Goal: Information Seeking & Learning: Learn about a topic

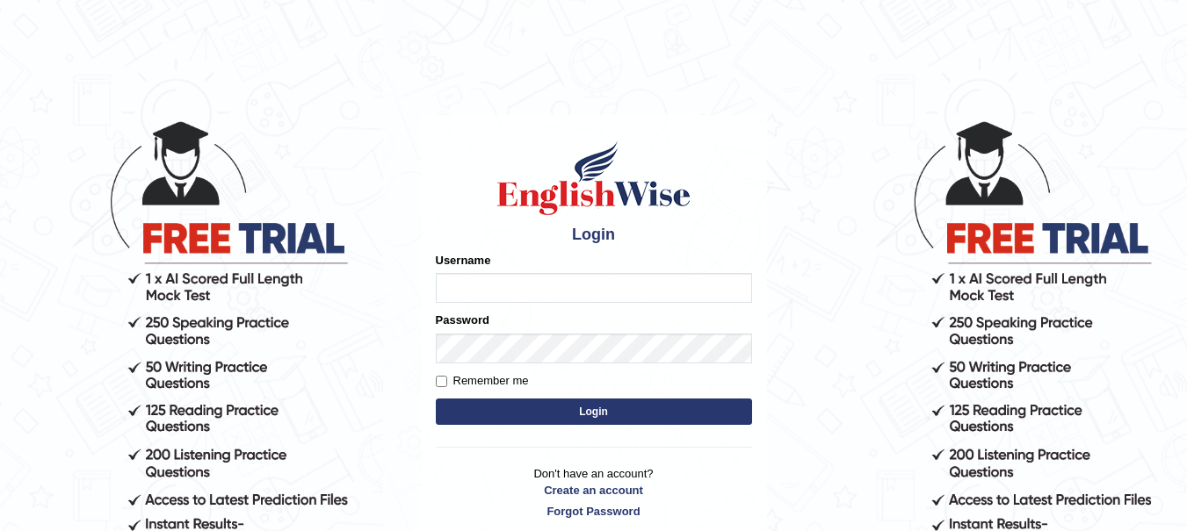
type input "yadwinder_online"
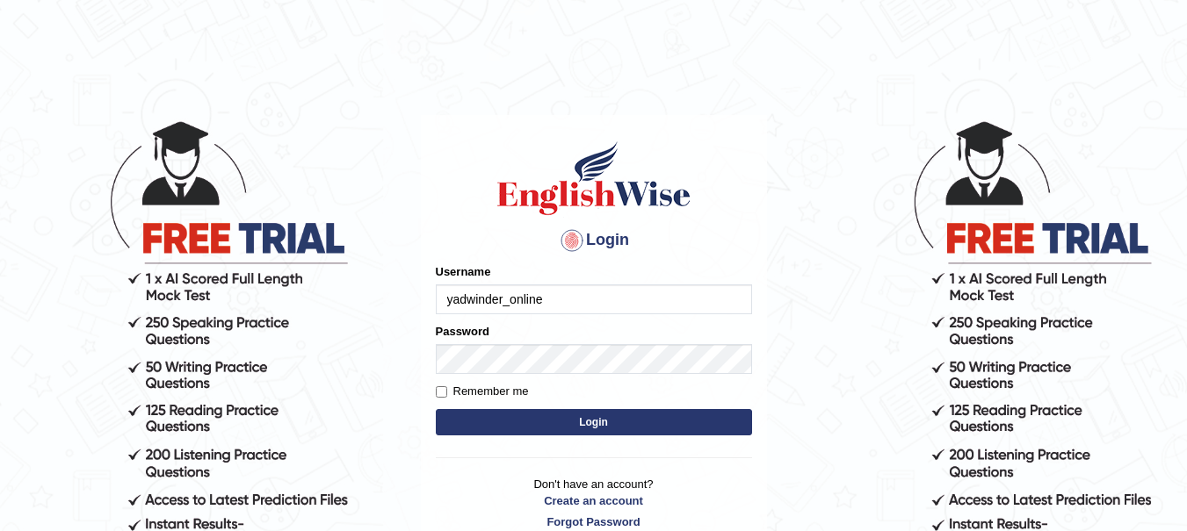
click at [578, 427] on button "Login" at bounding box center [594, 422] width 316 height 26
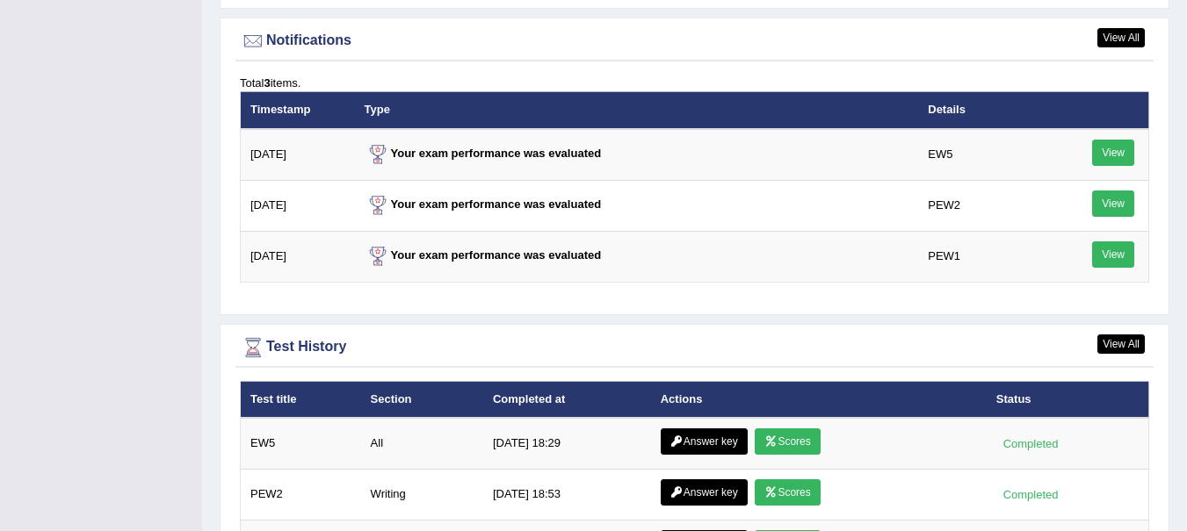
scroll to position [2274, 0]
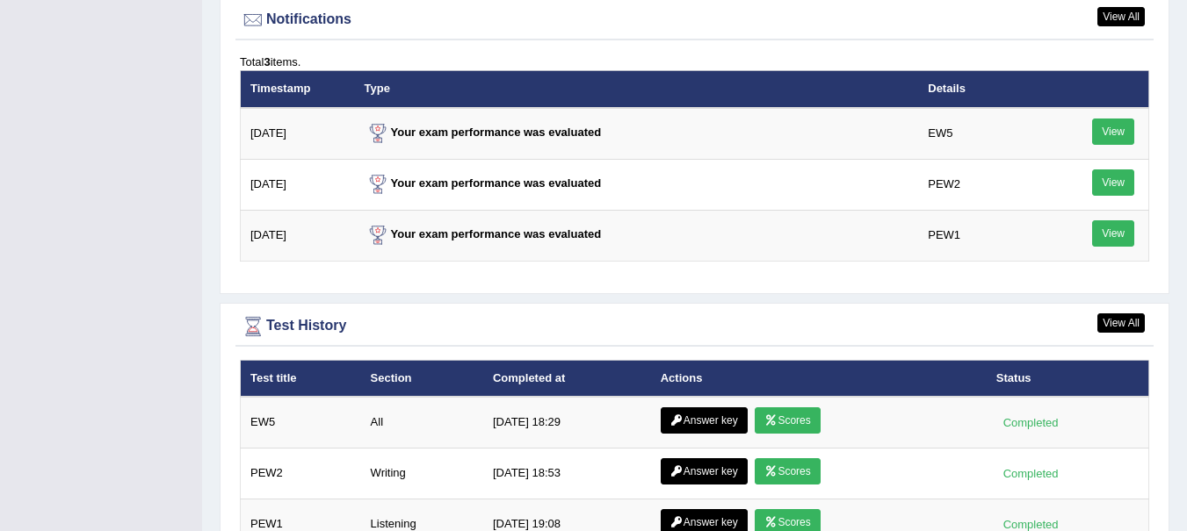
click at [818, 408] on link "Scores" at bounding box center [787, 421] width 65 height 26
click at [774, 416] on icon at bounding box center [770, 421] width 13 height 11
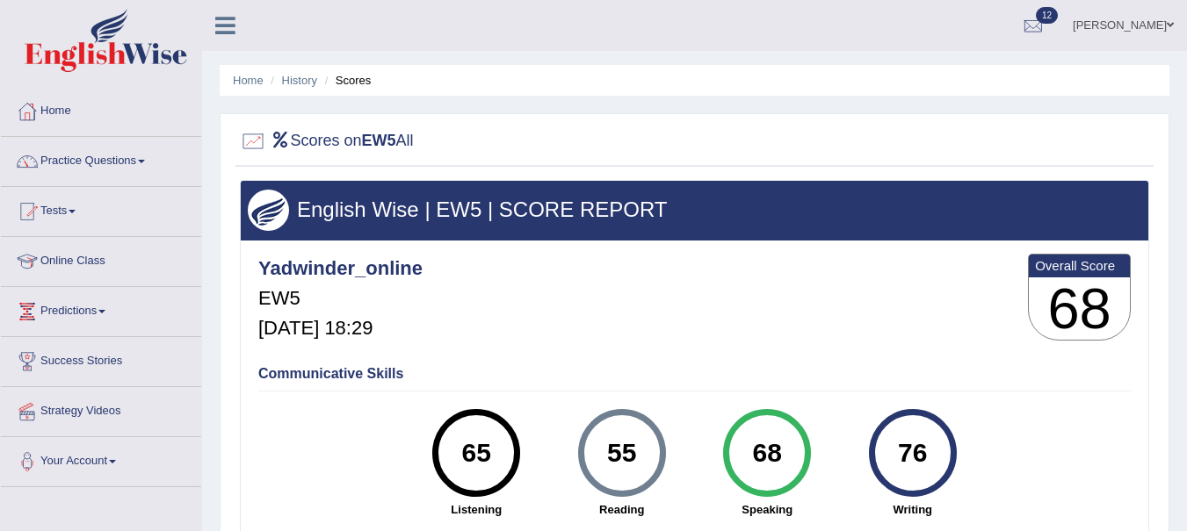
click at [307, 77] on link "History" at bounding box center [299, 80] width 35 height 13
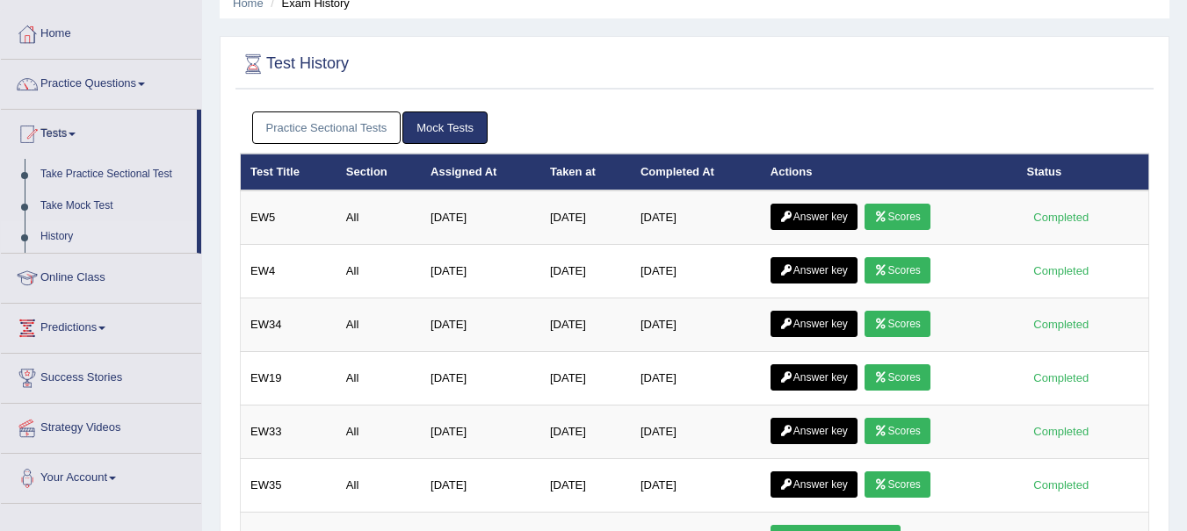
click at [831, 215] on link "Answer key" at bounding box center [813, 217] width 87 height 26
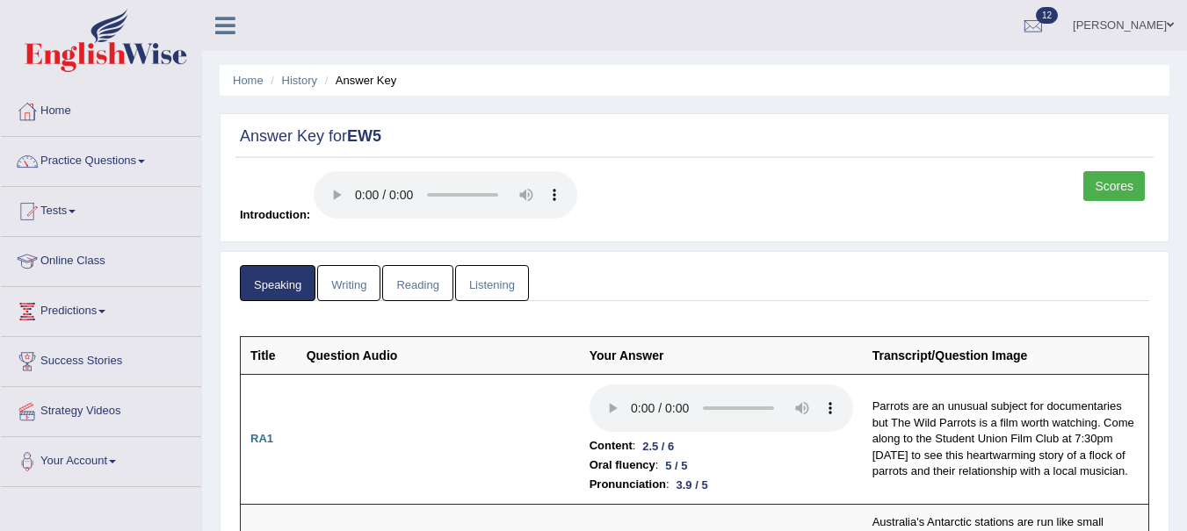
click at [1111, 190] on link "Scores" at bounding box center [1113, 186] width 61 height 30
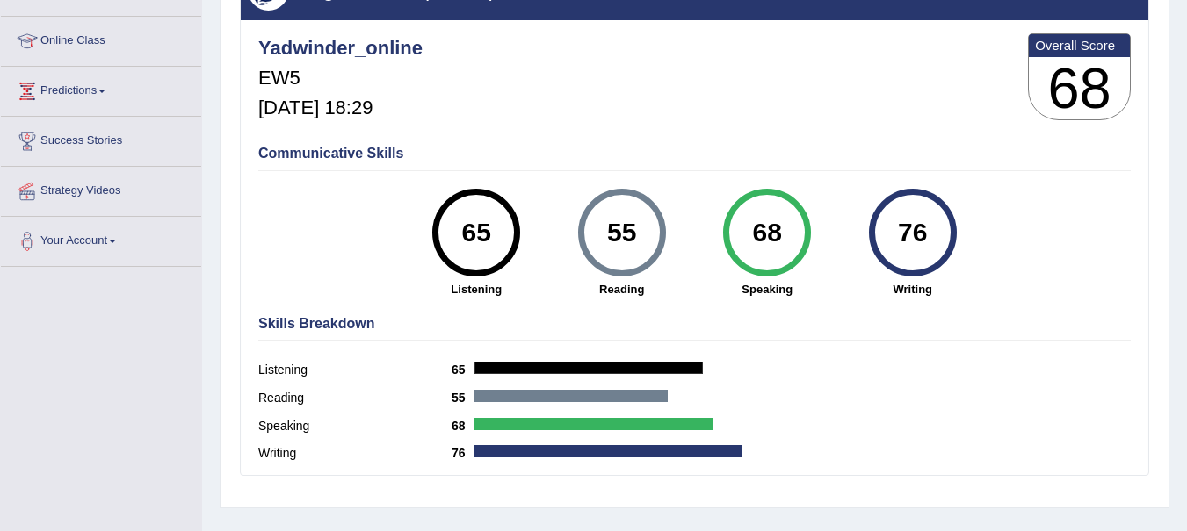
scroll to position [228, 0]
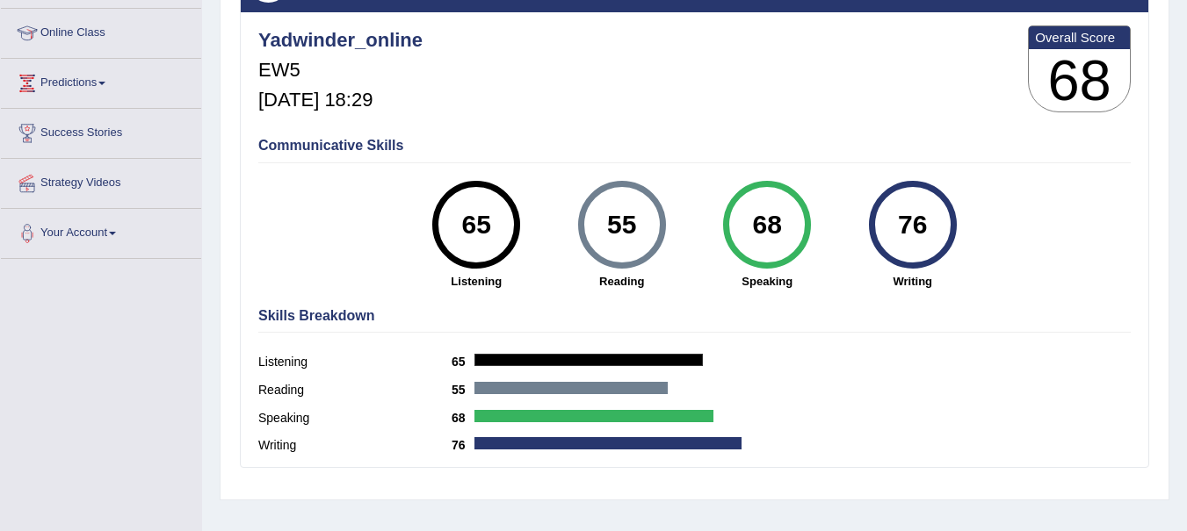
click at [630, 282] on strong "Reading" at bounding box center [622, 281] width 128 height 17
click at [625, 284] on strong "Reading" at bounding box center [622, 281] width 128 height 17
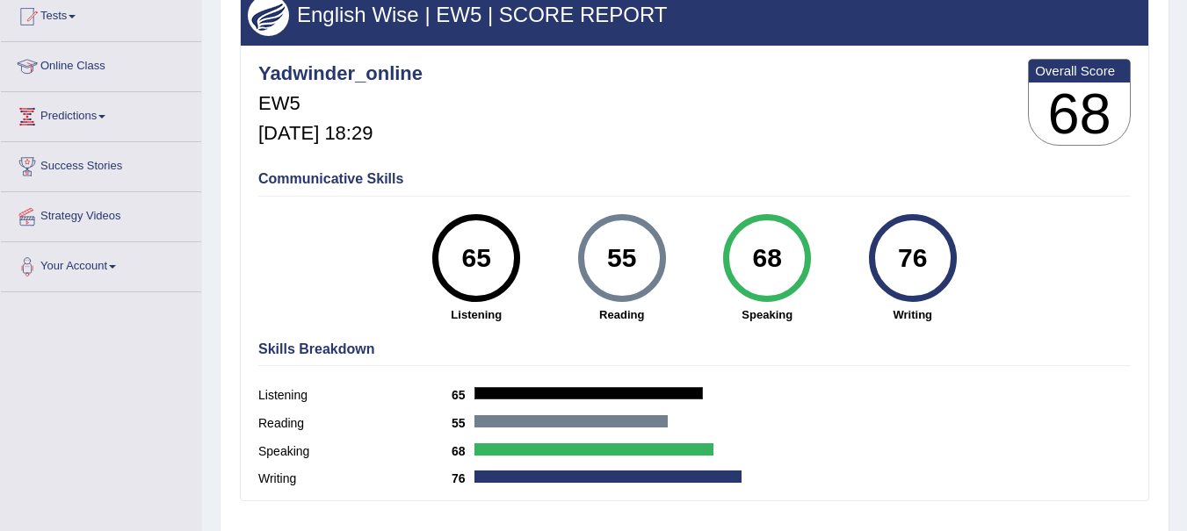
scroll to position [175, 0]
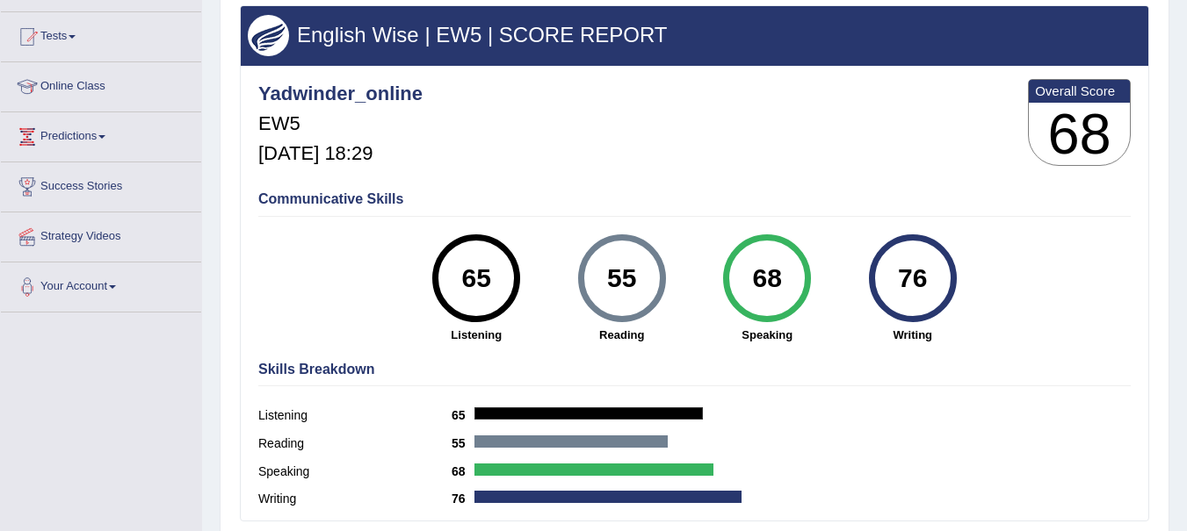
click at [624, 334] on strong "Reading" at bounding box center [622, 335] width 128 height 17
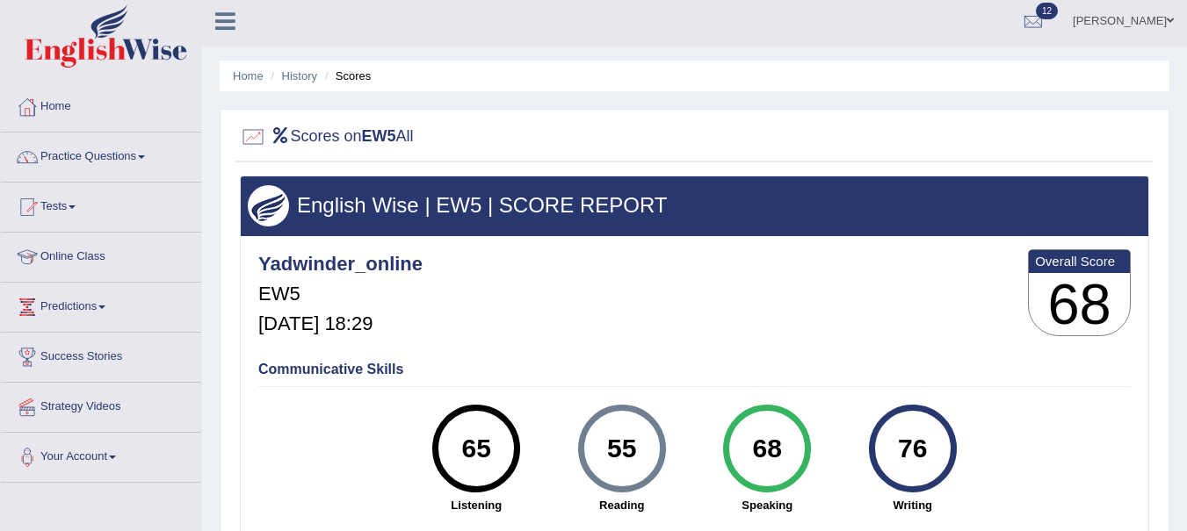
scroll to position [0, 0]
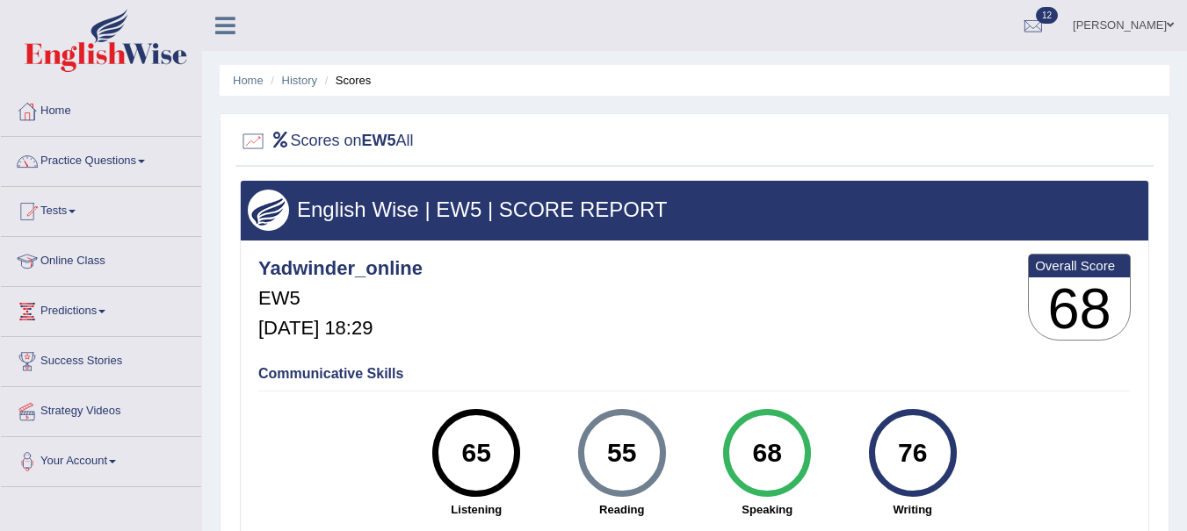
click at [307, 84] on link "History" at bounding box center [299, 80] width 35 height 13
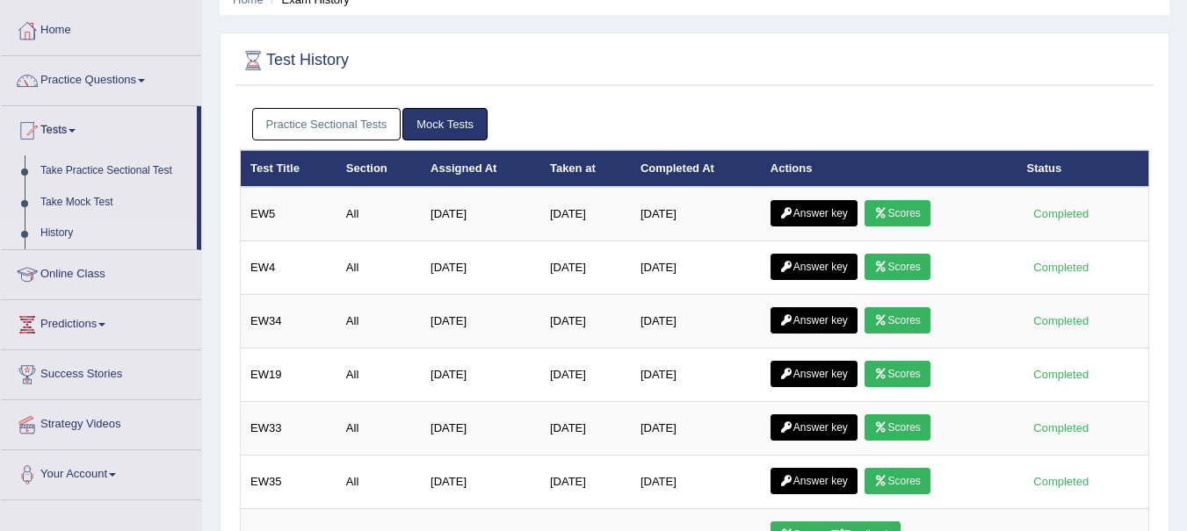
click at [817, 213] on link "Answer key" at bounding box center [813, 213] width 87 height 26
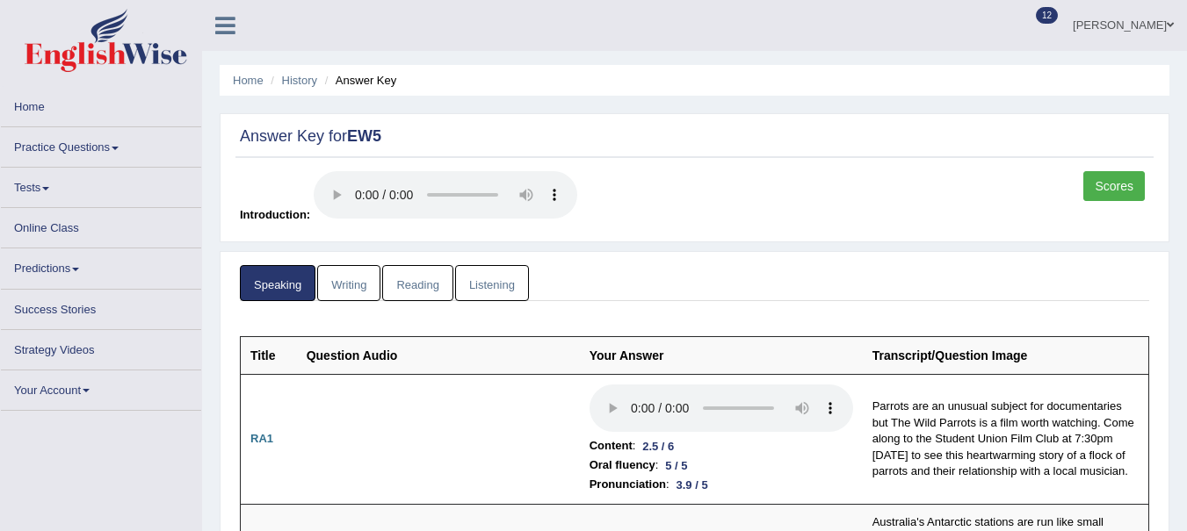
click at [439, 273] on link "Reading" at bounding box center [417, 283] width 70 height 36
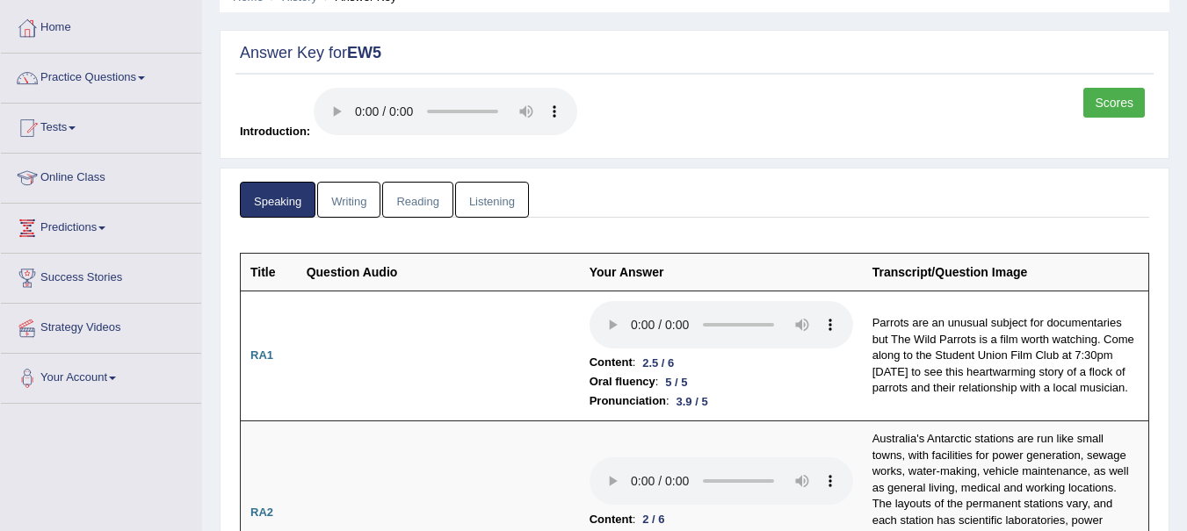
scroll to position [92, 0]
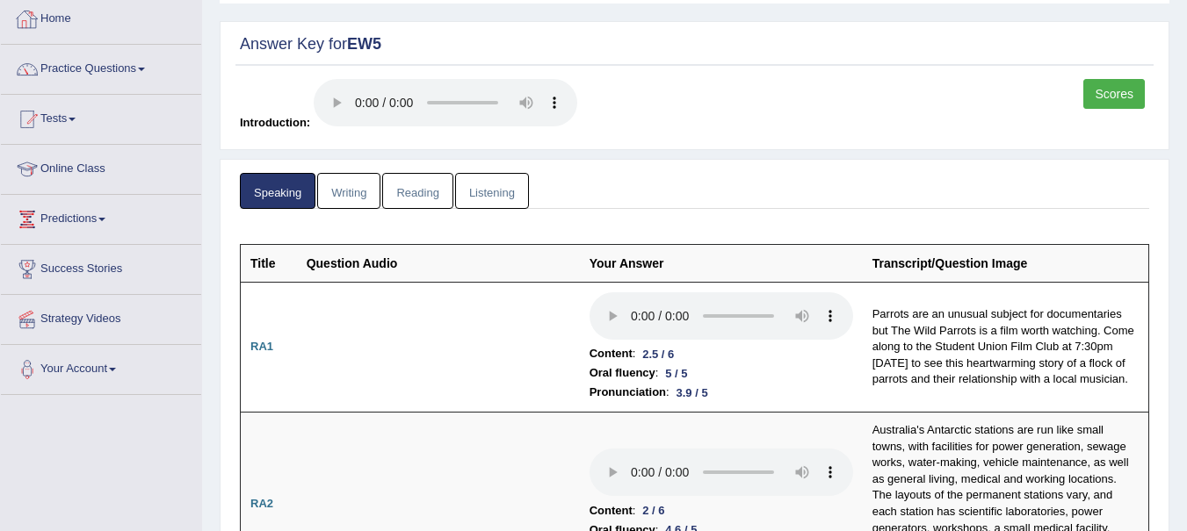
click at [429, 197] on link "Reading" at bounding box center [417, 191] width 70 height 36
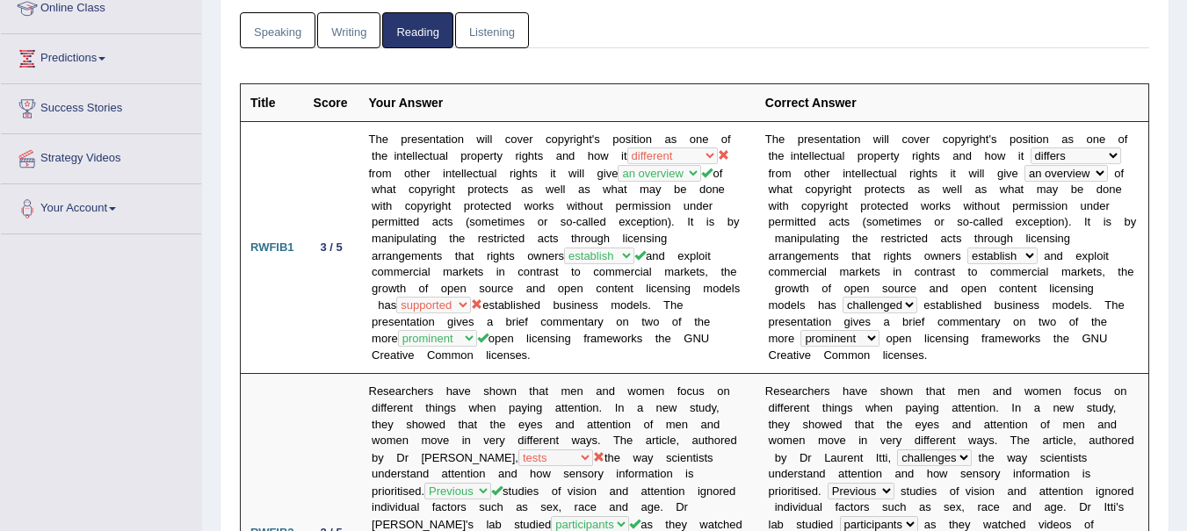
scroll to position [0, 0]
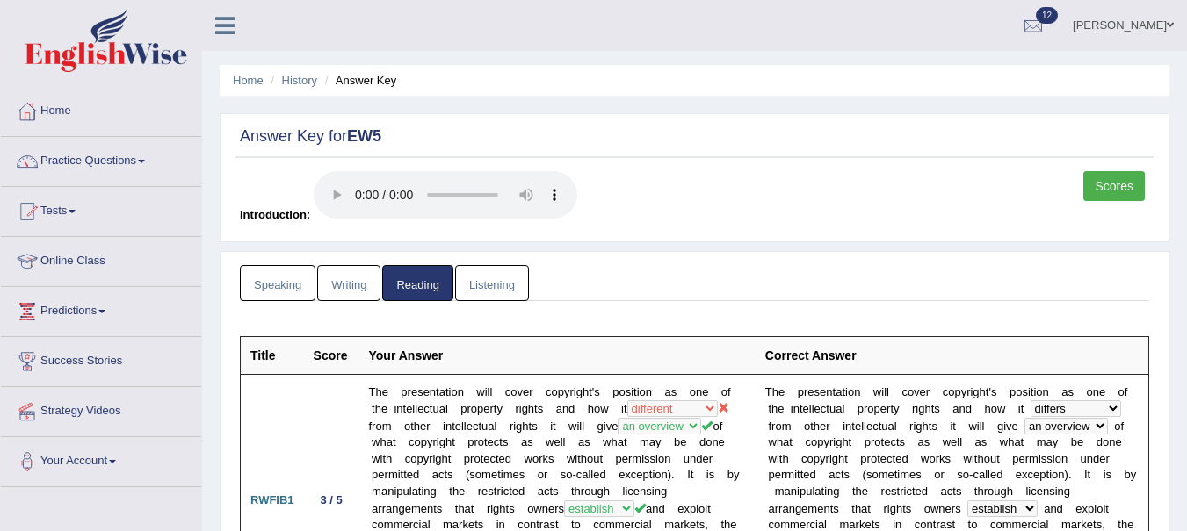
click at [291, 286] on link "Speaking" at bounding box center [278, 283] width 76 height 36
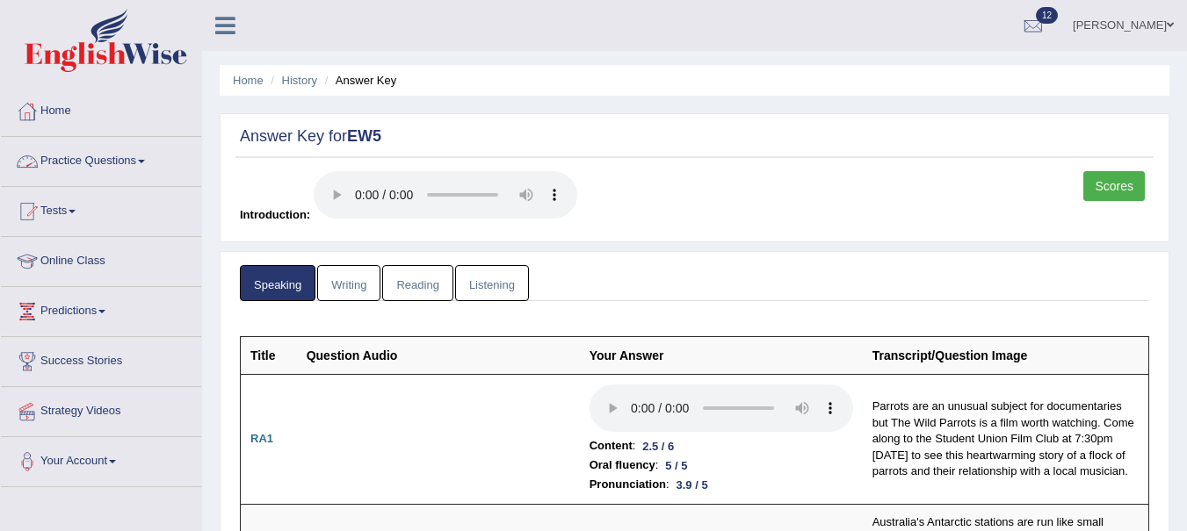
click at [102, 160] on link "Practice Questions" at bounding box center [101, 159] width 200 height 44
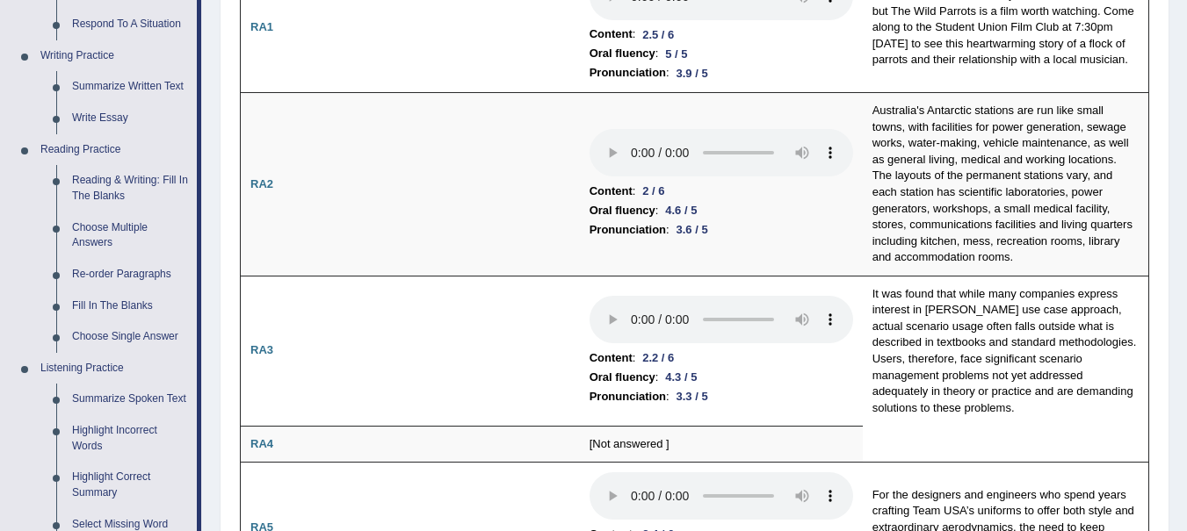
scroll to position [479, 0]
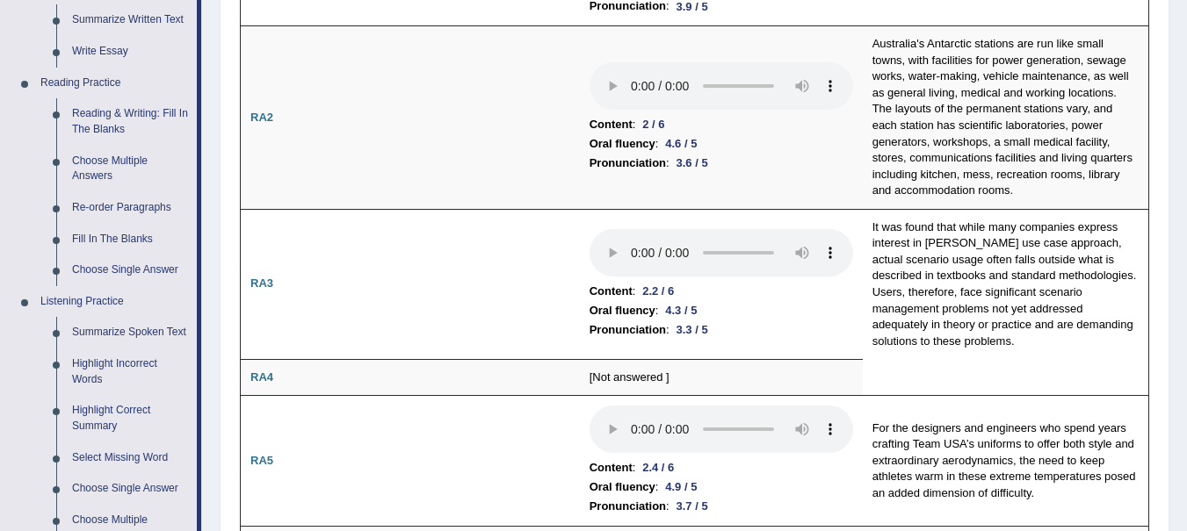
click at [103, 119] on link "Reading & Writing: Fill In The Blanks" at bounding box center [130, 121] width 133 height 47
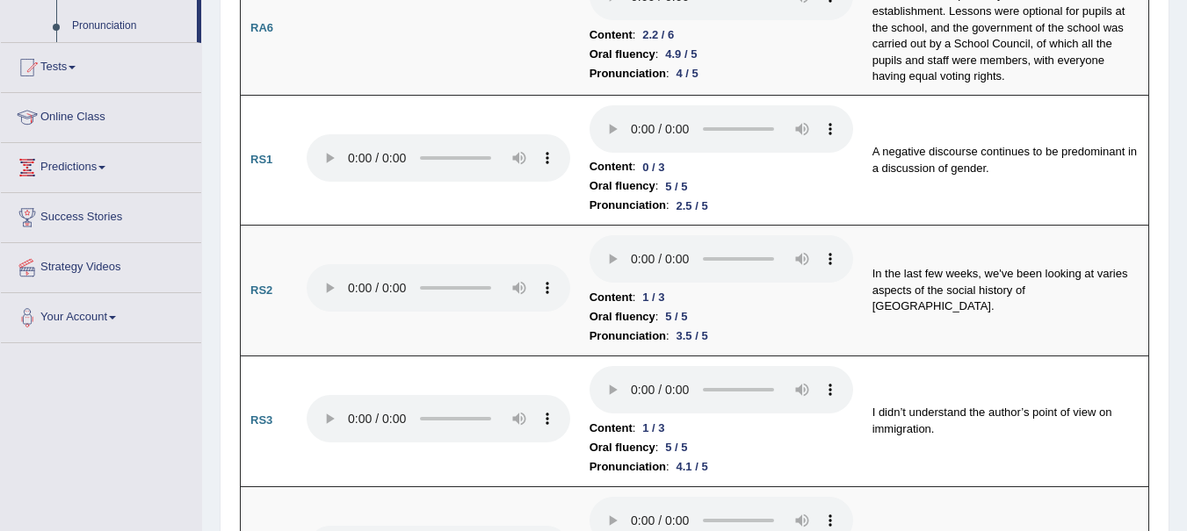
scroll to position [1135, 0]
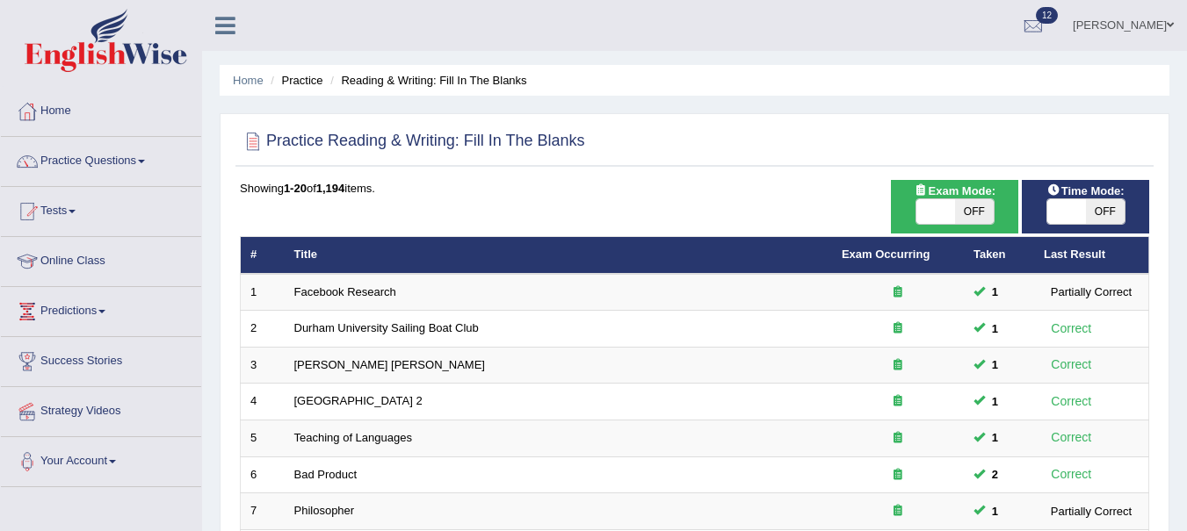
click at [982, 213] on span "OFF" at bounding box center [974, 211] width 39 height 25
checkbox input "true"
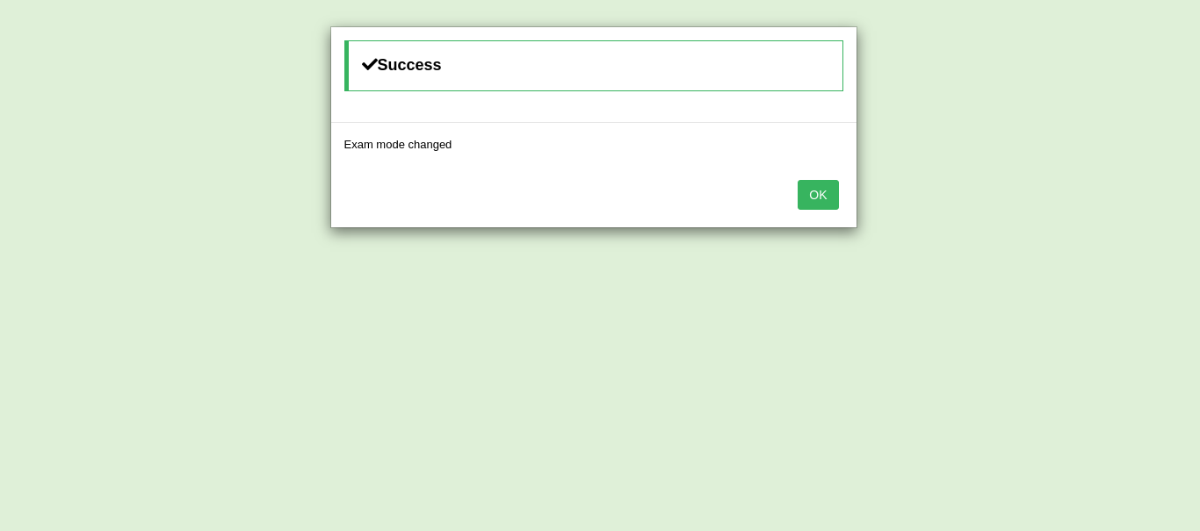
click at [818, 198] on button "OK" at bounding box center [818, 195] width 40 height 30
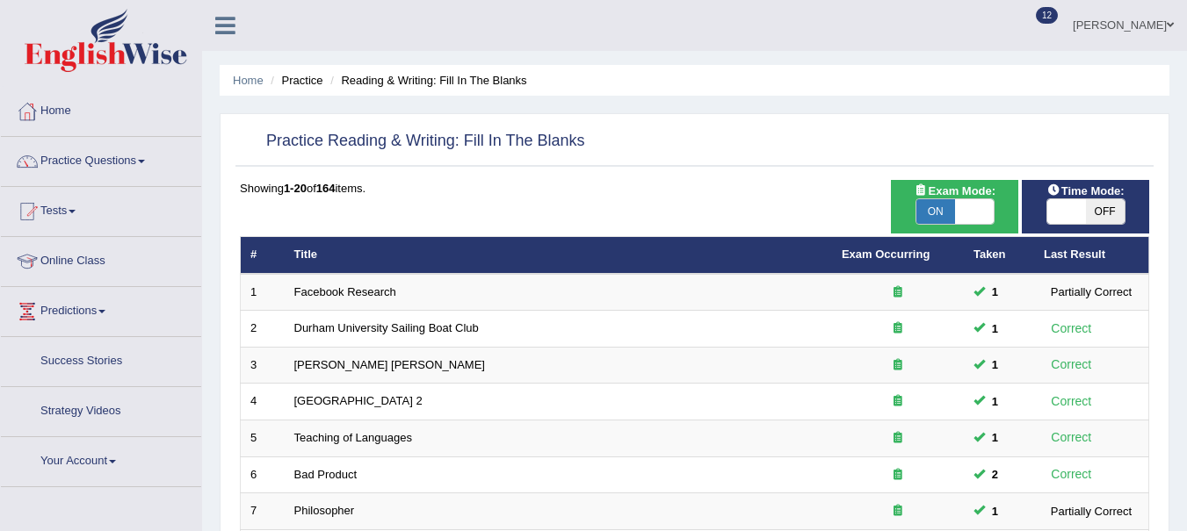
click at [1106, 220] on span "OFF" at bounding box center [1105, 211] width 39 height 25
checkbox input "true"
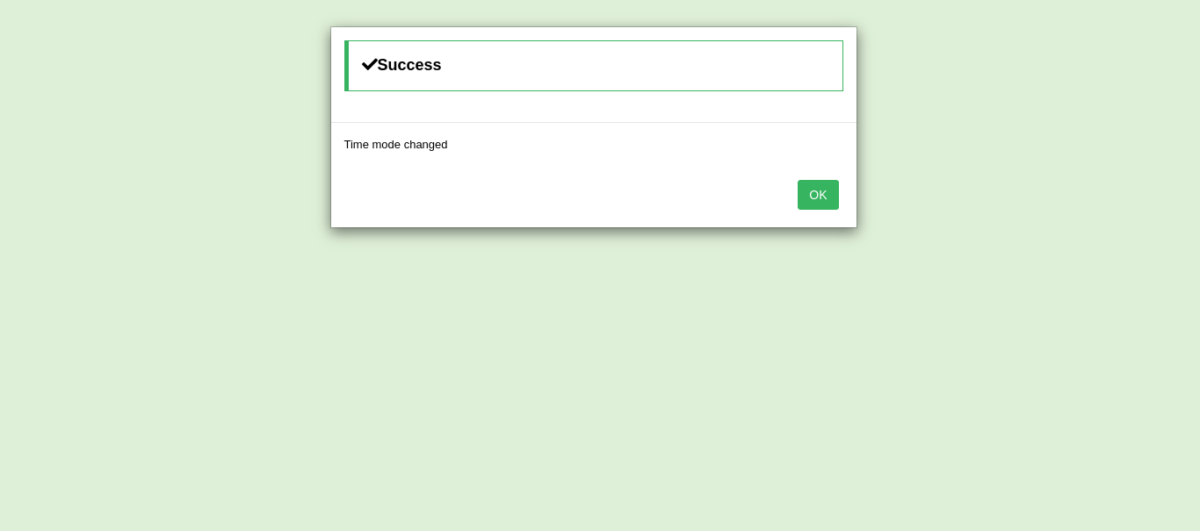
click at [813, 199] on button "OK" at bounding box center [818, 195] width 40 height 30
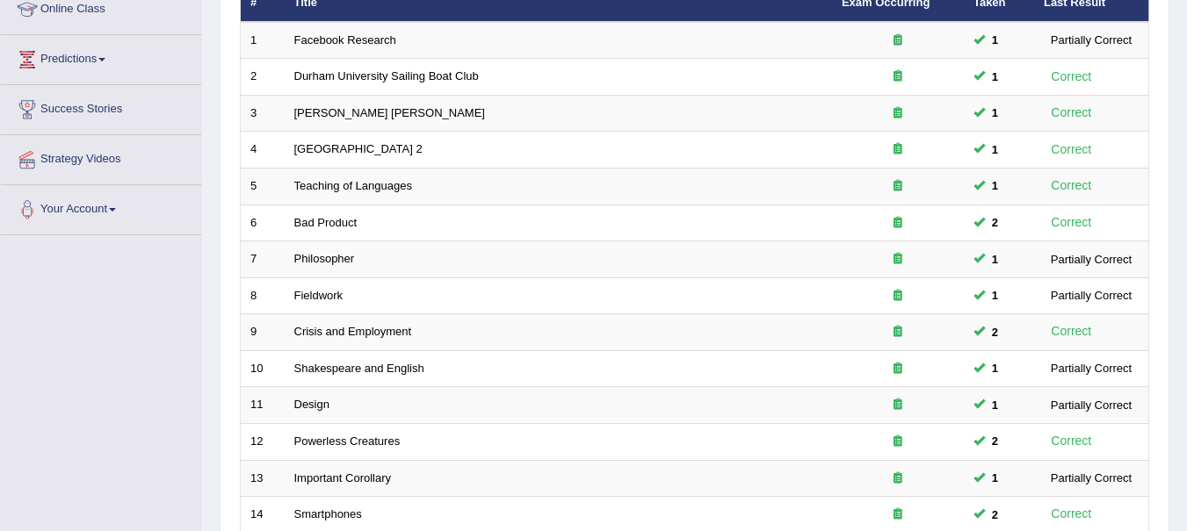
scroll to position [632, 0]
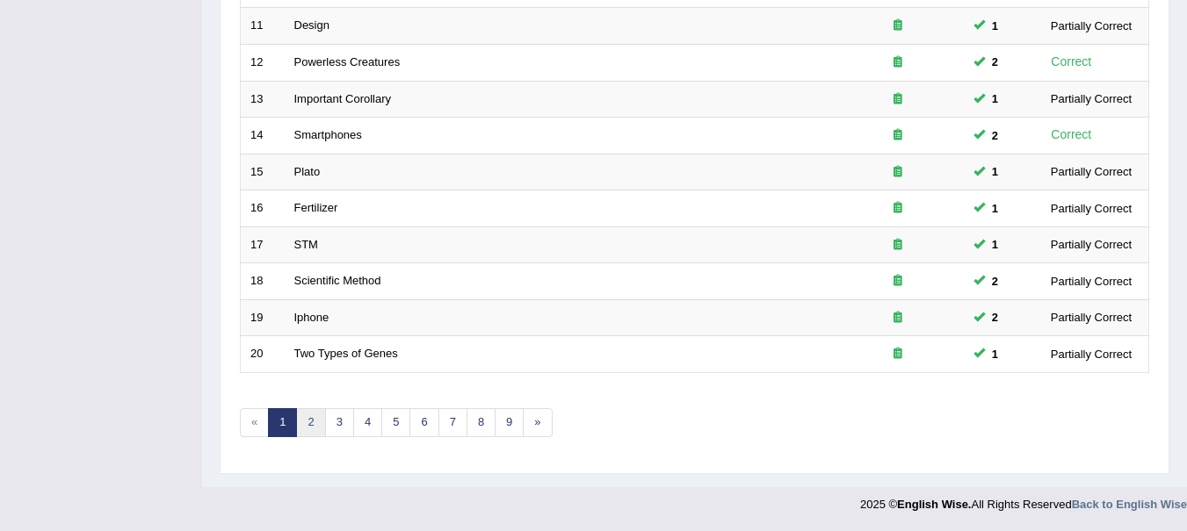
click at [311, 423] on link "2" at bounding box center [310, 422] width 29 height 29
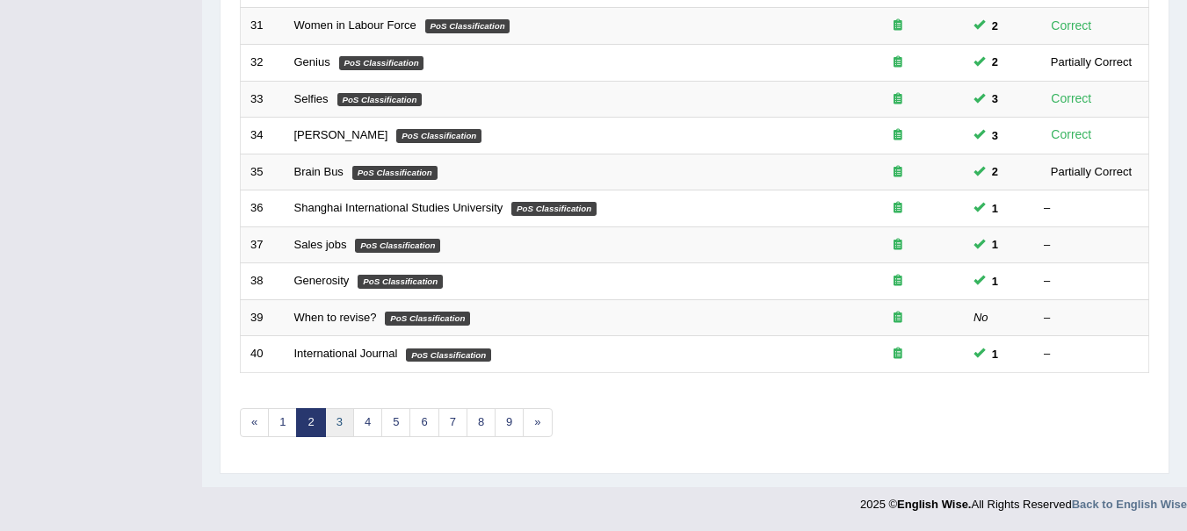
click at [342, 422] on link "3" at bounding box center [339, 422] width 29 height 29
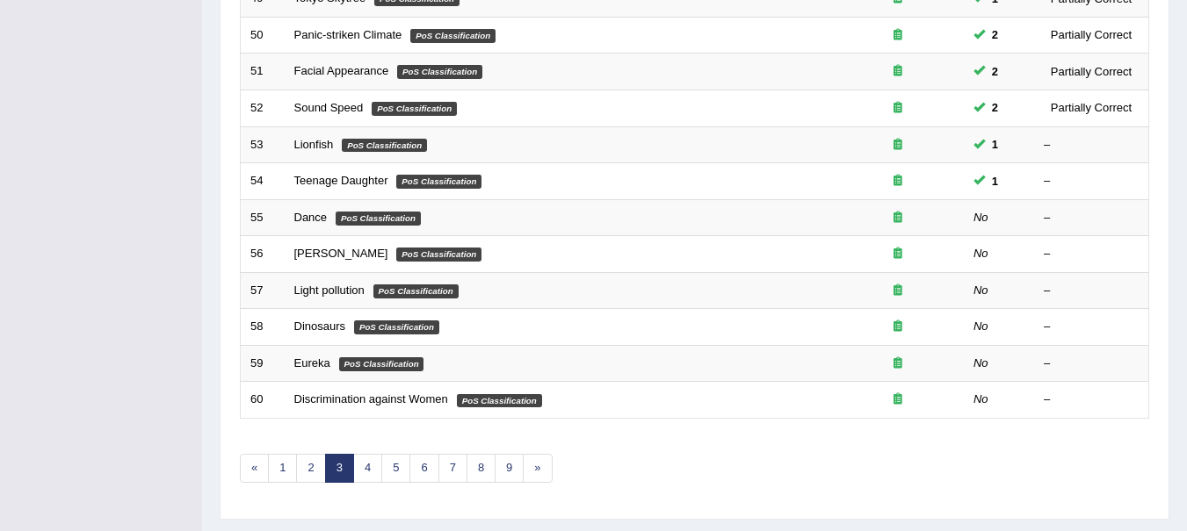
scroll to position [584, 0]
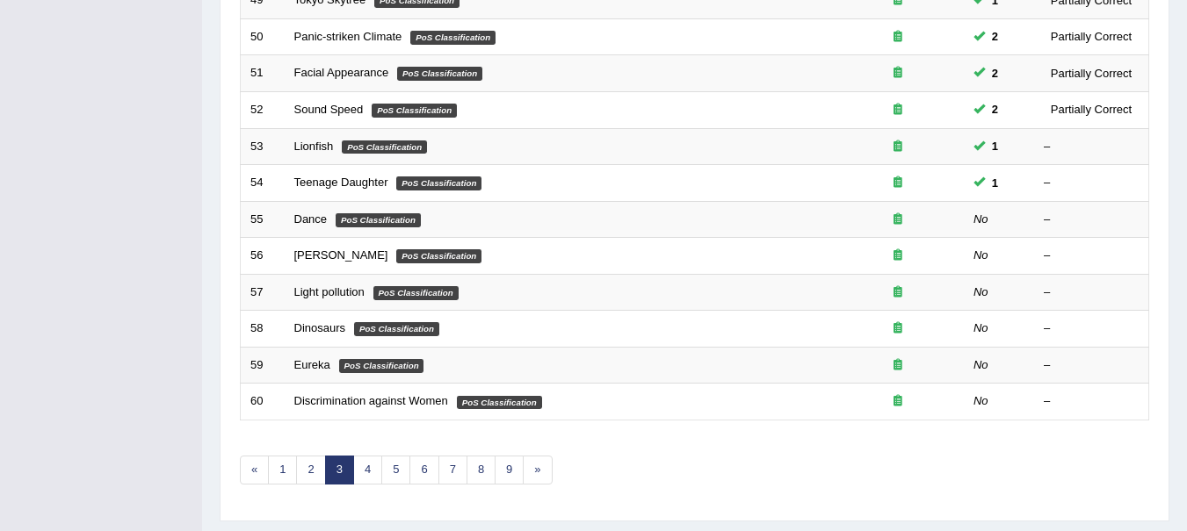
click at [305, 213] on link "Dance" at bounding box center [310, 219] width 33 height 13
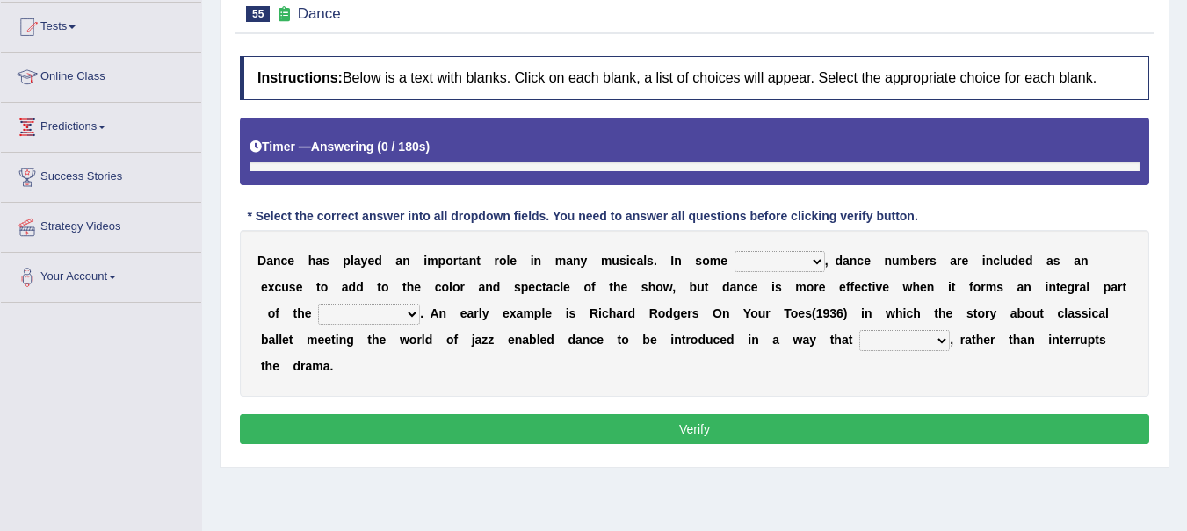
scroll to position [207, 0]
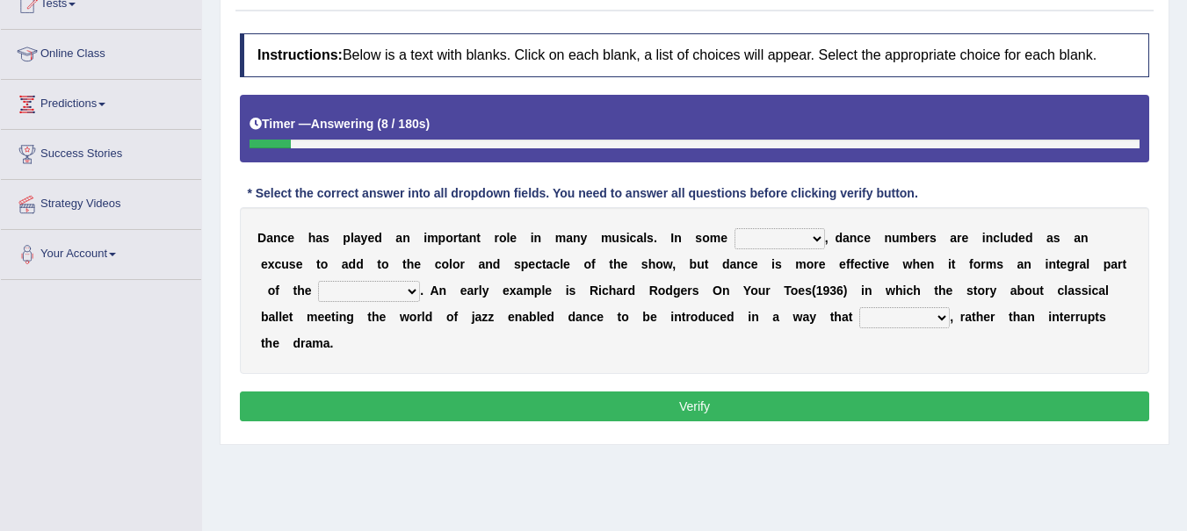
click at [816, 243] on select "dimentions cases brief extent" at bounding box center [779, 238] width 90 height 21
select select "cases"
click at [734, 228] on select "dimentions cases brief extent" at bounding box center [779, 238] width 90 height 21
click at [414, 292] on select "prowess plot phenomenon round about" at bounding box center [369, 291] width 102 height 21
select select "phenomenon"
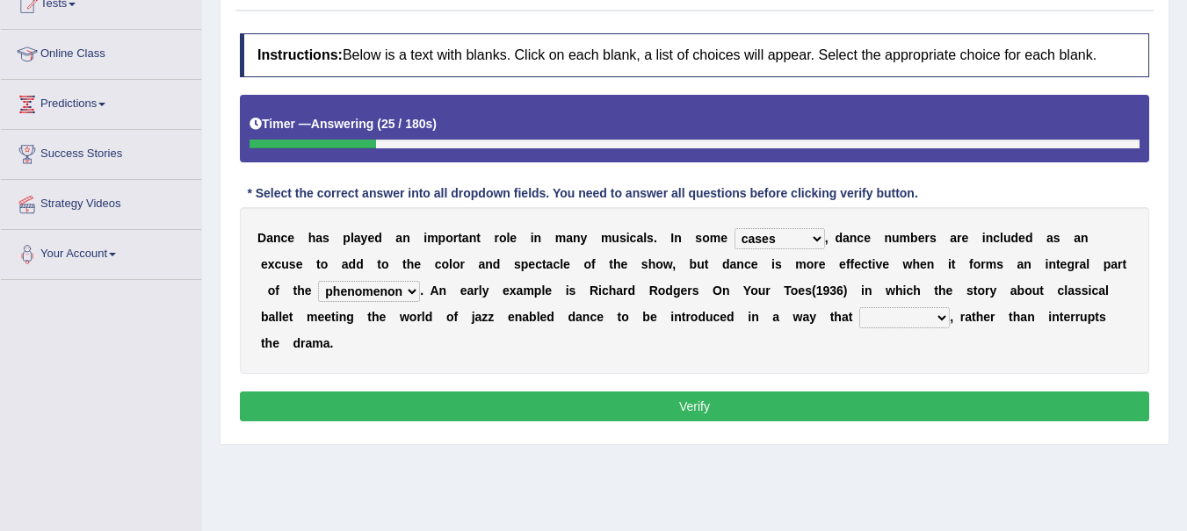
click at [318, 281] on select "prowess plot phenomenon round about" at bounding box center [369, 291] width 102 height 21
click at [945, 315] on select "crumples enhances encumbers levels" at bounding box center [904, 317] width 90 height 21
select select "enhances"
click at [859, 307] on select "crumples enhances encumbers levels" at bounding box center [904, 317] width 90 height 21
click at [749, 400] on button "Verify" at bounding box center [694, 407] width 909 height 30
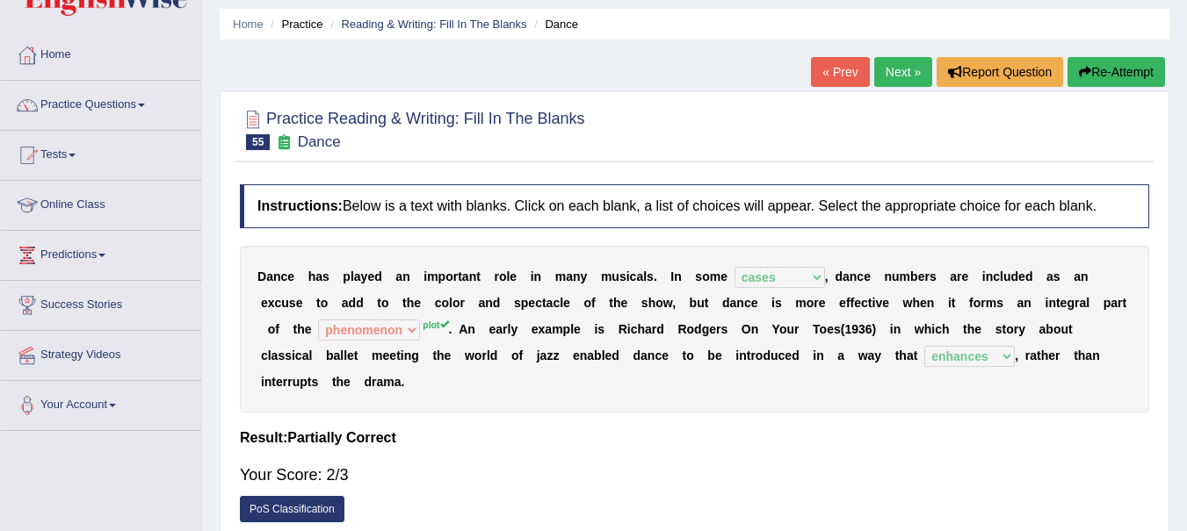
scroll to position [54, 0]
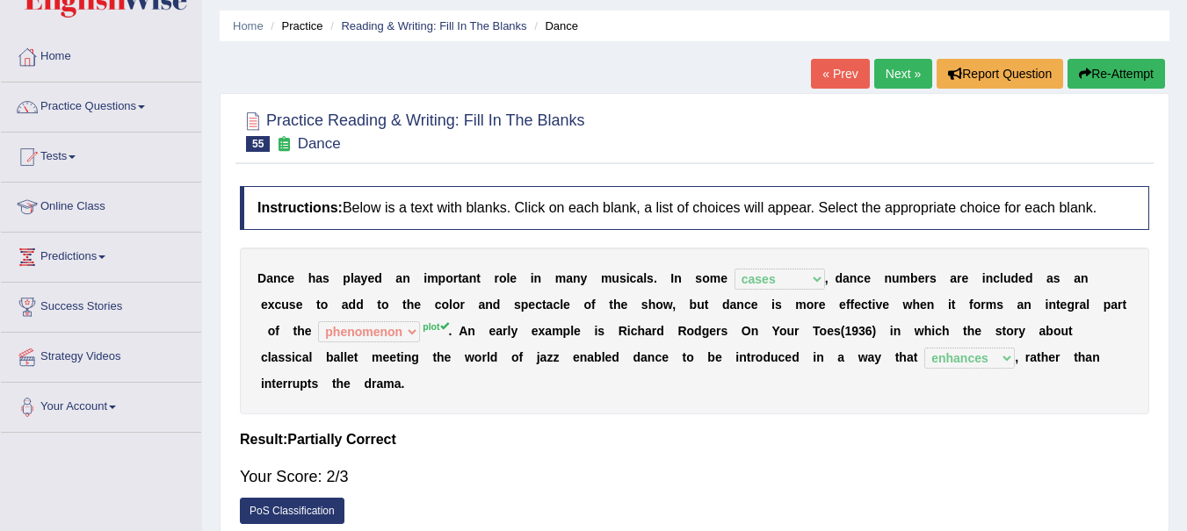
click at [898, 79] on link "Next »" at bounding box center [903, 74] width 58 height 30
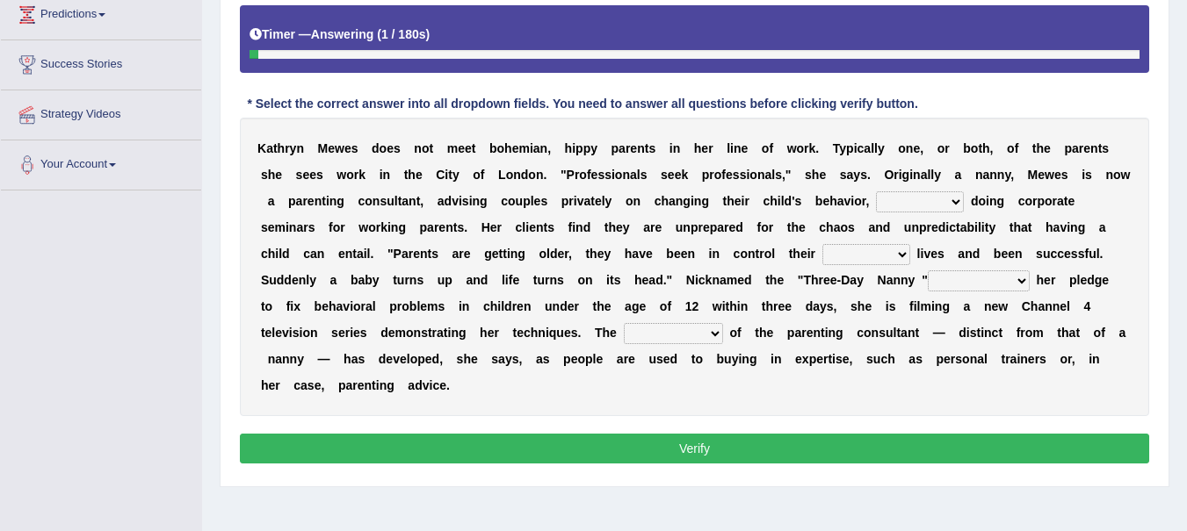
scroll to position [276, 0]
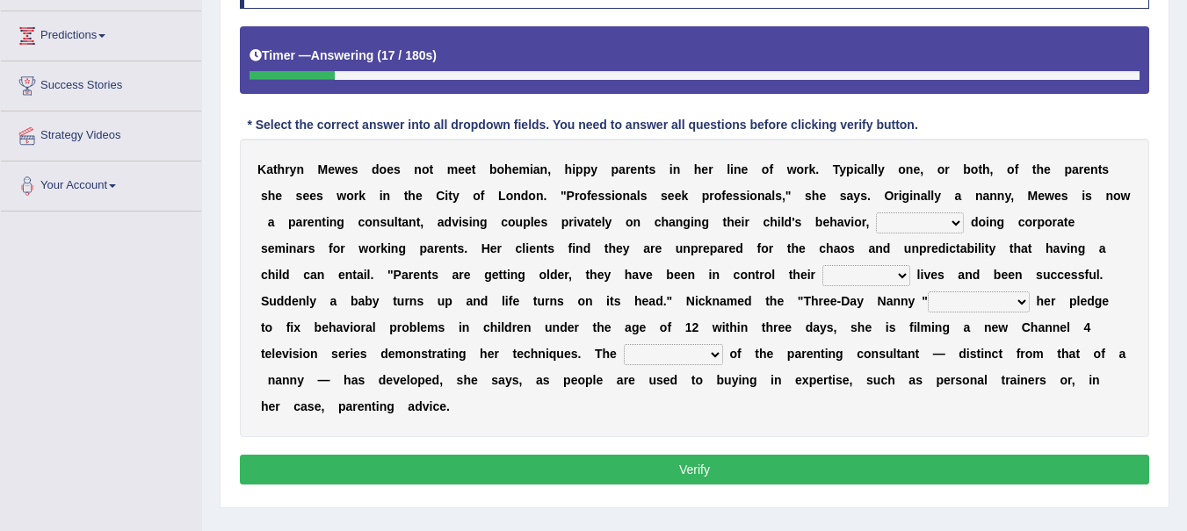
click at [960, 221] on select "as long as in order to in spite of as well as" at bounding box center [920, 223] width 88 height 21
select select "as well as"
click at [876, 213] on select "as long as in order to in spite of as well as" at bounding box center [920, 223] width 88 height 21
click at [901, 277] on select "whole all full every" at bounding box center [866, 275] width 88 height 21
select select "whole"
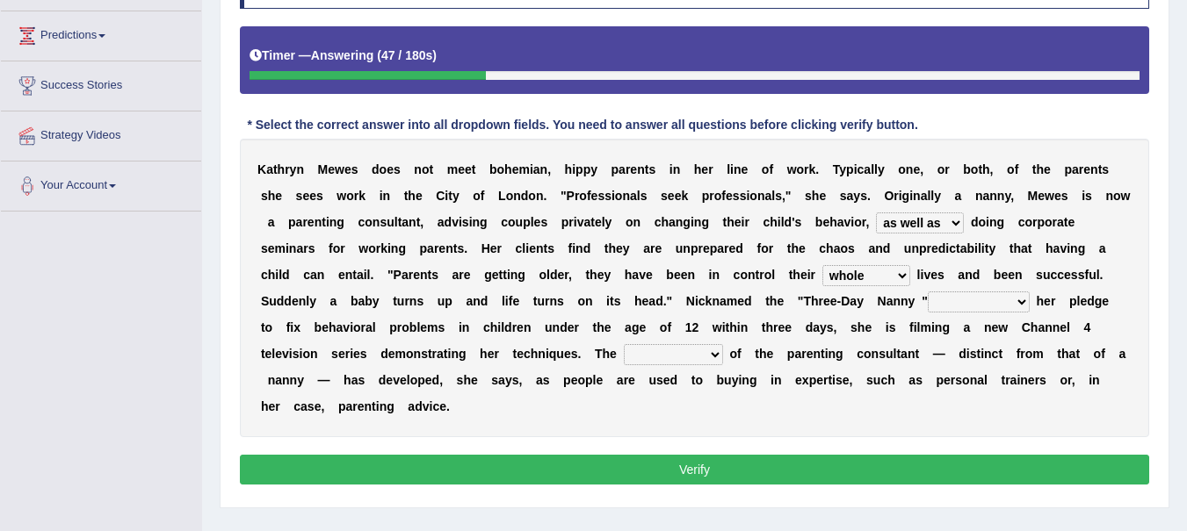
click at [822, 265] on select "whole all full every" at bounding box center [866, 275] width 88 height 21
click at [1007, 303] on select "related with together with because of according to" at bounding box center [979, 302] width 102 height 21
select select "because of"
click at [928, 292] on select "related with together with because of according to" at bounding box center [979, 302] width 102 height 21
click at [709, 355] on select "percentage performance role belief" at bounding box center [673, 354] width 99 height 21
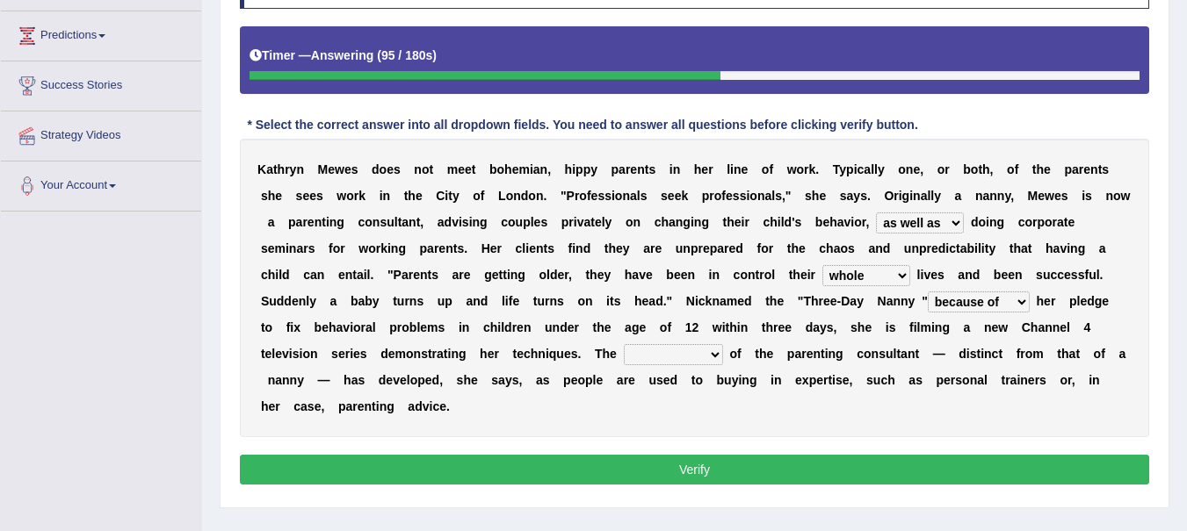
select select "role"
click at [624, 344] on select "percentage performance role belief" at bounding box center [673, 354] width 99 height 21
click at [763, 462] on button "Verify" at bounding box center [694, 470] width 909 height 30
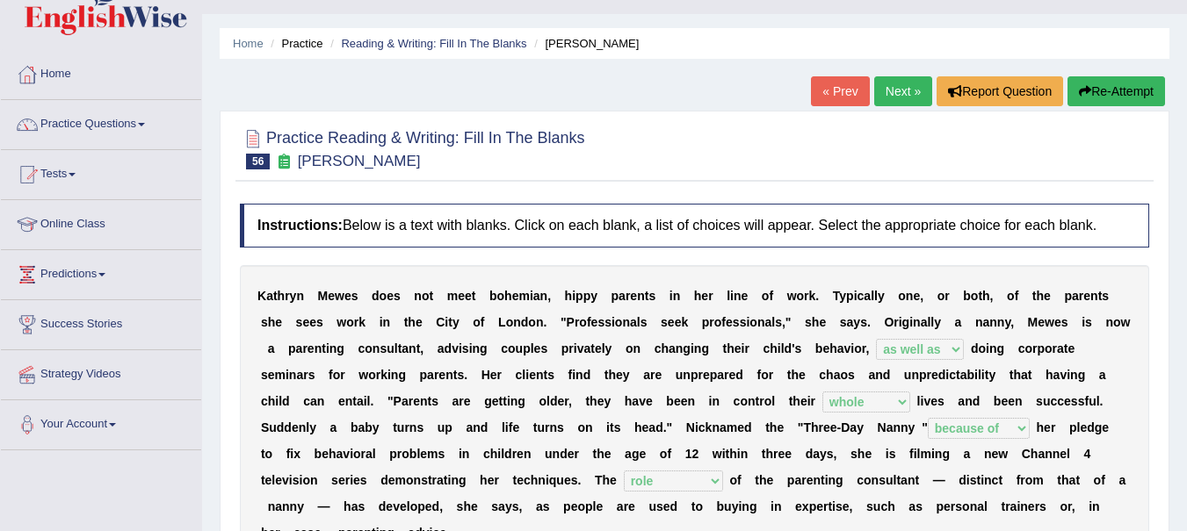
scroll to position [29, 0]
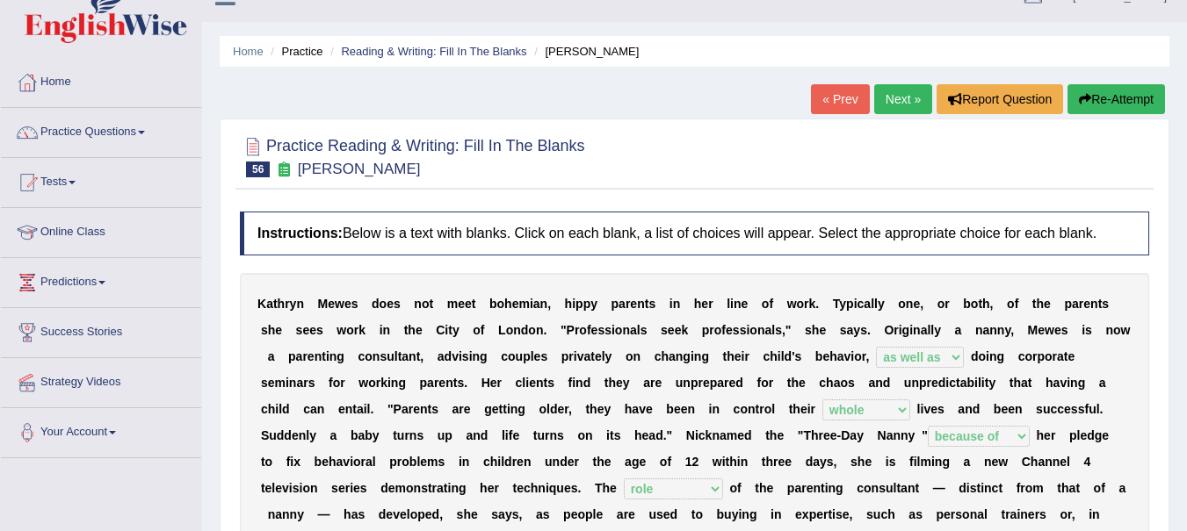
click at [900, 101] on link "Next »" at bounding box center [903, 99] width 58 height 30
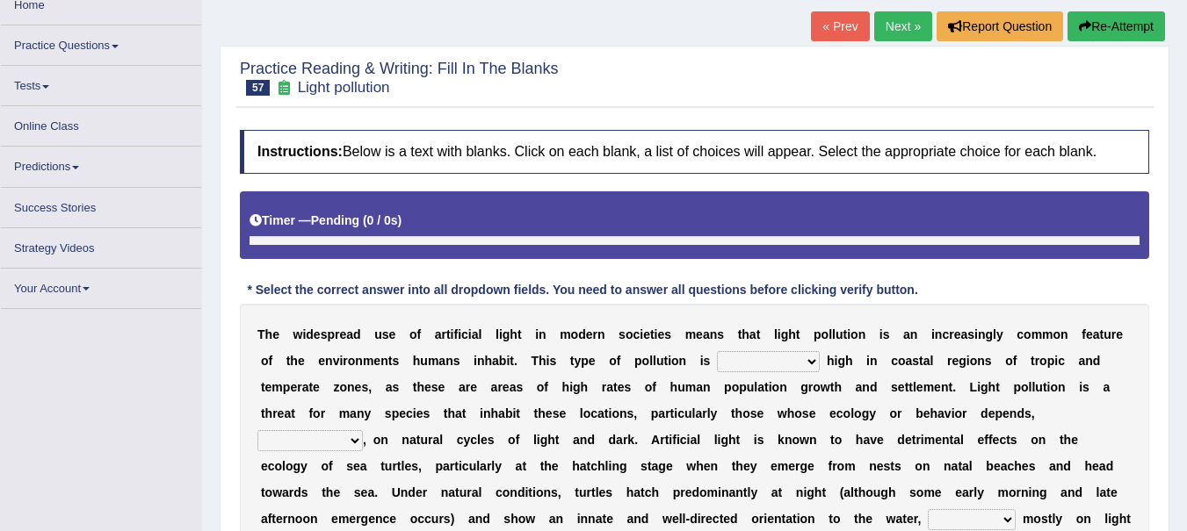
scroll to position [104, 0]
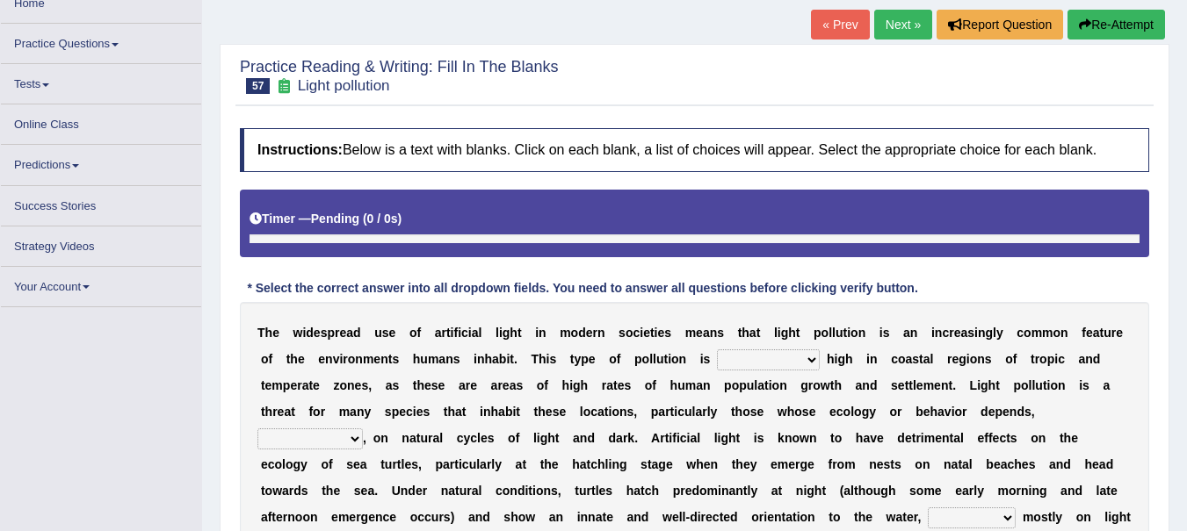
click at [830, 26] on link "« Prev" at bounding box center [840, 25] width 58 height 30
click at [824, 27] on link "« Prev" at bounding box center [840, 25] width 58 height 30
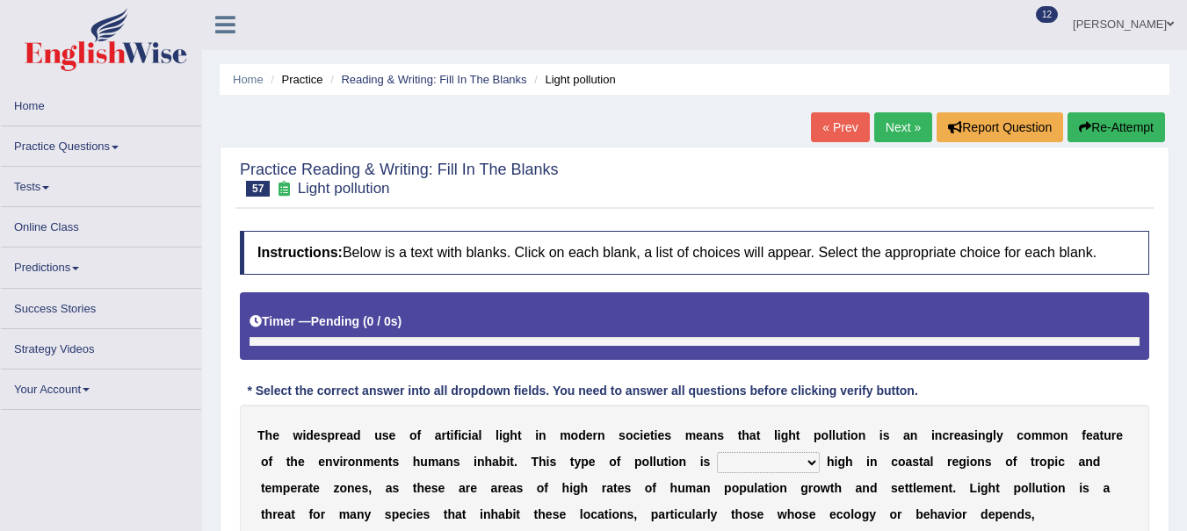
scroll to position [0, 0]
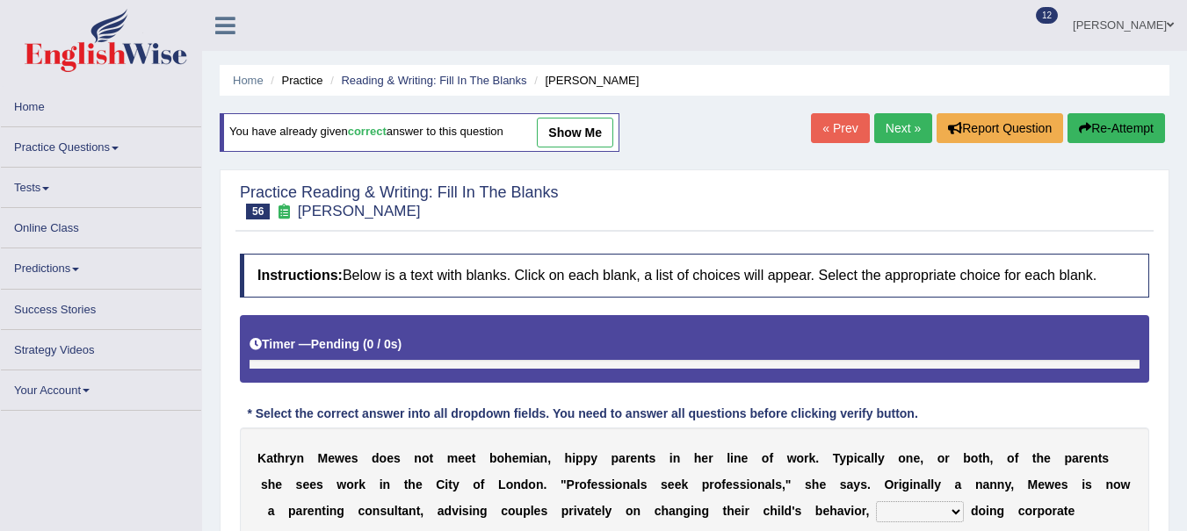
click at [582, 132] on link "show me" at bounding box center [575, 133] width 76 height 30
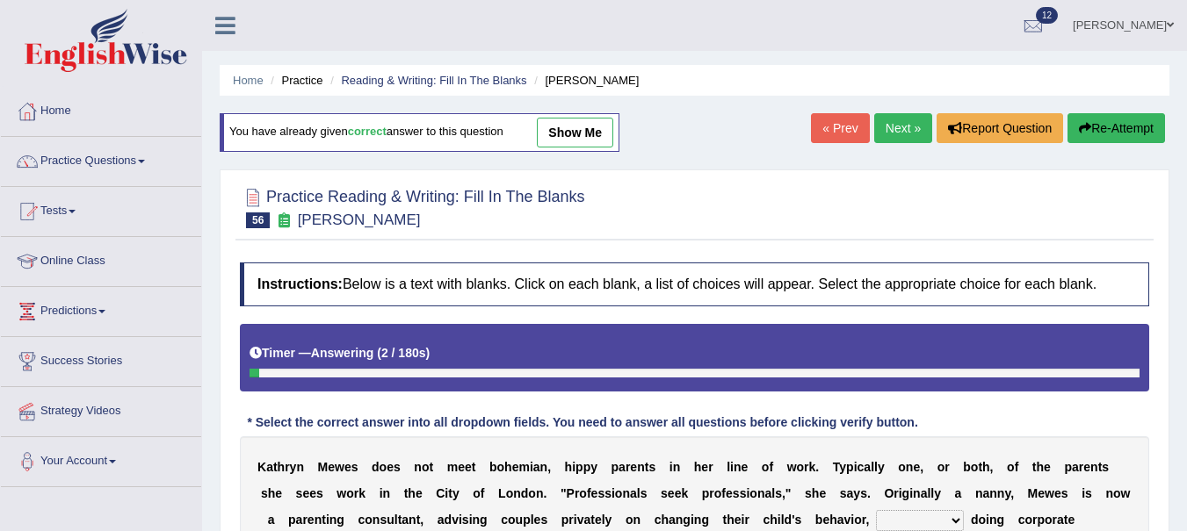
click at [584, 134] on link "show me" at bounding box center [575, 133] width 76 height 30
select select "as well as"
select select "whole"
select select "because of"
select select "role"
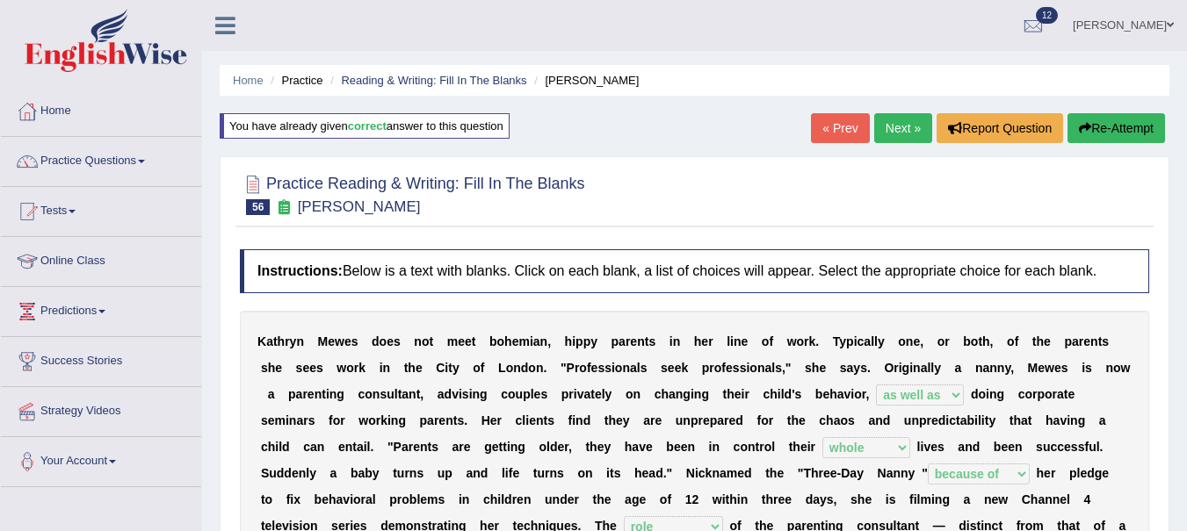
click at [884, 130] on link "Next »" at bounding box center [903, 128] width 58 height 30
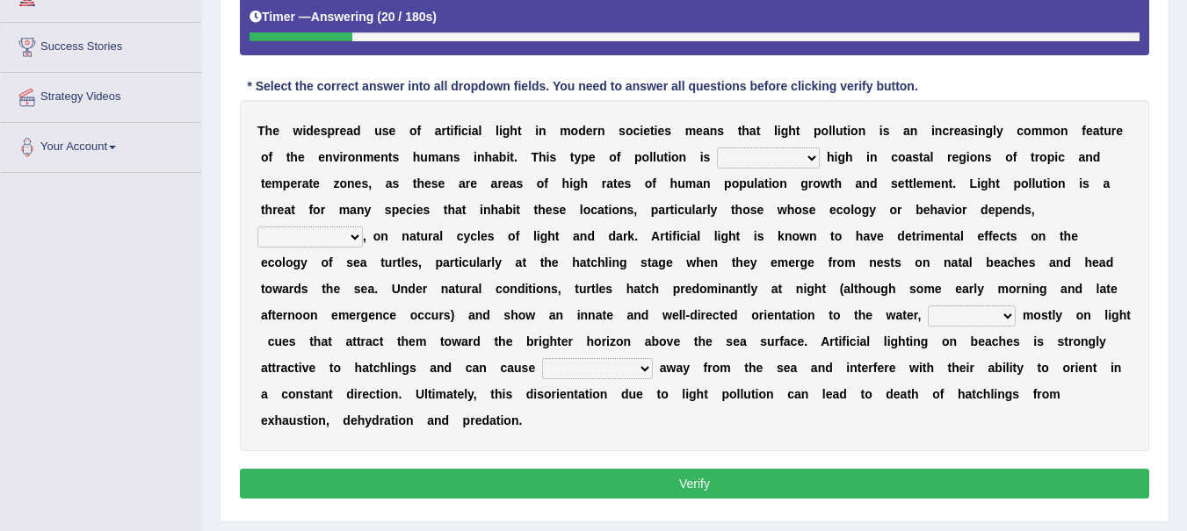
scroll to position [321, 0]
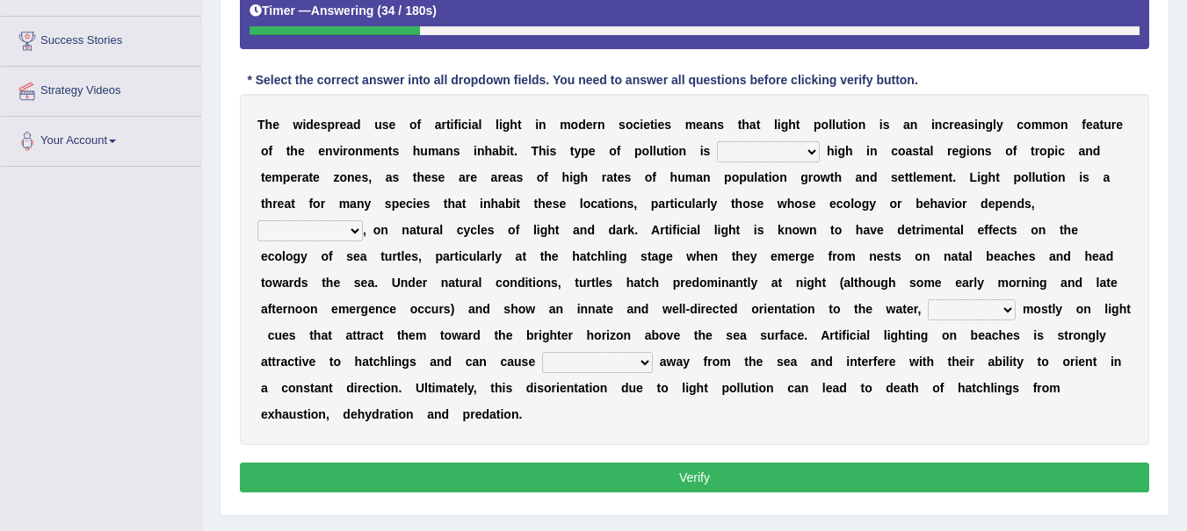
click at [806, 156] on select "exceptionally absolutely completely rarely" at bounding box center [768, 151] width 103 height 21
select select "rarely"
click at [717, 141] on select "exceptionally absolutely completely rarely" at bounding box center [768, 151] width 103 height 21
click at [813, 147] on select "exceptionally absolutely completely rarely" at bounding box center [768, 151] width 103 height 21
click at [445, 336] on b "o" at bounding box center [449, 336] width 8 height 14
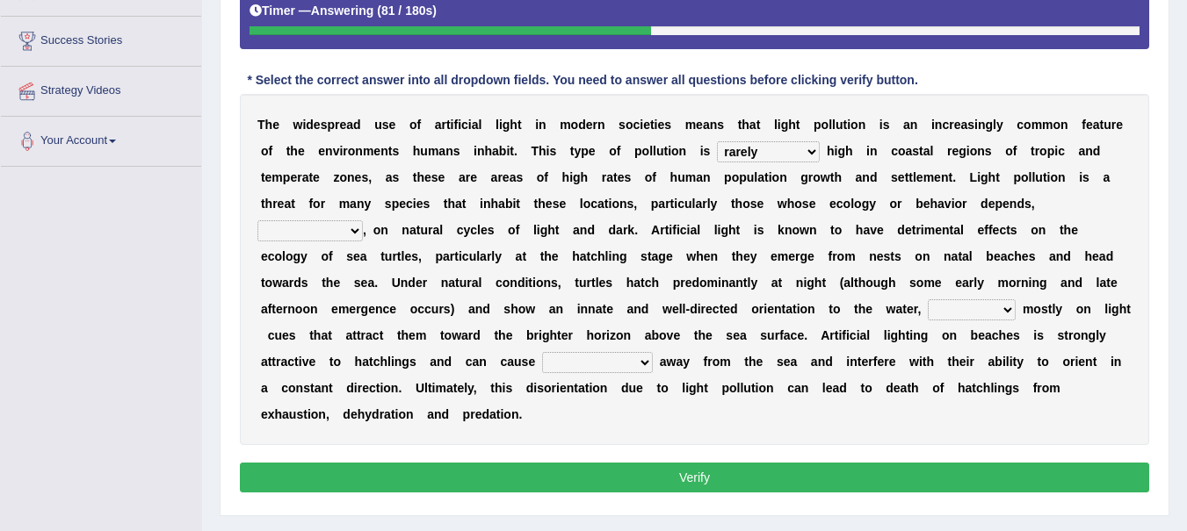
click at [347, 230] on select "in no way in some way by the wy in some ways" at bounding box center [309, 230] width 105 height 21
select select "in some ways"
click at [257, 220] on select "in no way in some way by the wy in some ways" at bounding box center [309, 230] width 105 height 21
click at [1005, 311] on select "imposing figuring relying pouring" at bounding box center [972, 310] width 88 height 21
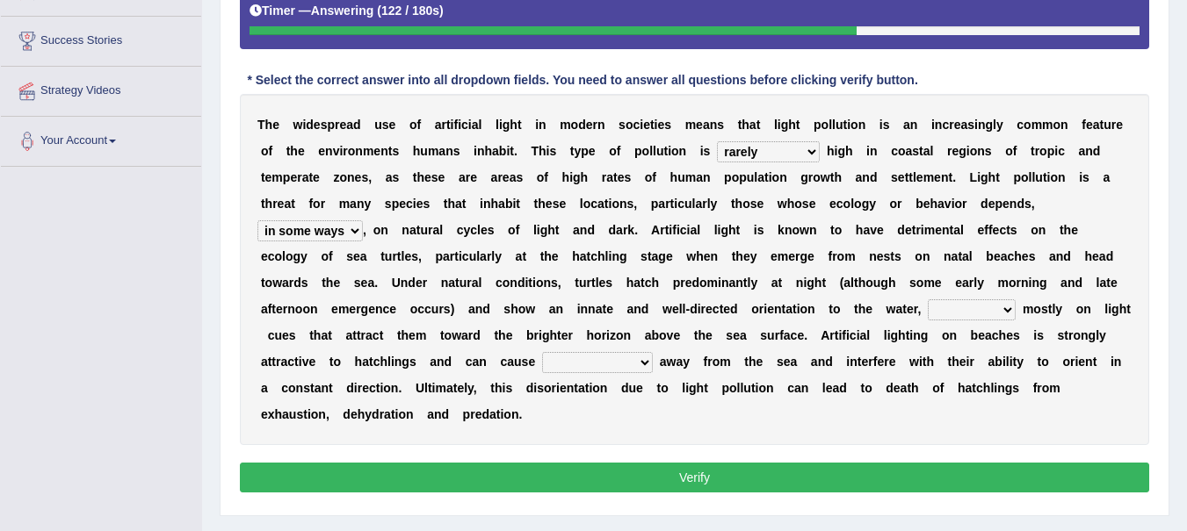
select select "imposing"
click at [928, 300] on select "imposing figuring relying pouring" at bounding box center [972, 310] width 88 height 21
click at [640, 358] on select "them to move it to move which to move that to move" at bounding box center [597, 362] width 111 height 21
select select "them to move"
click at [542, 352] on select "them to move it to move which to move that to move" at bounding box center [597, 362] width 111 height 21
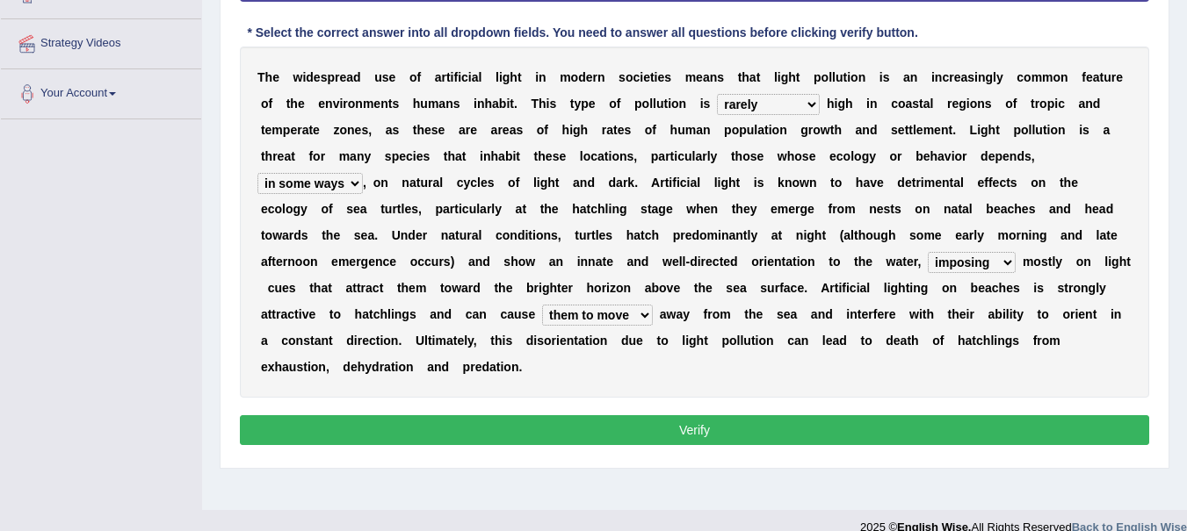
scroll to position [375, 0]
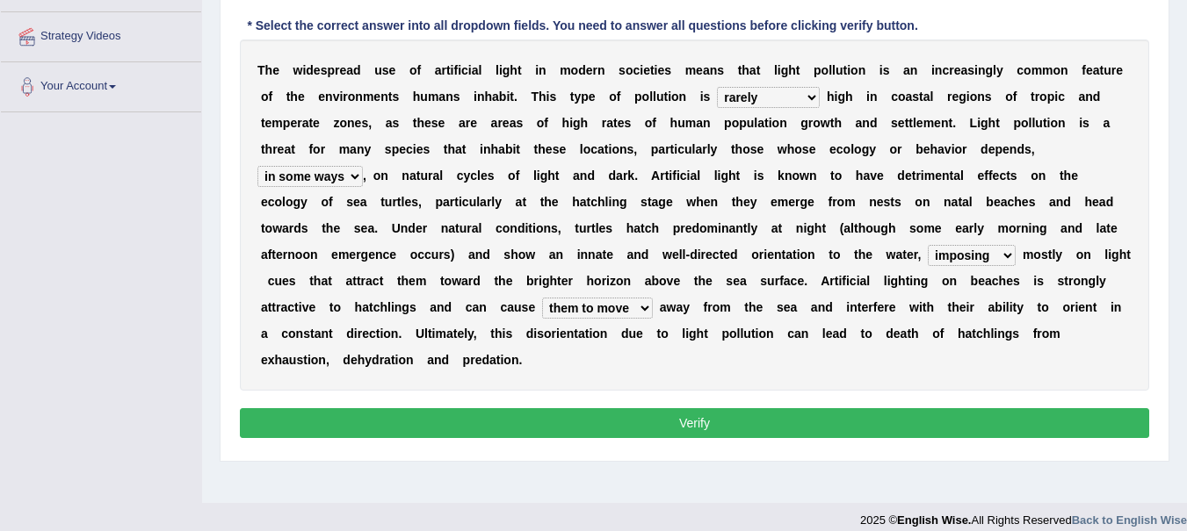
click at [387, 425] on button "Verify" at bounding box center [694, 423] width 909 height 30
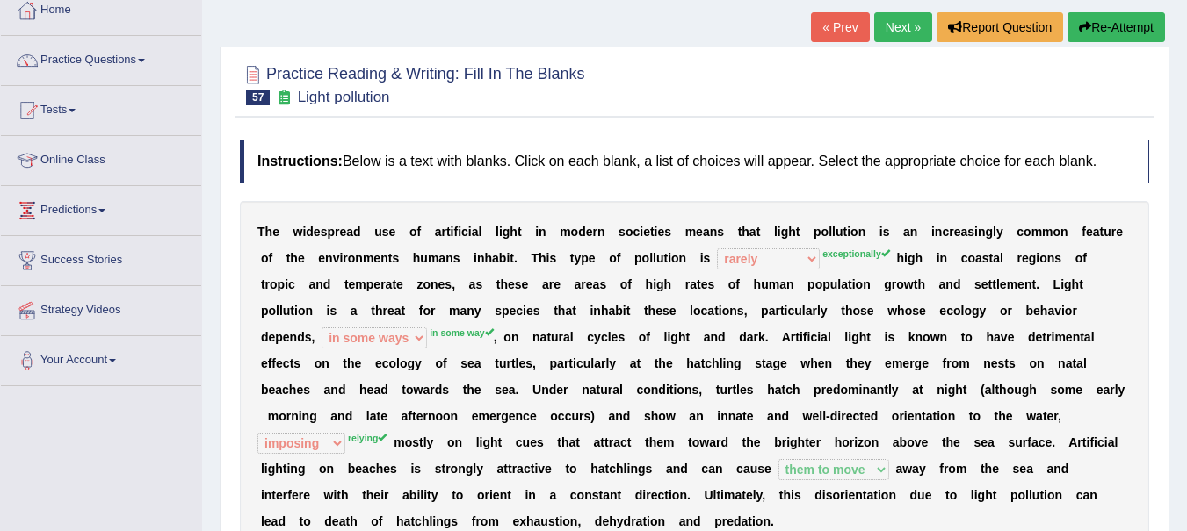
scroll to position [96, 0]
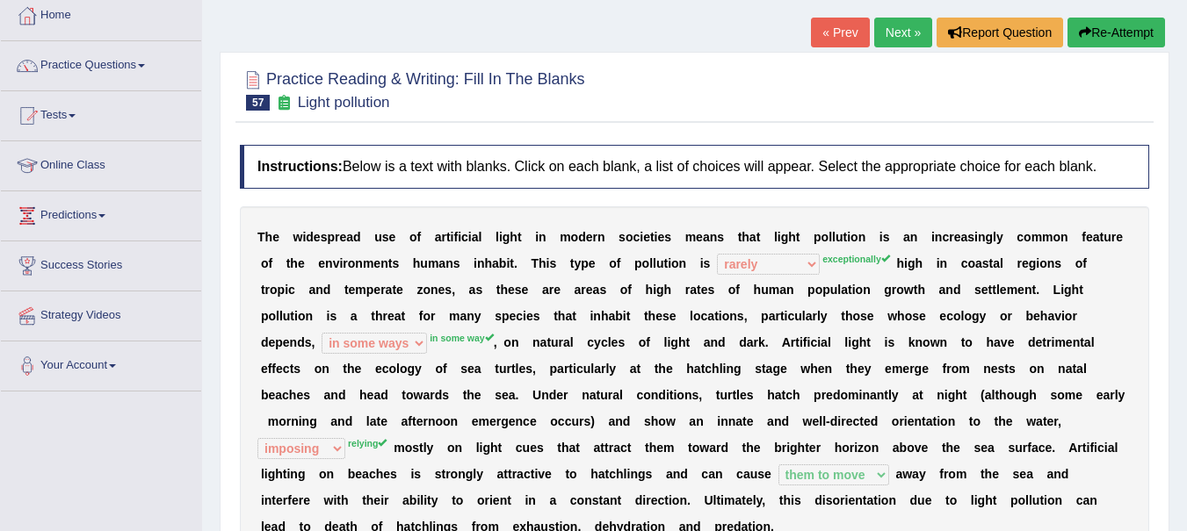
click at [895, 34] on link "Next »" at bounding box center [903, 33] width 58 height 30
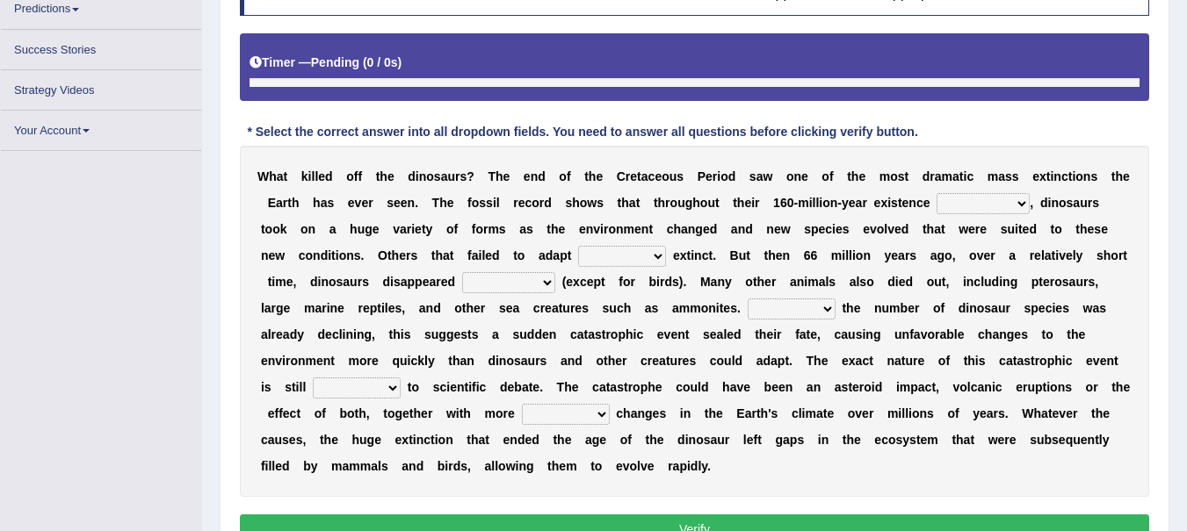
scroll to position [302, 0]
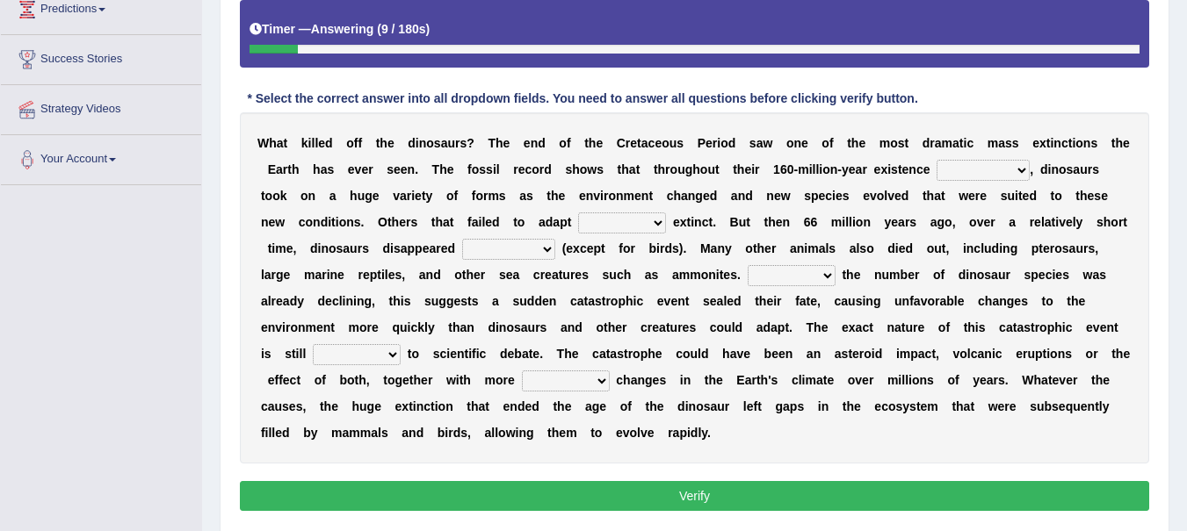
click at [1019, 172] on select "existence continuous extent expectation" at bounding box center [982, 170] width 93 height 21
select select "continuous"
click at [936, 160] on select "existence continuous extent expectation" at bounding box center [982, 170] width 93 height 21
click at [1016, 174] on select "existence continuous extent expectation" at bounding box center [982, 170] width 93 height 21
click at [708, 294] on b "s" at bounding box center [706, 301] width 7 height 14
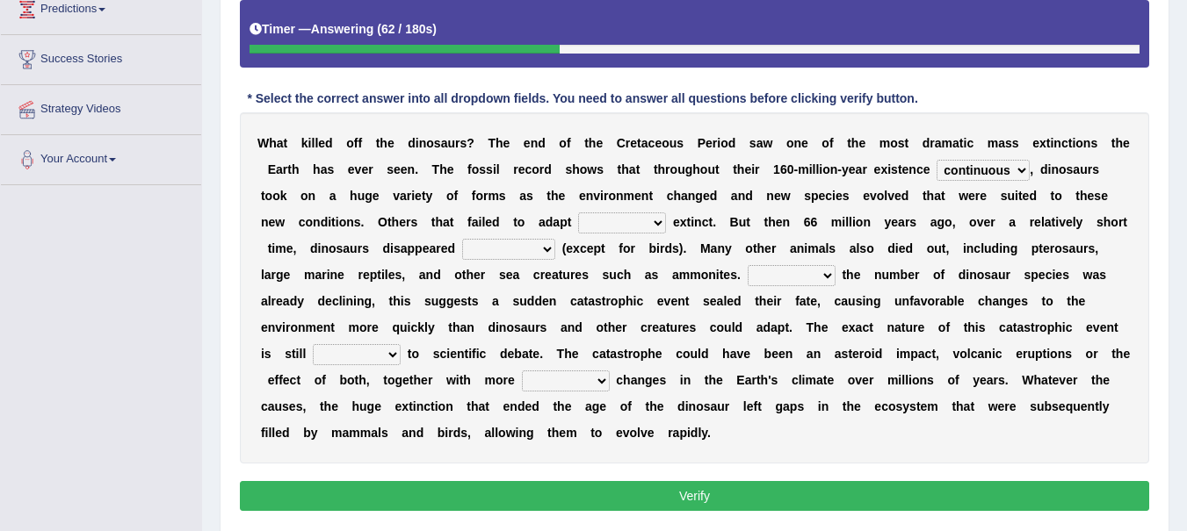
click at [653, 219] on select "went to go going go" at bounding box center [622, 223] width 88 height 21
select select "going"
click at [578, 213] on select "went to go going go" at bounding box center [622, 223] width 88 height 21
click at [538, 249] on select "partially gradually completely excessively" at bounding box center [508, 249] width 93 height 21
select select "gradually"
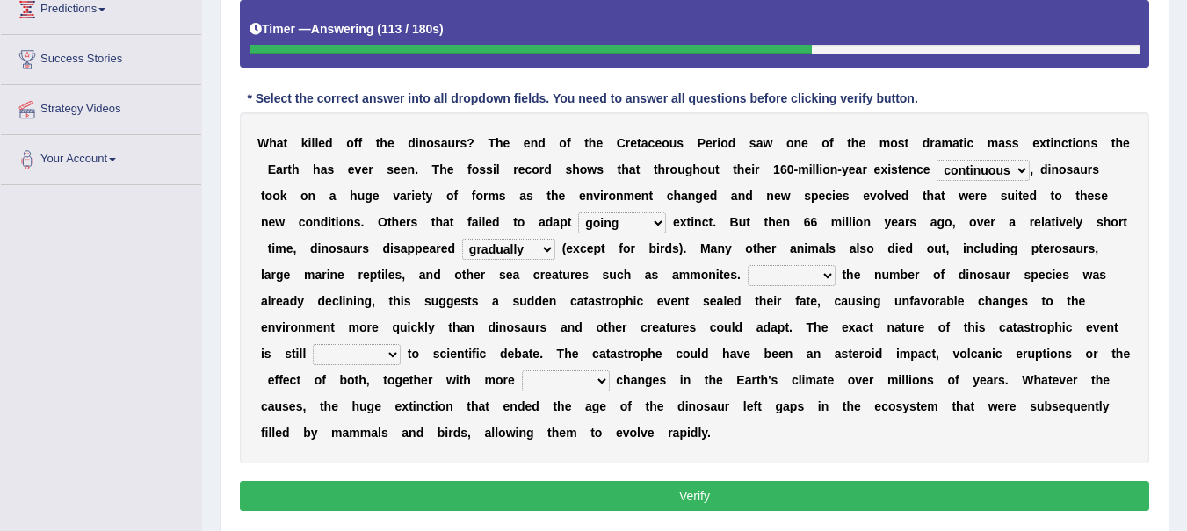
click at [462, 239] on select "partially gradually completely excessively" at bounding box center [508, 249] width 93 height 21
click at [830, 278] on select "However Because Although Unless" at bounding box center [792, 275] width 88 height 21
select select "However"
click at [748, 265] on select "However Because Although Unless" at bounding box center [792, 275] width 88 height 21
click at [393, 353] on select "relative open additional focused" at bounding box center [357, 354] width 88 height 21
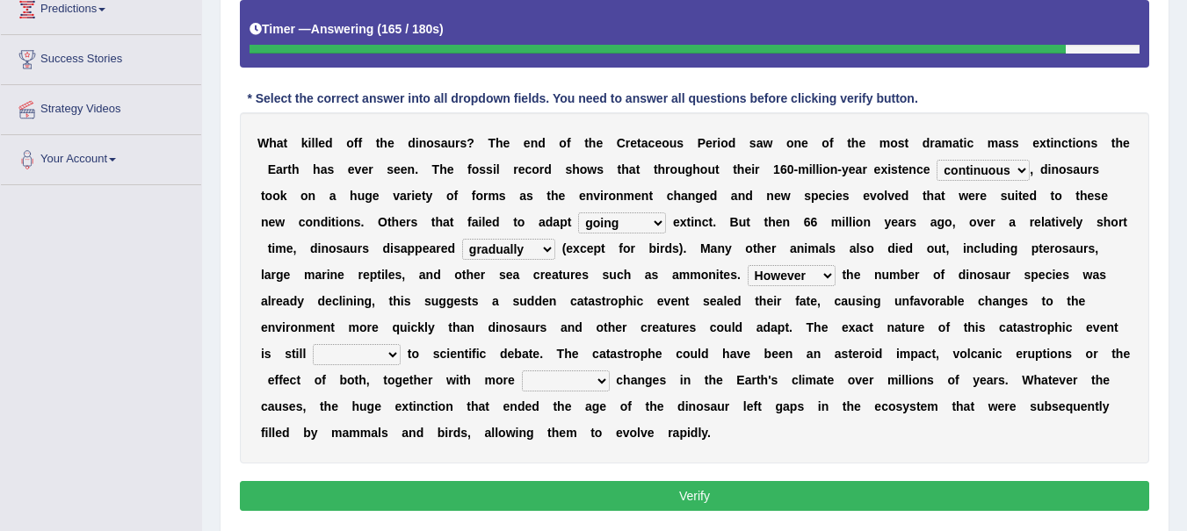
select select "relative"
click at [313, 344] on select "relative open additional focused" at bounding box center [357, 354] width 88 height 21
click at [604, 375] on select "irregular gradual spiritual positive" at bounding box center [566, 381] width 88 height 21
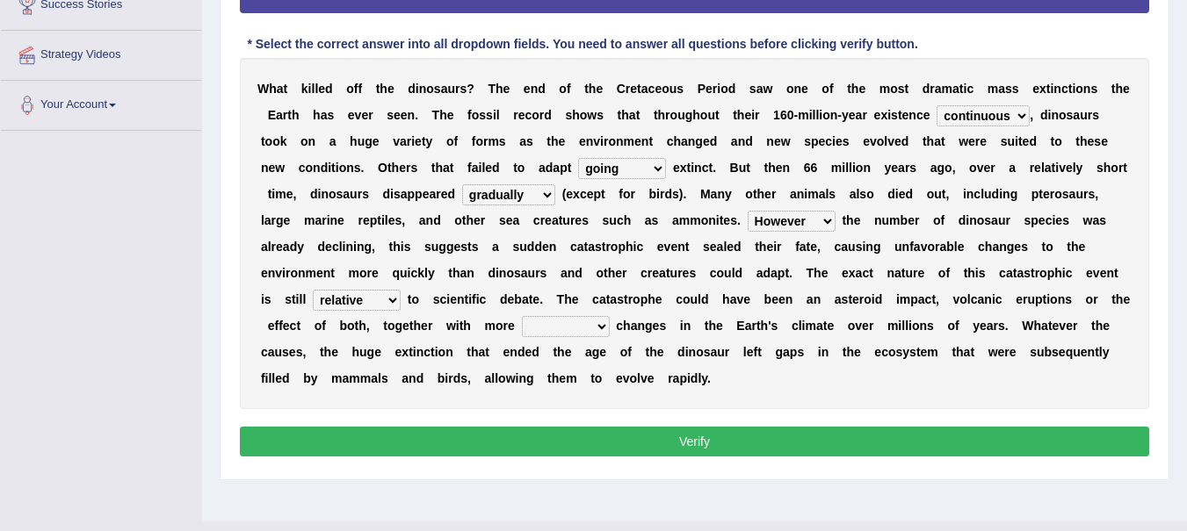
scroll to position [391, 0]
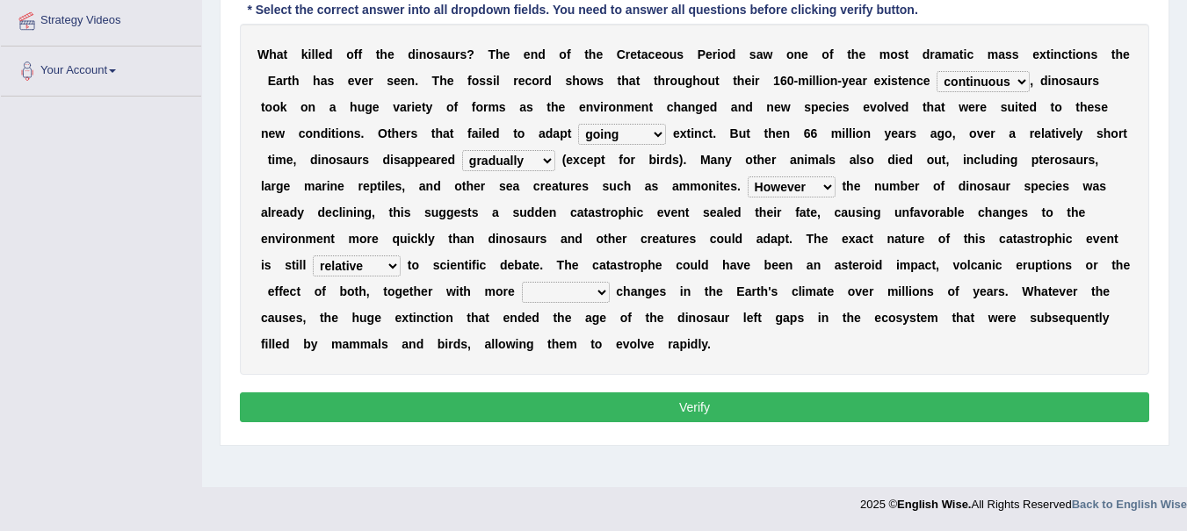
click at [589, 315] on b "a" at bounding box center [588, 318] width 7 height 14
click at [586, 293] on select "irregular gradual spiritual positive" at bounding box center [566, 292] width 88 height 21
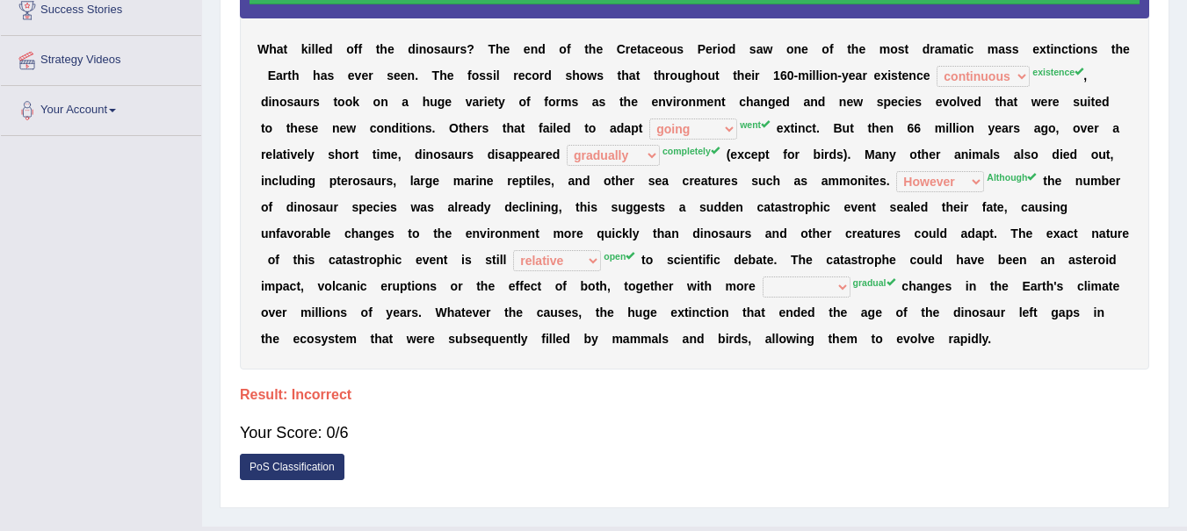
scroll to position [345, 0]
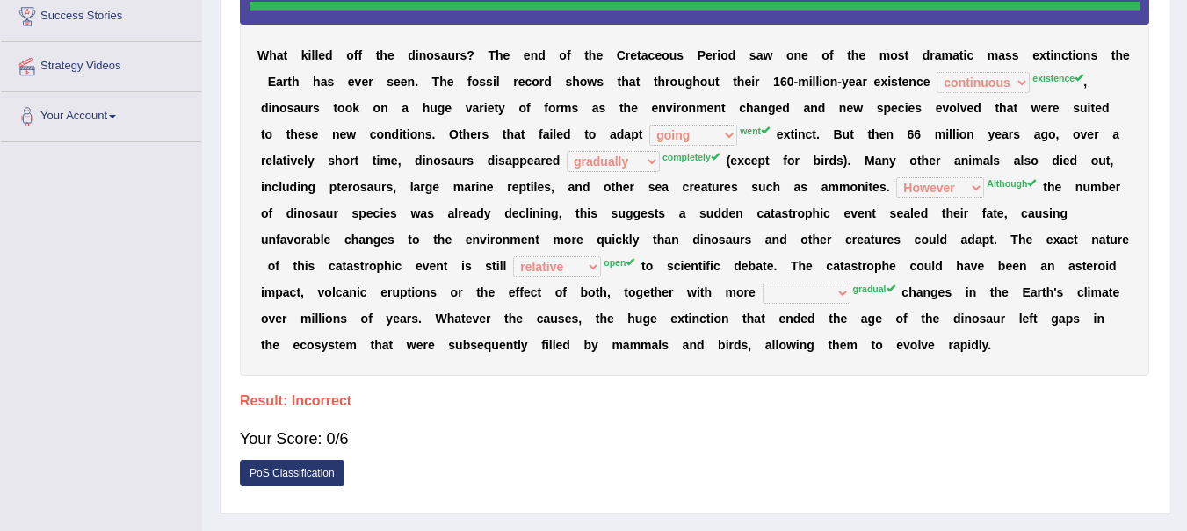
click at [599, 355] on div "W h a t k i l l e d o f f t h e d i n o s a u r s ? T h e e n d o f t h e C r e…" at bounding box center [694, 166] width 909 height 419
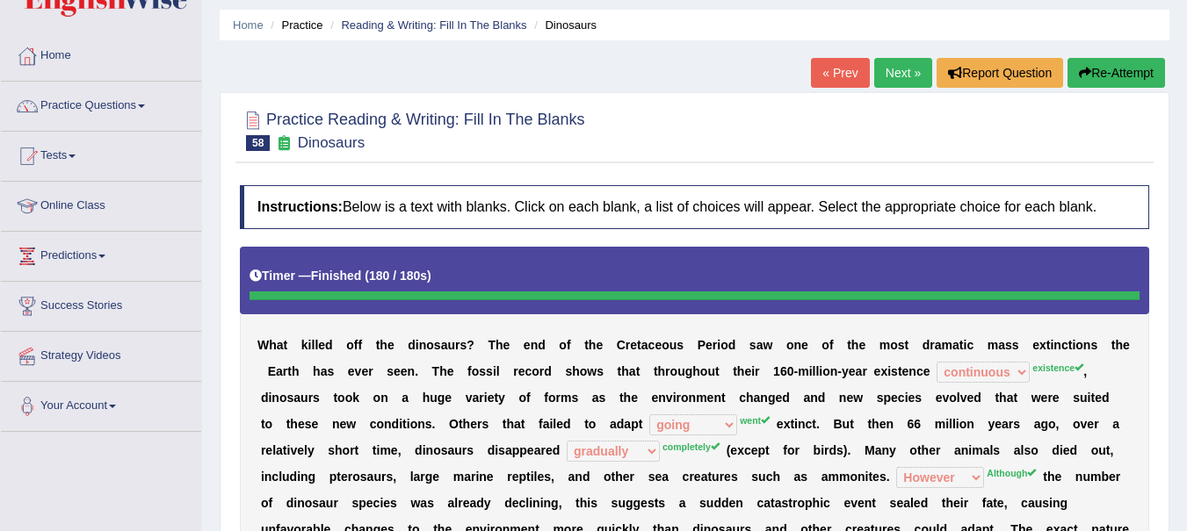
scroll to position [0, 0]
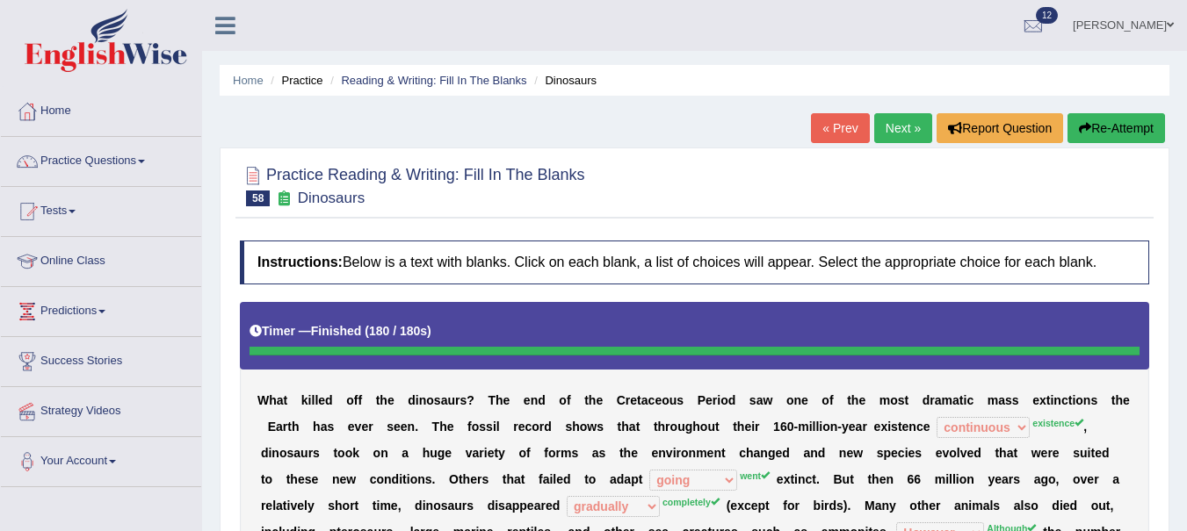
click at [892, 127] on link "Next »" at bounding box center [903, 128] width 58 height 30
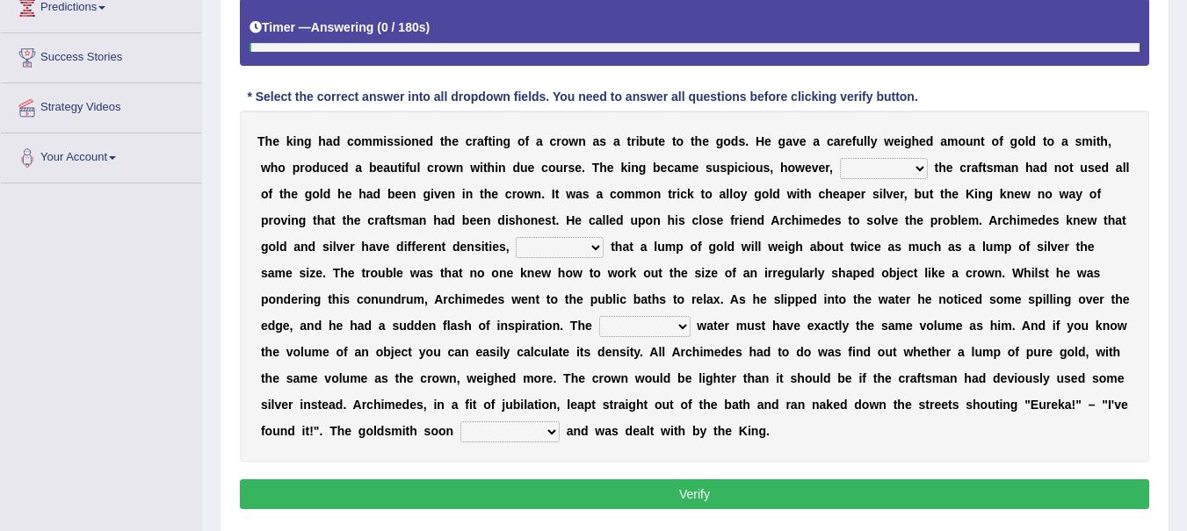
scroll to position [355, 0]
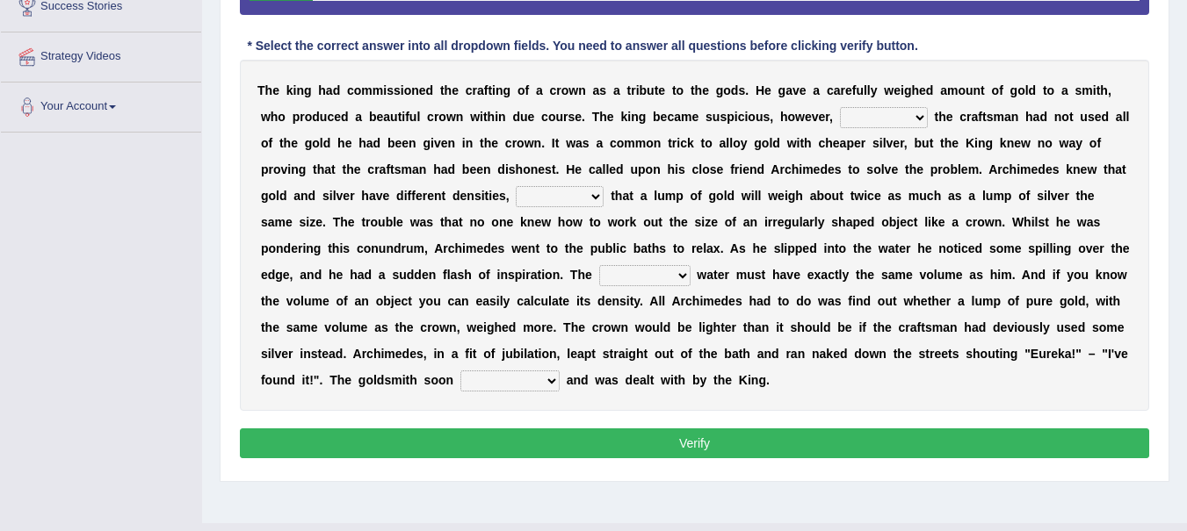
click at [915, 116] on select "if whether thus that" at bounding box center [884, 117] width 88 height 21
select select "whether"
click at [840, 107] on select "if whether thus that" at bounding box center [884, 117] width 88 height 21
click at [914, 116] on select "if whether thus that" at bounding box center [884, 117] width 88 height 21
click at [993, 127] on div "T h e k i n g h a d c o m m i s s i o n e d t h e c r a f t i n g o f a c r o w…" at bounding box center [694, 235] width 909 height 351
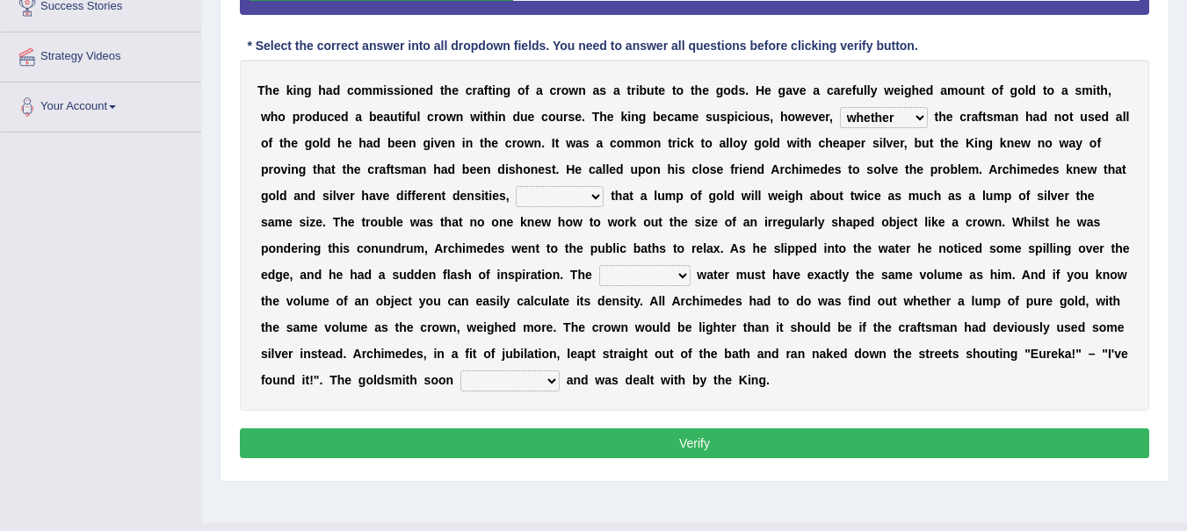
click at [589, 193] on select "meaning meant means to mean" at bounding box center [560, 196] width 88 height 21
click at [516, 186] on select "meaning meant means to mean" at bounding box center [560, 196] width 88 height 21
click at [595, 199] on select "meaning meant means to mean" at bounding box center [560, 196] width 88 height 21
select select "to mean"
click at [516, 186] on select "meaning meant means to mean" at bounding box center [560, 196] width 88 height 21
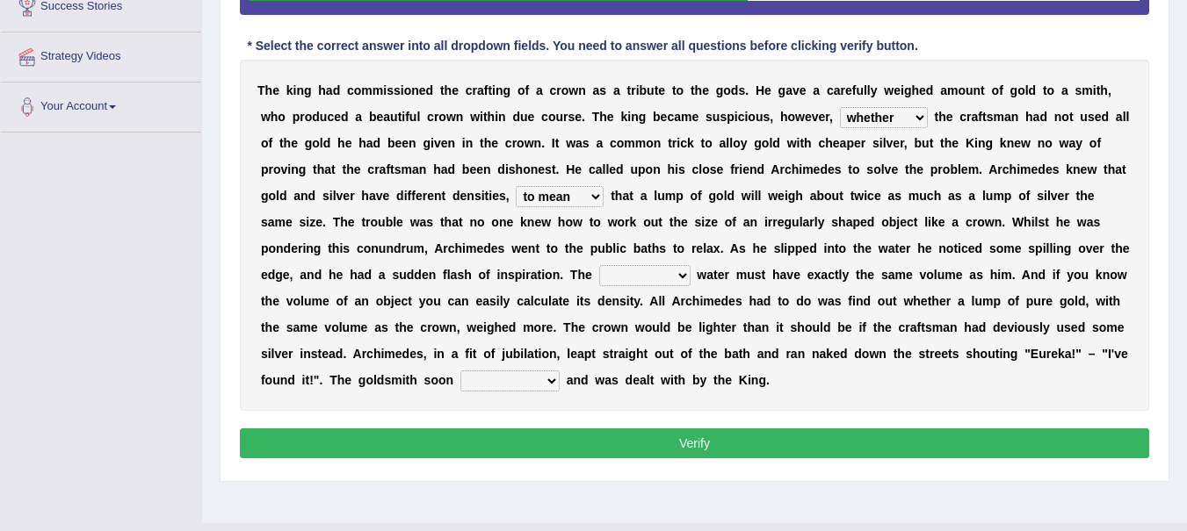
click at [676, 270] on select "submerged disposed diagnosed displaced" at bounding box center [644, 275] width 91 height 21
select select "submerged"
click at [599, 265] on select "submerged disposed diagnosed displaced" at bounding box center [644, 275] width 91 height 21
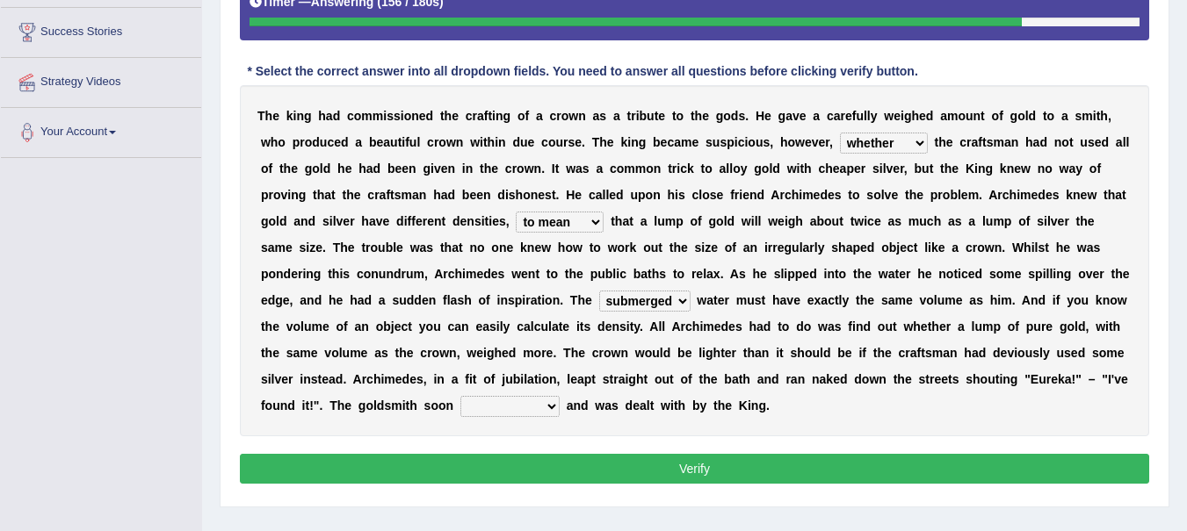
scroll to position [330, 0]
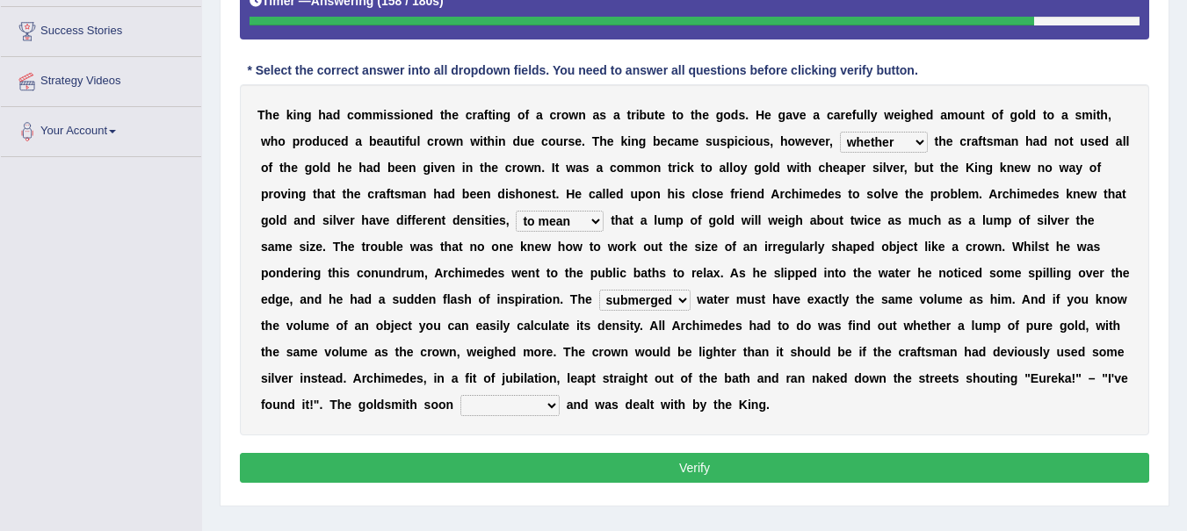
click at [550, 406] on select "conjured contradicted confessed condemned" at bounding box center [509, 405] width 99 height 21
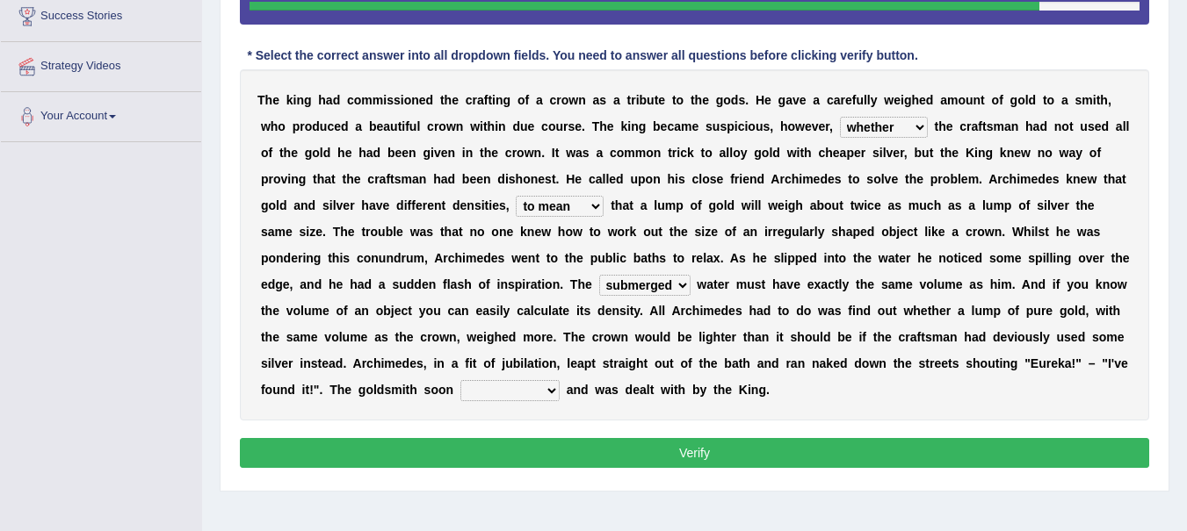
scroll to position [391, 0]
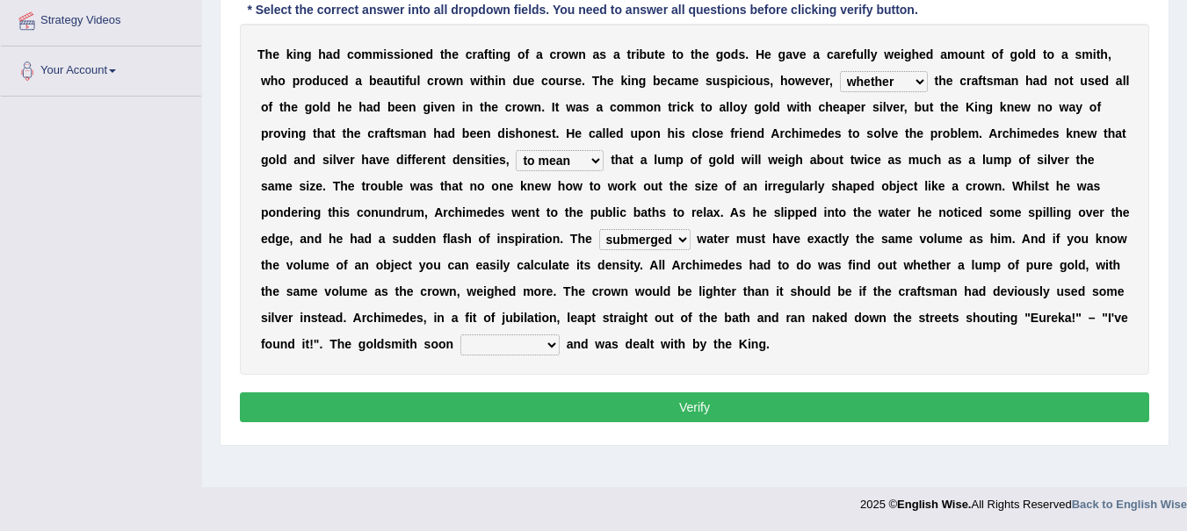
click at [539, 350] on select "conjured contradicted confessed condemned" at bounding box center [509, 345] width 99 height 21
select select "confessed"
click at [460, 335] on select "conjured contradicted confessed condemned" at bounding box center [509, 345] width 99 height 21
click at [640, 409] on button "Verify" at bounding box center [694, 408] width 909 height 30
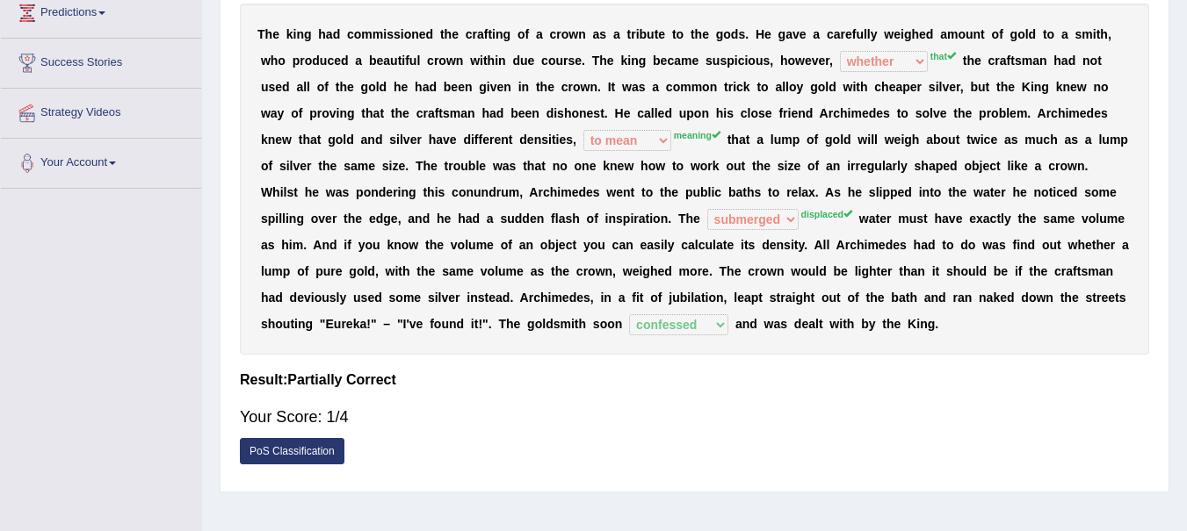
scroll to position [293, 0]
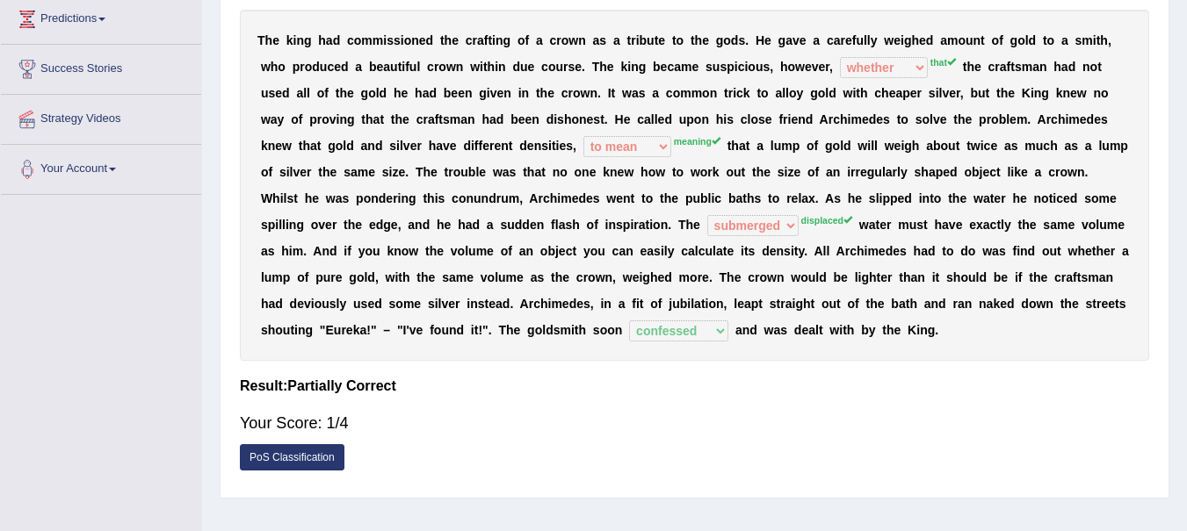
drag, startPoint x: 840, startPoint y: 228, endPoint x: 617, endPoint y: 182, distance: 227.8
click at [617, 182] on div "T h e k i n g h a d c o m m i s s i o n e d t h e c r a f t i n g o f a c r o w…" at bounding box center [694, 185] width 909 height 351
click at [698, 142] on sup "meaning" at bounding box center [697, 141] width 47 height 11
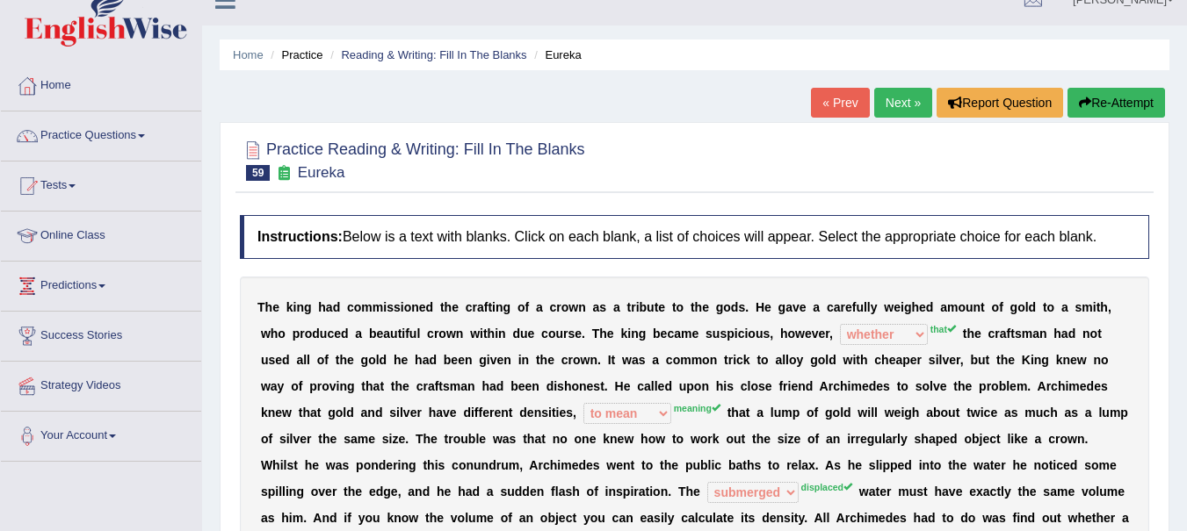
scroll to position [0, 0]
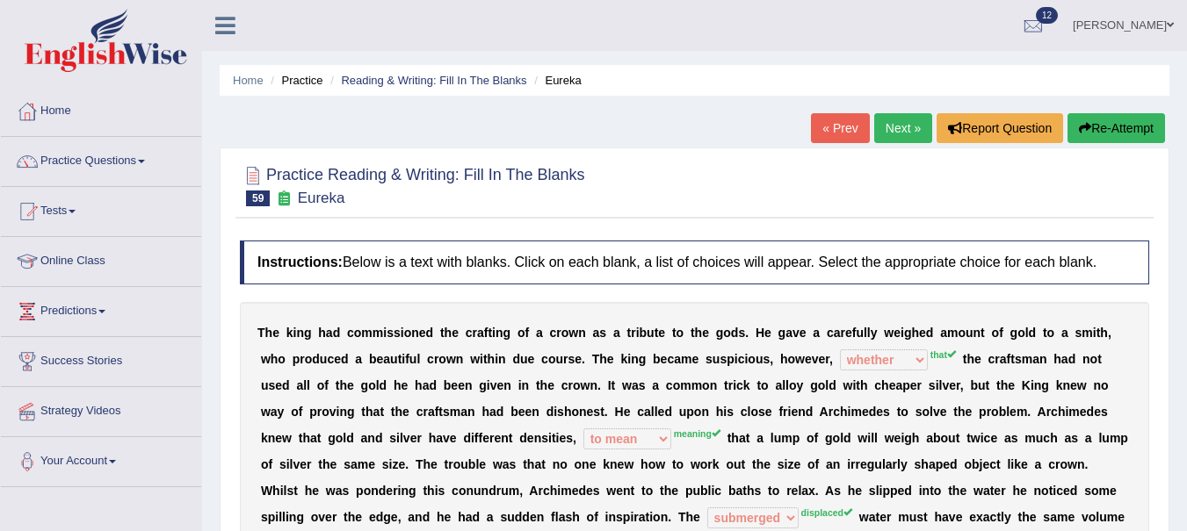
click at [894, 129] on link "Next »" at bounding box center [903, 128] width 58 height 30
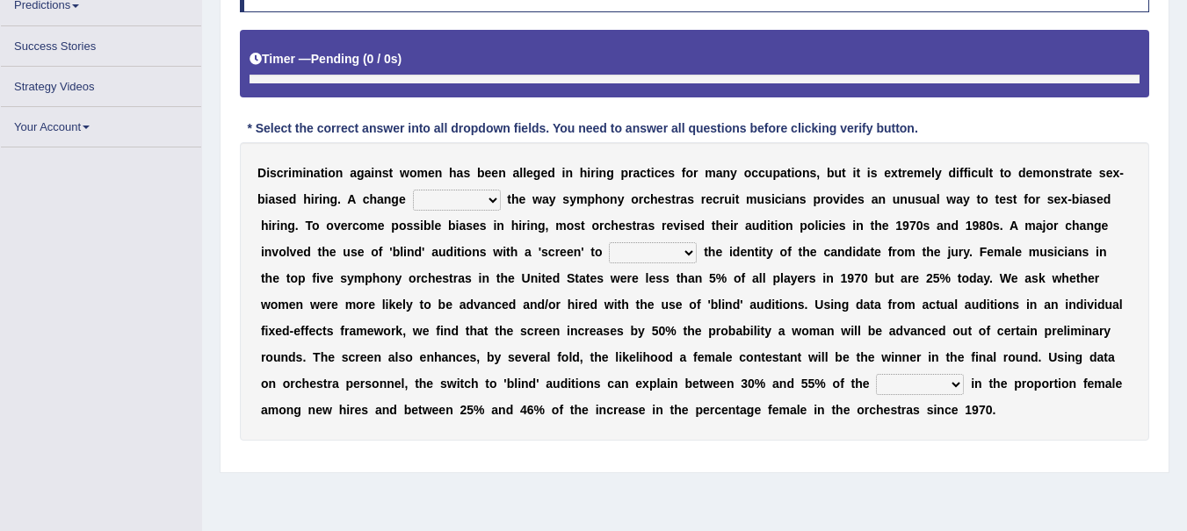
scroll to position [266, 0]
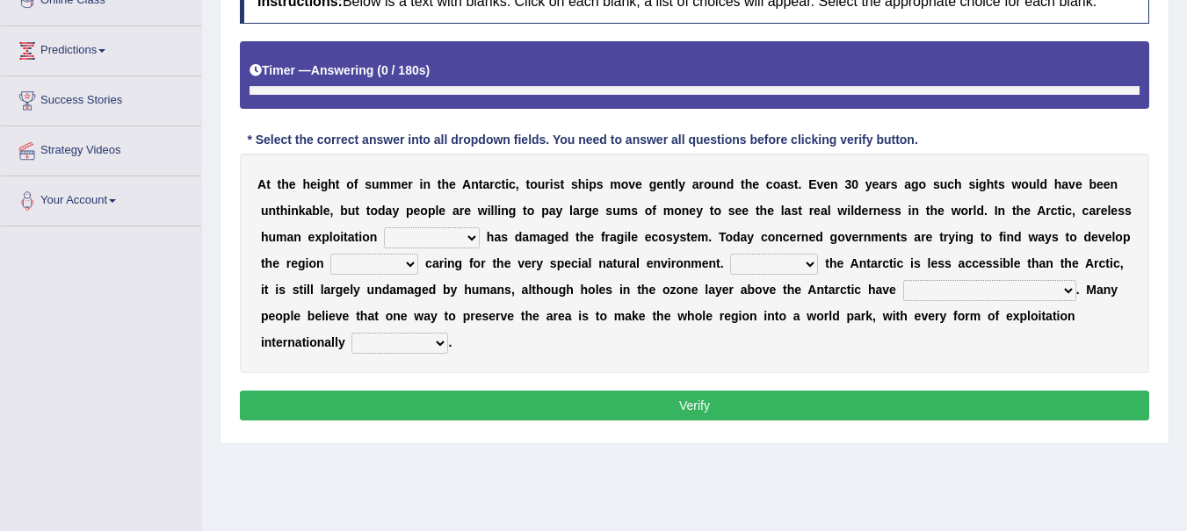
scroll to position [303, 0]
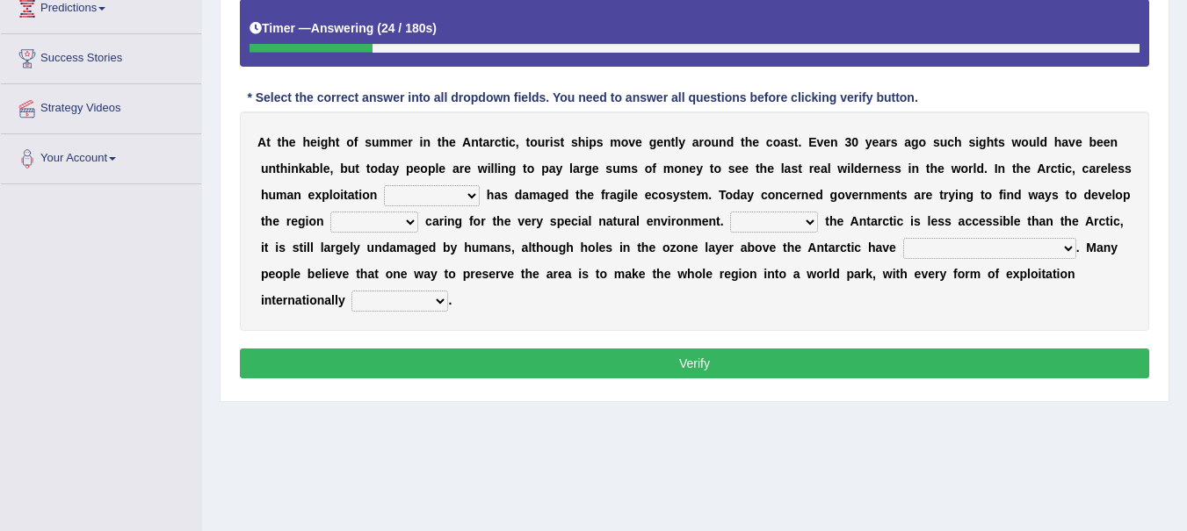
click at [469, 197] on select "in the future ever before on one side in the past" at bounding box center [432, 195] width 96 height 21
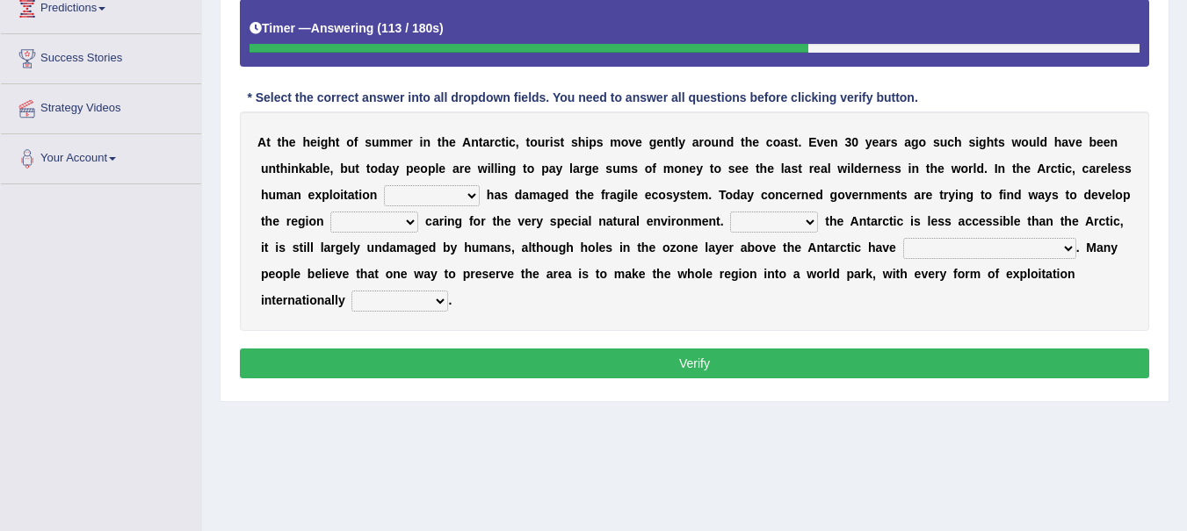
select select "in the past"
click at [384, 185] on select "in the future ever before on one side in the past" at bounding box center [432, 195] width 96 height 21
click at [409, 220] on select "while whereas even though" at bounding box center [374, 222] width 88 height 21
select select "while"
click at [330, 212] on select "while whereas even though" at bounding box center [374, 222] width 88 height 21
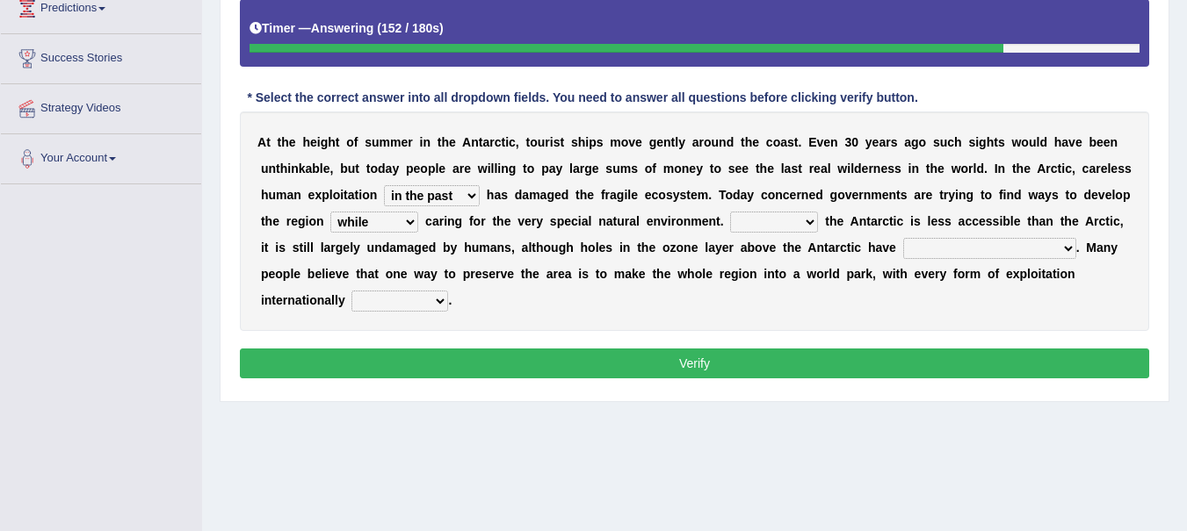
click at [805, 219] on select "Because Whether Unless Besides" at bounding box center [774, 222] width 88 height 21
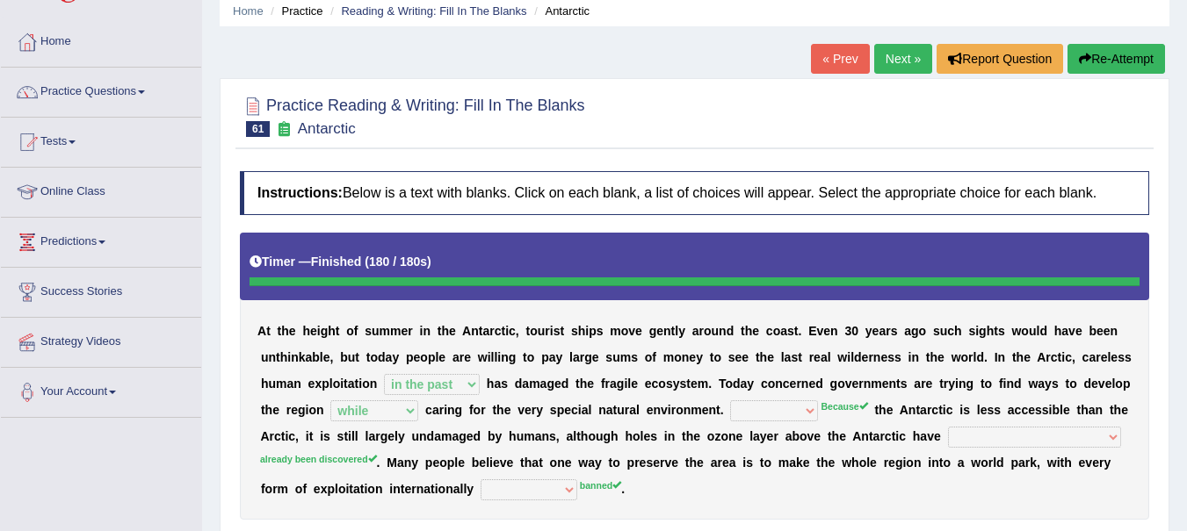
scroll to position [0, 0]
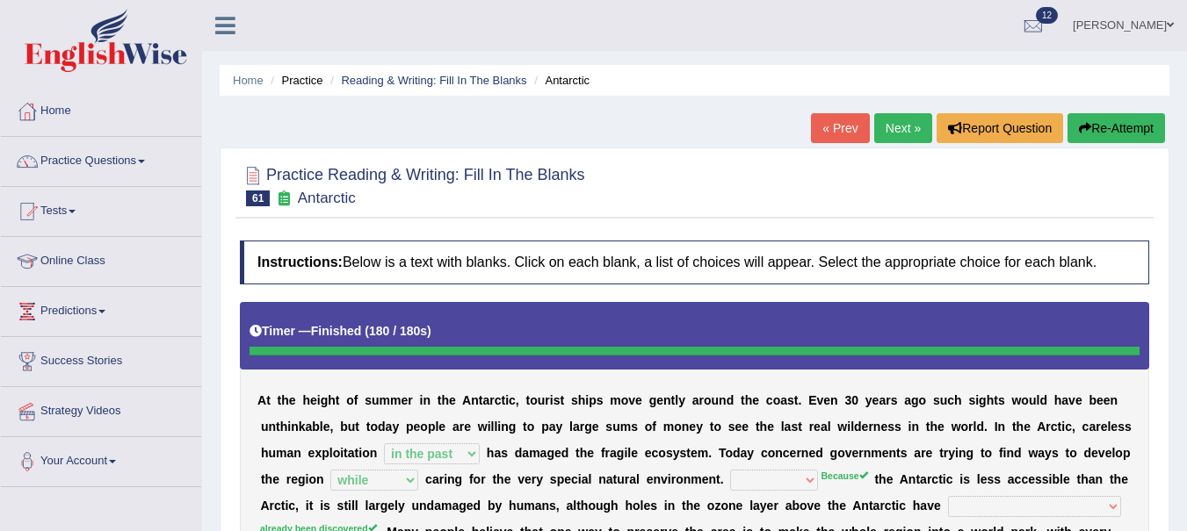
click at [900, 129] on link "Next »" at bounding box center [903, 128] width 58 height 30
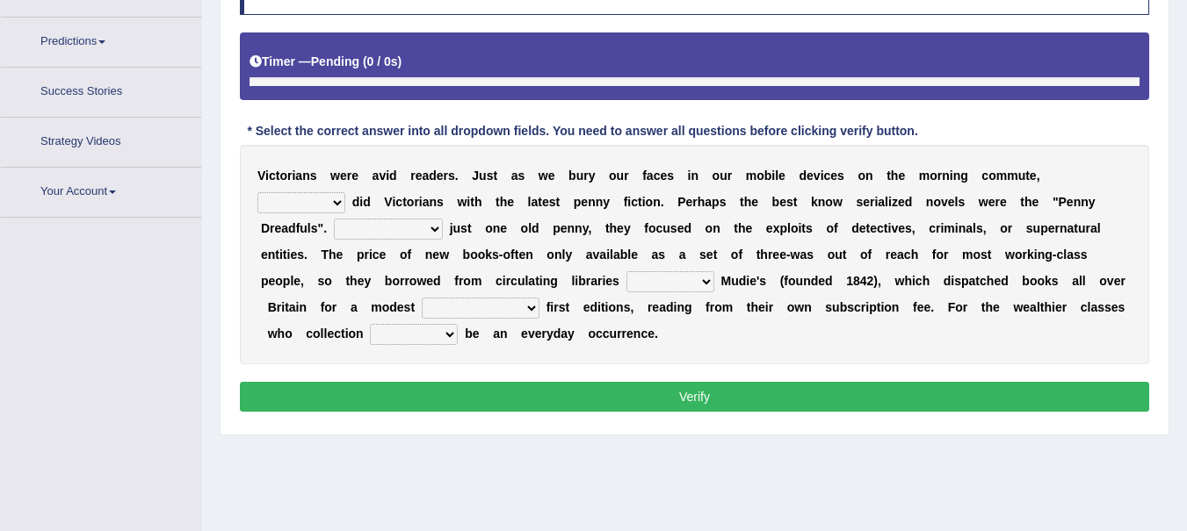
scroll to position [312, 0]
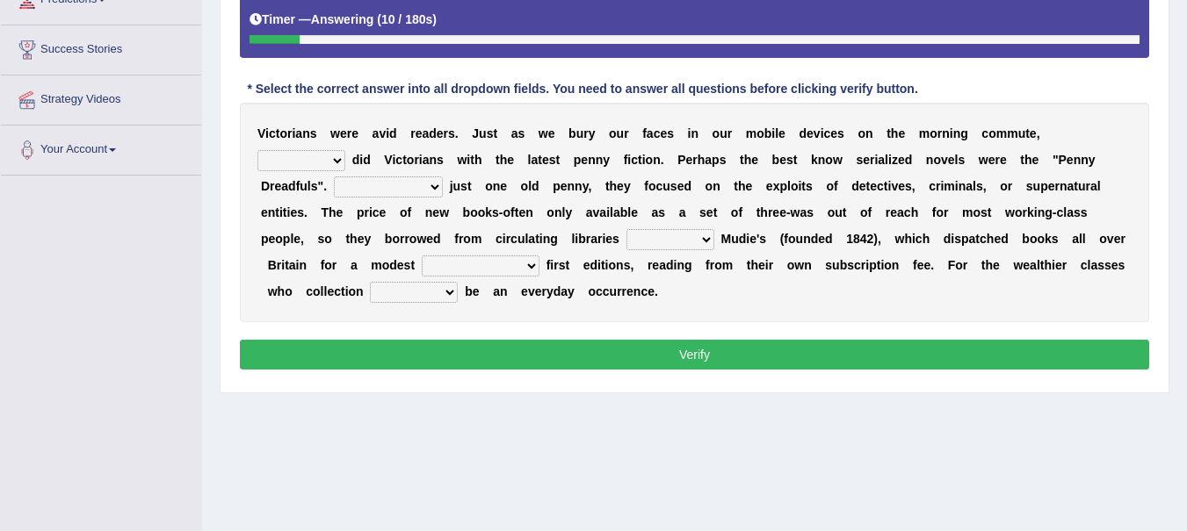
click at [337, 163] on select "either so too neither whether" at bounding box center [301, 160] width 88 height 21
click at [257, 150] on select "either so too neither whether" at bounding box center [301, 160] width 88 height 21
click at [317, 161] on select "either so too neither whether" at bounding box center [301, 160] width 88 height 21
select select "whether"
click at [257, 150] on select "either so too neither whether" at bounding box center [301, 160] width 88 height 21
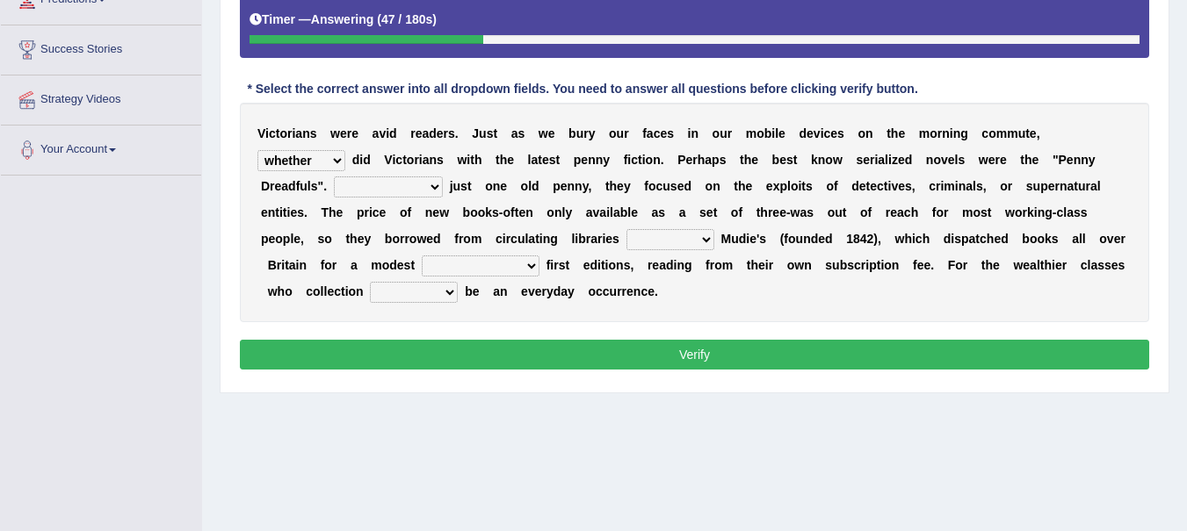
click at [431, 186] on select "Costed Having costed Costing Cost" at bounding box center [388, 187] width 109 height 21
select select "Costed"
click at [334, 177] on select "Costed Having costed Costing Cost" at bounding box center [388, 187] width 109 height 21
click at [665, 249] on select "such as other than that is as to" at bounding box center [670, 239] width 88 height 21
select select "such as"
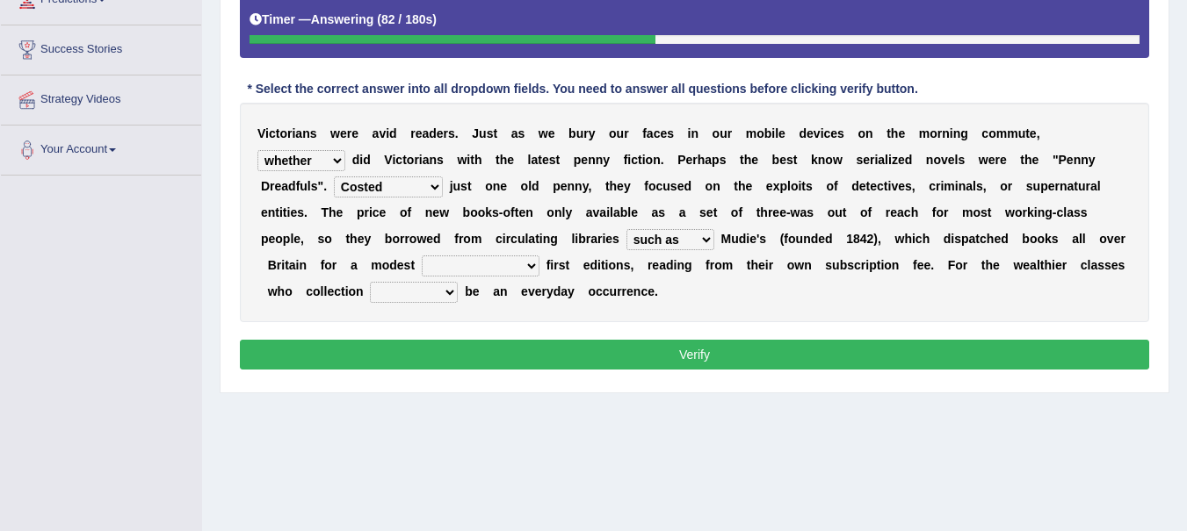
click at [626, 229] on select "such as other than that is as to" at bounding box center [670, 239] width 88 height 21
click at [524, 265] on select "could afford afford having afforded affording" at bounding box center [481, 266] width 118 height 21
select select "afford"
click at [422, 256] on select "could afford afford having afforded affording" at bounding box center [481, 266] width 118 height 21
click at [434, 293] on select "would could should did" at bounding box center [414, 292] width 88 height 21
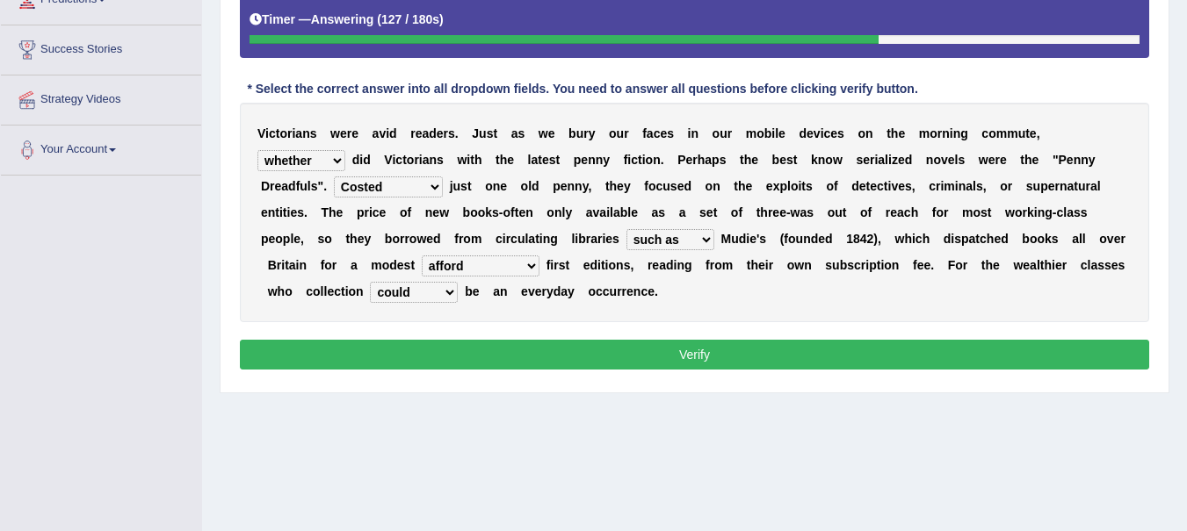
click at [370, 282] on select "would could should did" at bounding box center [414, 292] width 88 height 21
click at [445, 298] on select "would could should did" at bounding box center [414, 292] width 88 height 21
select select "should"
click at [370, 282] on select "would could should did" at bounding box center [414, 292] width 88 height 21
click at [418, 191] on select "Costed Having costed Costing Cost" at bounding box center [388, 187] width 109 height 21
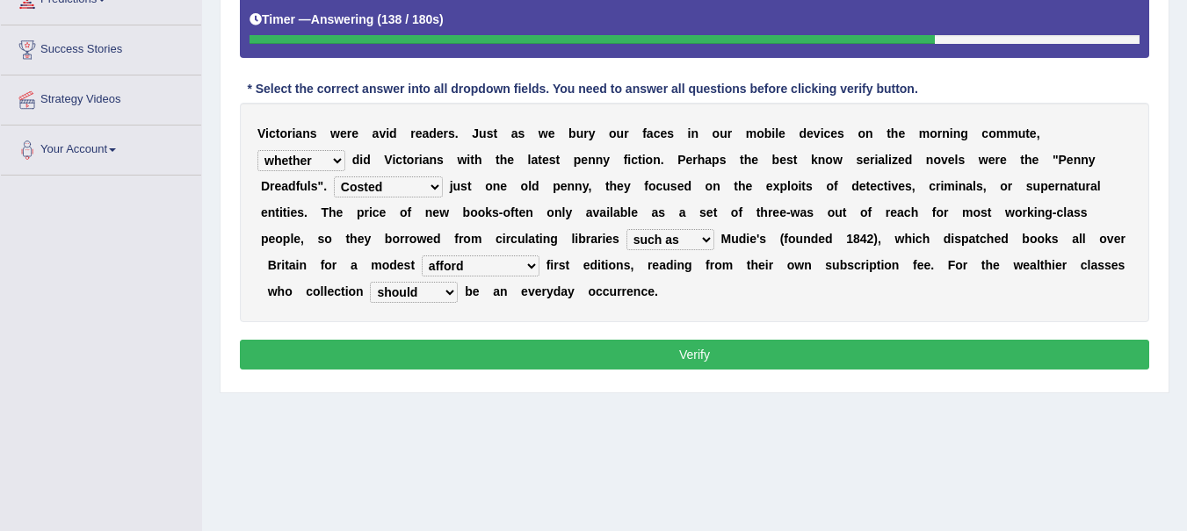
select select "Cost"
click at [334, 177] on select "Costed Having costed Costing Cost" at bounding box center [388, 187] width 109 height 21
click at [328, 159] on select "either so too neither whether" at bounding box center [301, 160] width 88 height 21
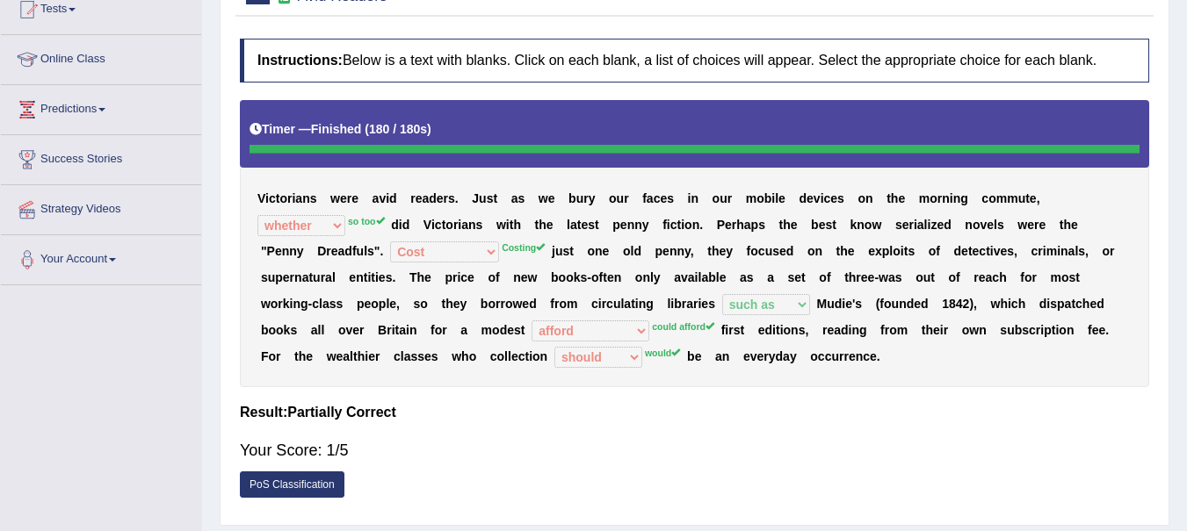
scroll to position [0, 0]
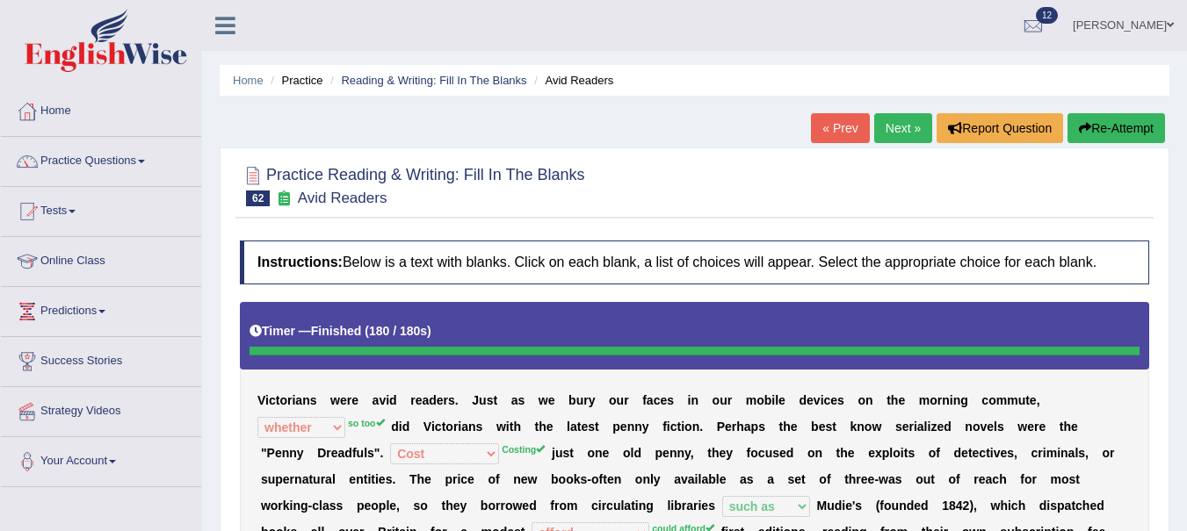
click at [885, 131] on link "Next »" at bounding box center [903, 128] width 58 height 30
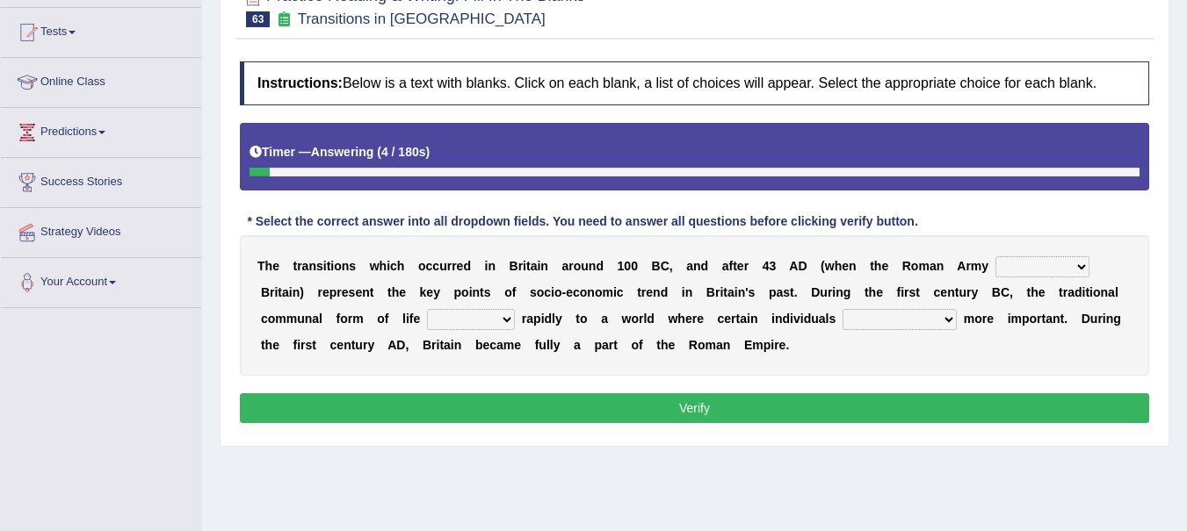
scroll to position [180, 0]
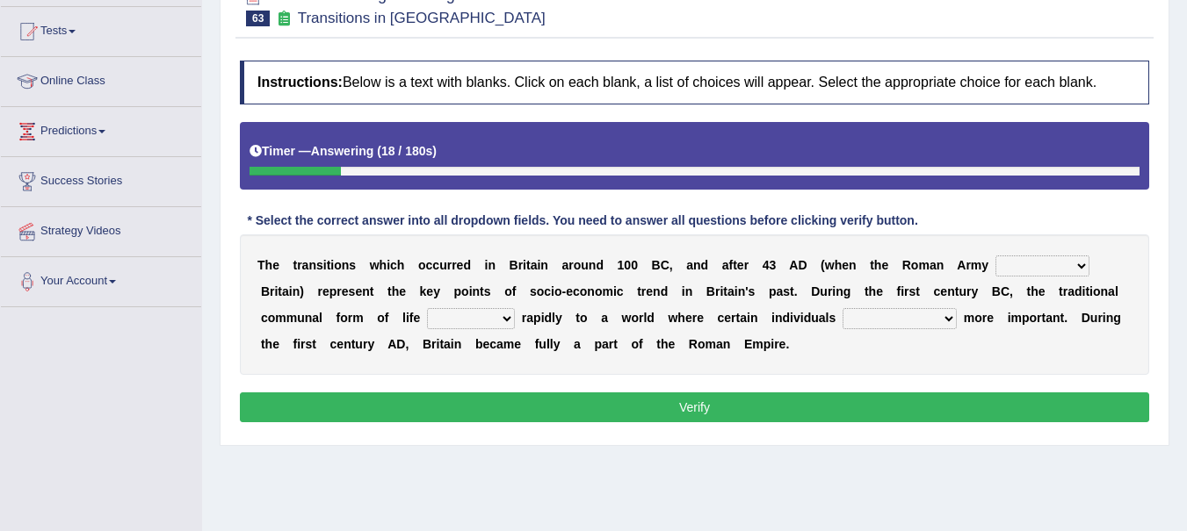
click at [1075, 271] on select "purported pursued enlightened invaded" at bounding box center [1042, 266] width 94 height 21
click at [995, 256] on select "purported pursued enlightened invaded" at bounding box center [1042, 266] width 94 height 21
click at [1060, 396] on button "Verify" at bounding box center [694, 408] width 909 height 30
drag, startPoint x: 1060, startPoint y: 396, endPoint x: 1068, endPoint y: 265, distance: 131.1
click at [1068, 265] on div "Instructions: Below is a text with blanks. Click on each blank, a list of choic…" at bounding box center [694, 244] width 918 height 385
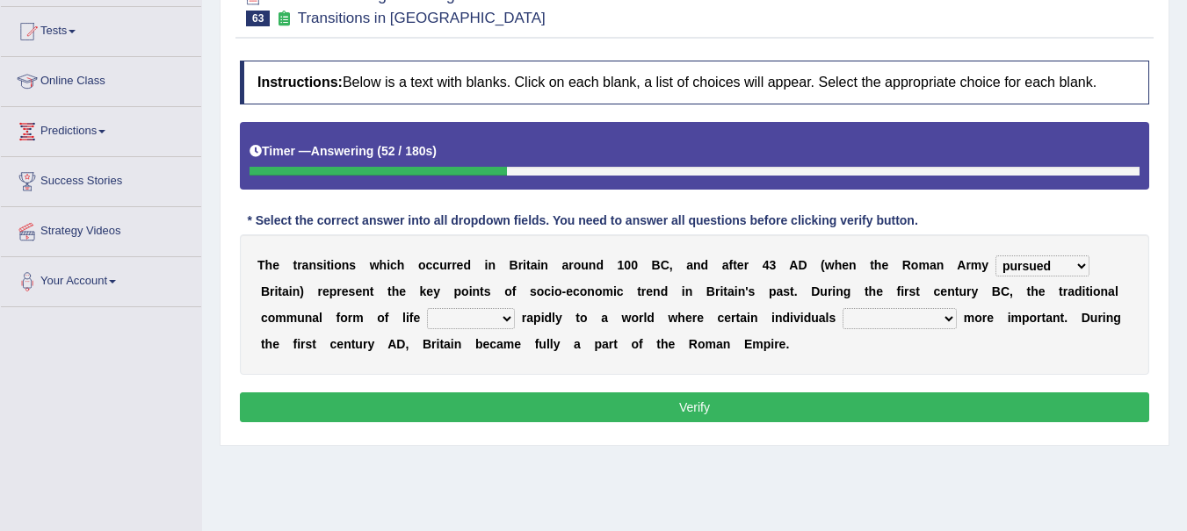
click at [1068, 265] on select "purported pursued enlightened invaded" at bounding box center [1042, 266] width 94 height 21
click at [995, 256] on select "purported pursued enlightened invaded" at bounding box center [1042, 266] width 94 height 21
click at [1063, 267] on select "purported pursued enlightened invaded" at bounding box center [1042, 266] width 94 height 21
select select "invaded"
click at [995, 256] on select "purported pursued enlightened invaded" at bounding box center [1042, 266] width 94 height 21
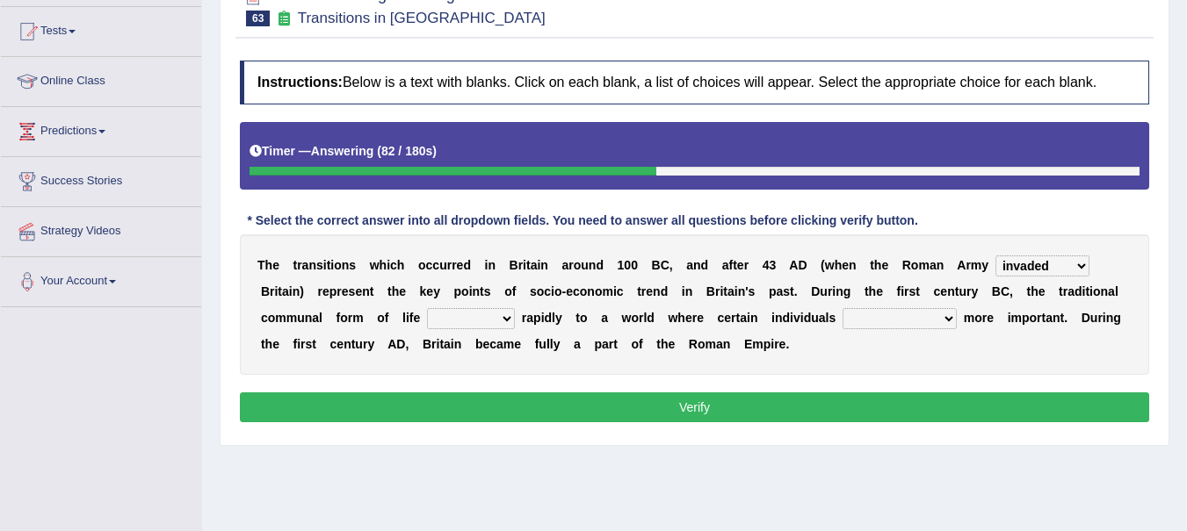
click at [510, 320] on select "withdrew shaped awarded shifted" at bounding box center [471, 318] width 88 height 21
select select "shifted"
click at [427, 308] on select "withdrew shaped awarded shifted" at bounding box center [471, 318] width 88 height 21
click at [948, 323] on select "became become having become becoming" at bounding box center [899, 318] width 114 height 21
click at [842, 308] on select "became become having become becoming" at bounding box center [899, 318] width 114 height 21
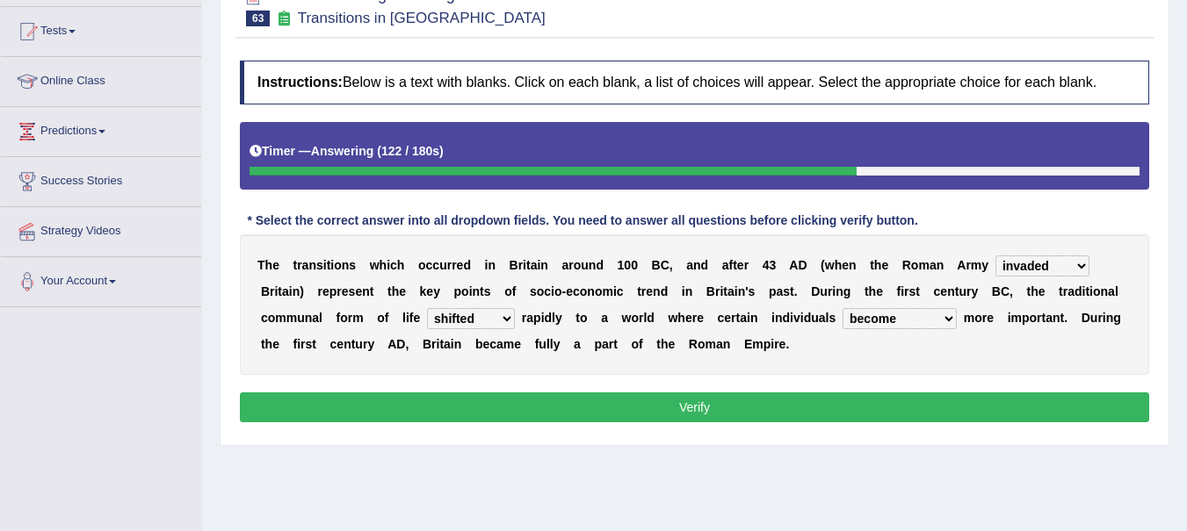
click at [946, 324] on select "became become having become becoming" at bounding box center [899, 318] width 114 height 21
select select "became"
click at [842, 308] on select "became become having become becoming" at bounding box center [899, 318] width 114 height 21
click at [913, 414] on button "Verify" at bounding box center [694, 408] width 909 height 30
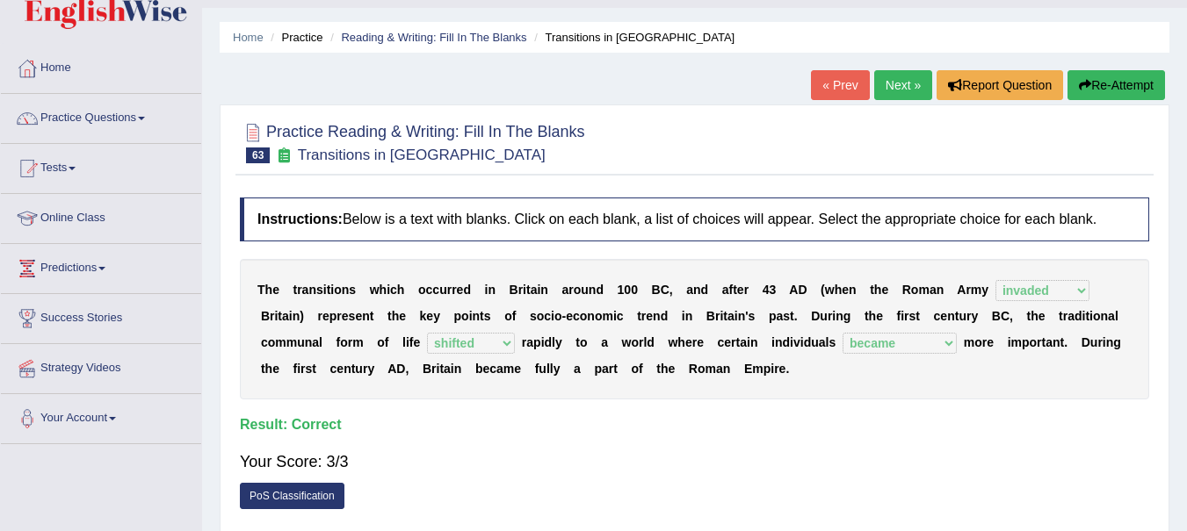
scroll to position [40, 0]
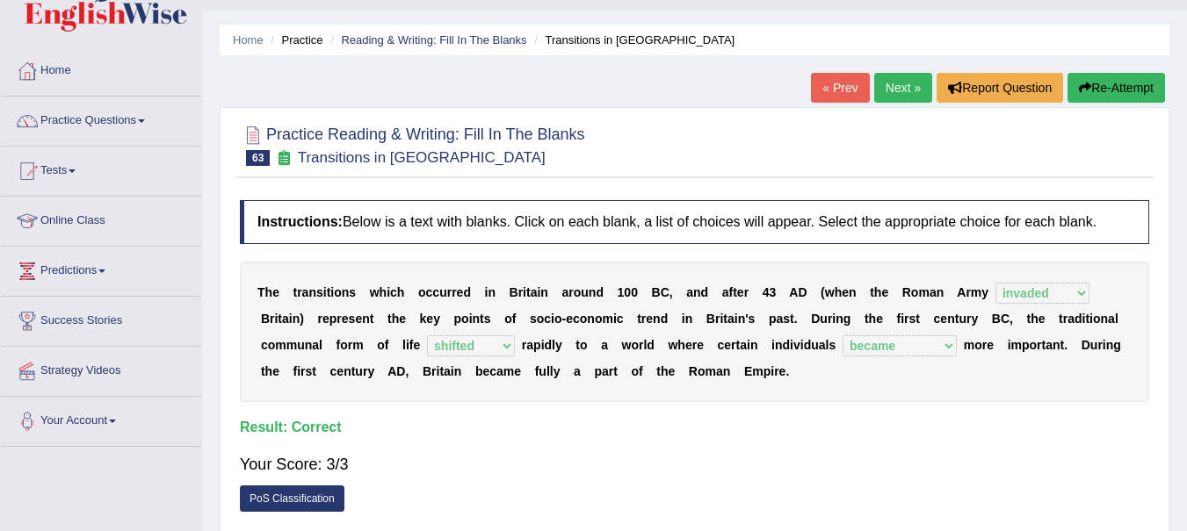
click at [889, 83] on link "Next »" at bounding box center [903, 88] width 58 height 30
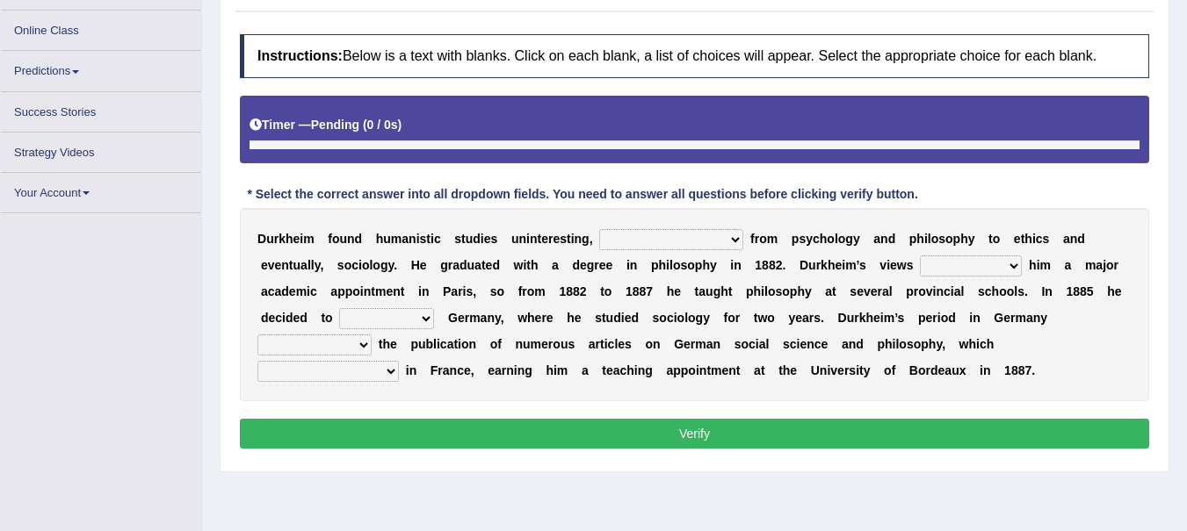
scroll to position [217, 0]
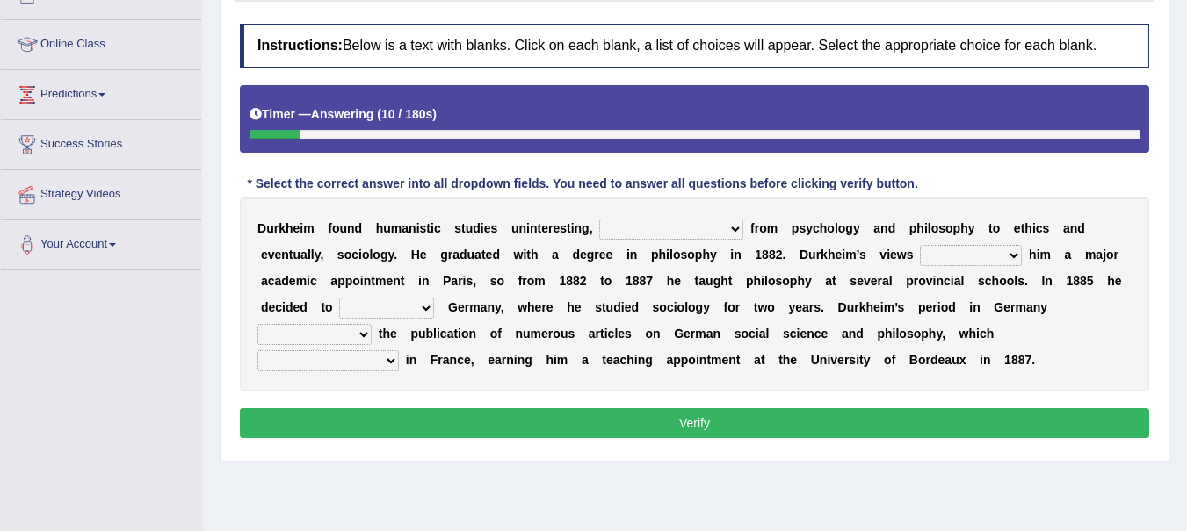
click at [710, 226] on select "moving his position alternating his mind juggling his job turning his attention" at bounding box center [671, 229] width 144 height 21
click at [692, 199] on div "D u r k h e i m f o u n d h u m a n i s t i c s t u d i e s u n i n t e r e s t…" at bounding box center [694, 294] width 909 height 193
click at [719, 225] on select "moving his position alternating his mind juggling his job turning his attention" at bounding box center [671, 229] width 144 height 21
select select "alternating his mind"
click at [599, 219] on select "moving his position alternating his mind juggling his job turning his attention" at bounding box center [671, 229] width 144 height 21
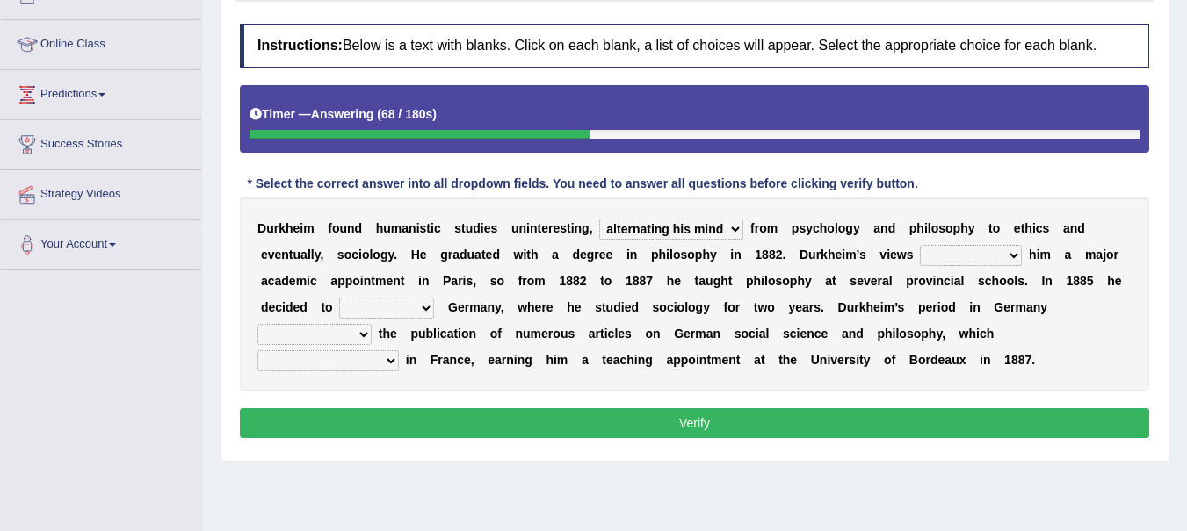
click at [1020, 256] on select "hasn't got were getting can't get could not get" at bounding box center [971, 255] width 102 height 21
select select "were getting"
click at [920, 245] on select "hasn't got were getting can't get could not get" at bounding box center [971, 255] width 102 height 21
click at [421, 304] on select "came after wrote about ran across leave for" at bounding box center [386, 308] width 95 height 21
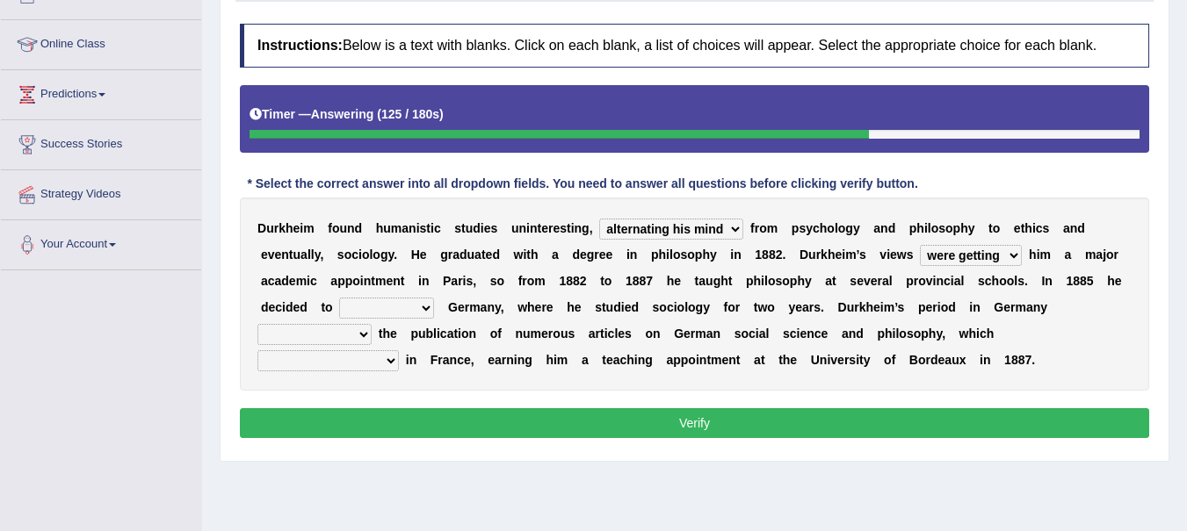
select select "came after"
click at [339, 298] on select "came after wrote about ran across leave for" at bounding box center [386, 308] width 95 height 21
click at [356, 333] on select "resulted in flicked through was down to achieved by" at bounding box center [314, 334] width 114 height 21
click at [432, 380] on div "D u r k h e i m f o u n d h u m a n i s t i c s t u d i e s u n i n t e r e s t…" at bounding box center [694, 294] width 909 height 193
click at [707, 235] on select "moving his position alternating his mind juggling his job turning his attention" at bounding box center [671, 229] width 144 height 21
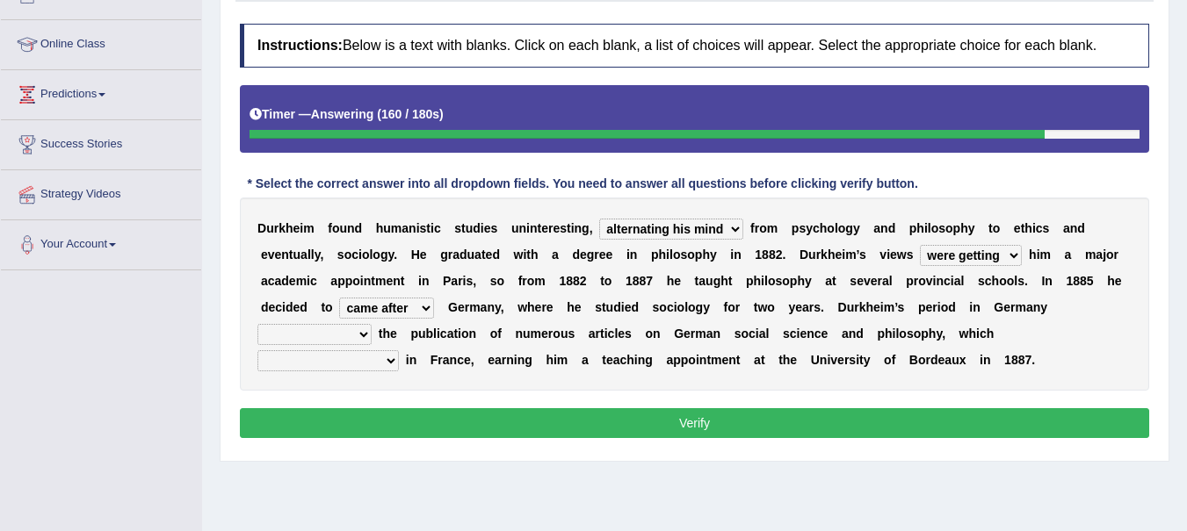
select select "turning his attention"
click at [599, 219] on select "moving his position alternating his mind juggling his job turning his attention" at bounding box center [671, 229] width 144 height 21
click at [976, 257] on select "hasn't got were getting can't get could not get" at bounding box center [971, 255] width 102 height 21
select select "could not get"
click at [920, 245] on select "hasn't got were getting can't get could not get" at bounding box center [971, 255] width 102 height 21
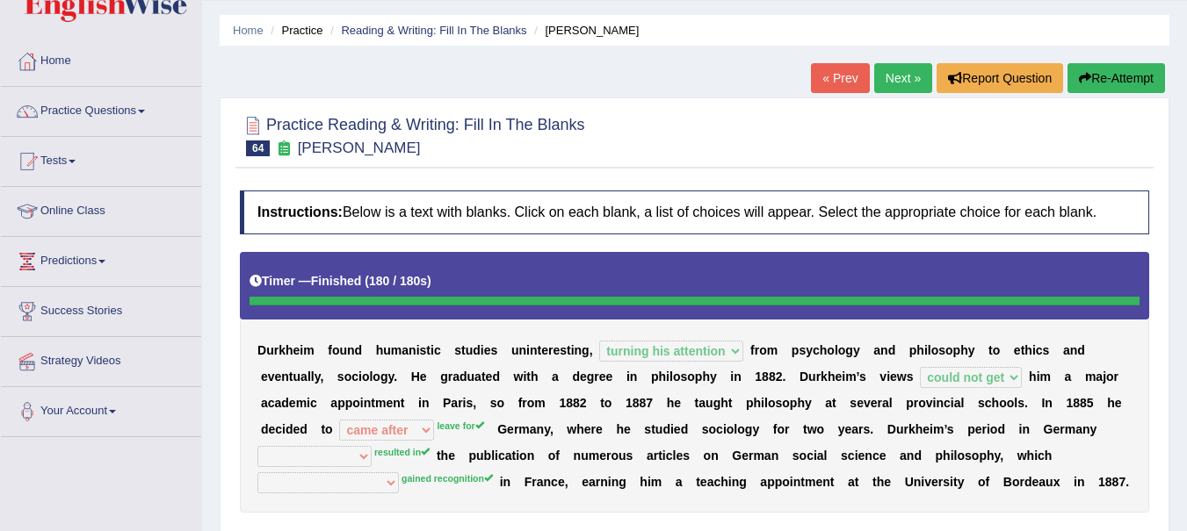
scroll to position [60, 0]
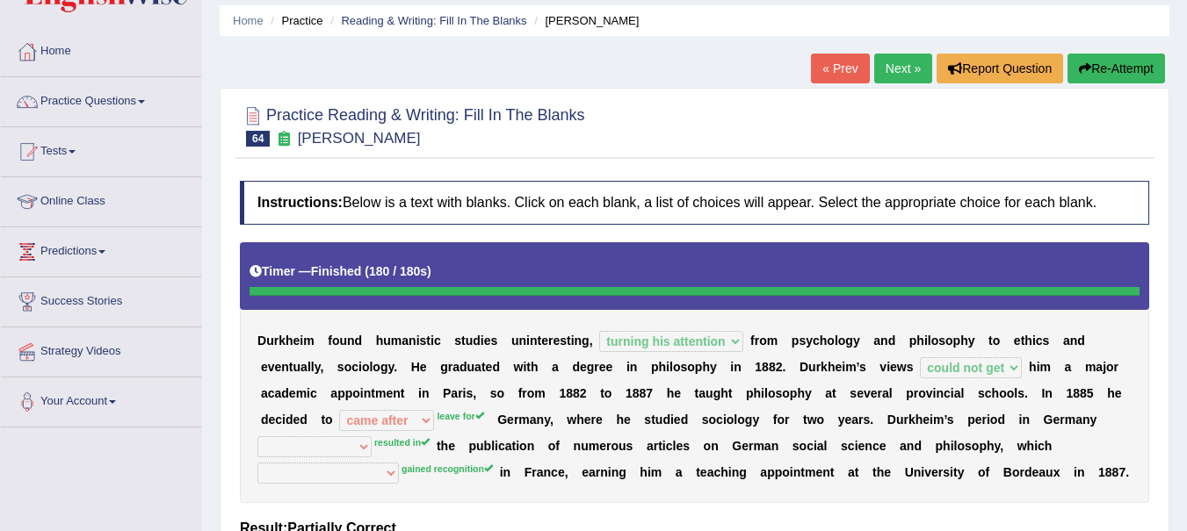
click at [890, 68] on link "Next »" at bounding box center [903, 69] width 58 height 30
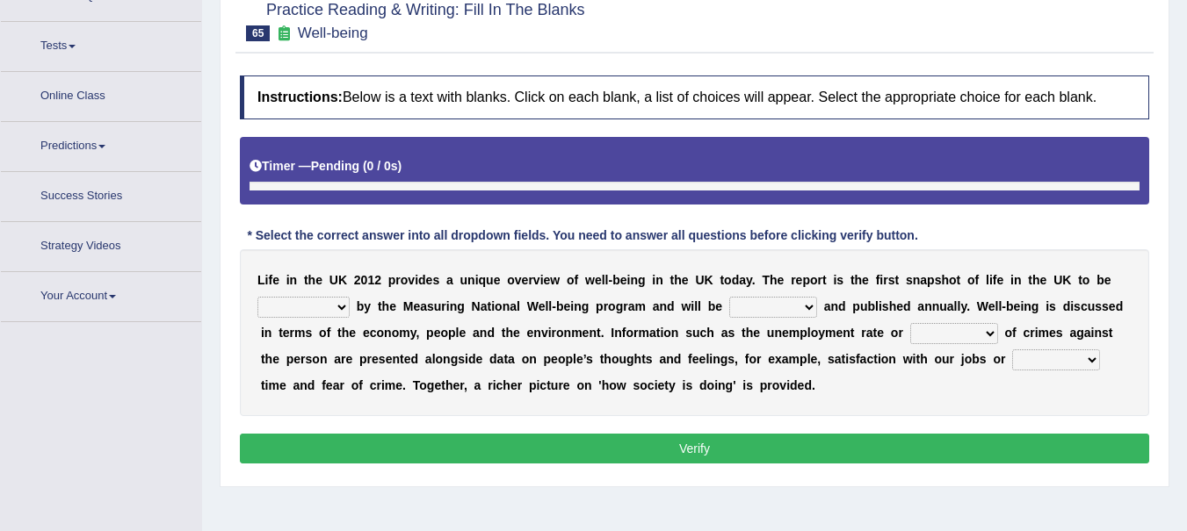
scroll to position [175, 0]
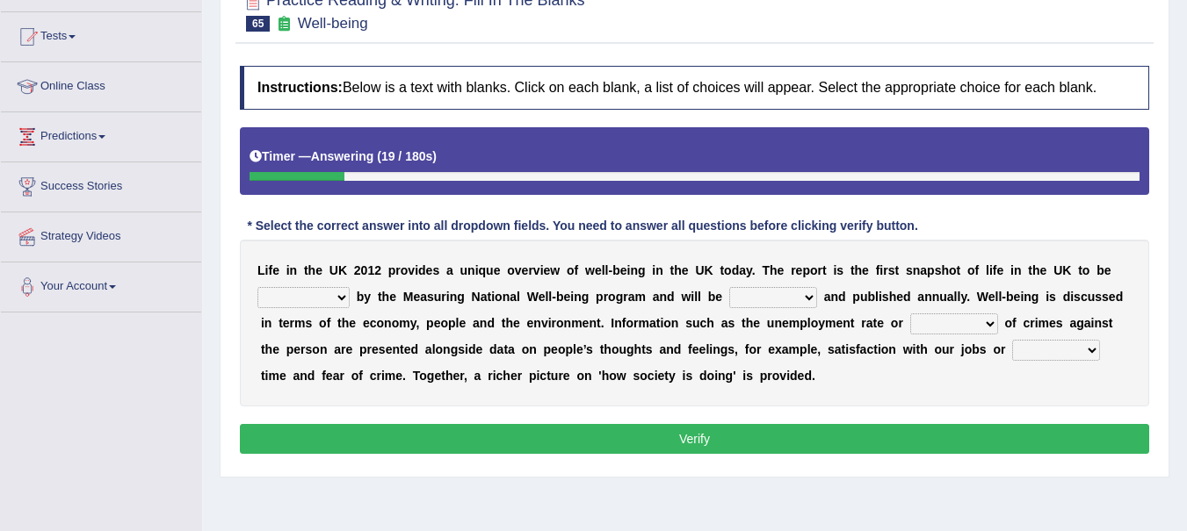
click at [338, 295] on select "delivered protected demanded overviewed" at bounding box center [303, 297] width 92 height 21
select select "overviewed"
click at [257, 287] on select "delivered protected demanded overviewed" at bounding box center [303, 297] width 92 height 21
click at [806, 295] on select "distorted charted updated arranged" at bounding box center [773, 297] width 88 height 21
select select "updated"
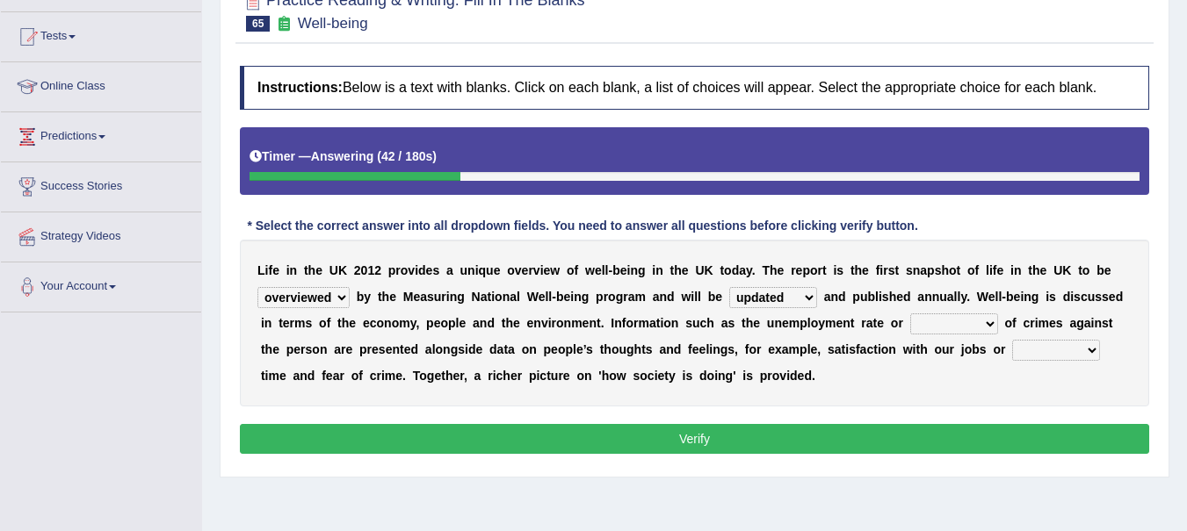
click at [729, 287] on select "distorted charted updated arranged" at bounding box center [773, 297] width 88 height 21
click at [990, 325] on select "velocity weight span number" at bounding box center [954, 324] width 88 height 21
select select "number"
click at [910, 314] on select "velocity weight span number" at bounding box center [954, 324] width 88 height 21
click at [1074, 350] on select "pressure plea fancy leisure" at bounding box center [1056, 350] width 88 height 21
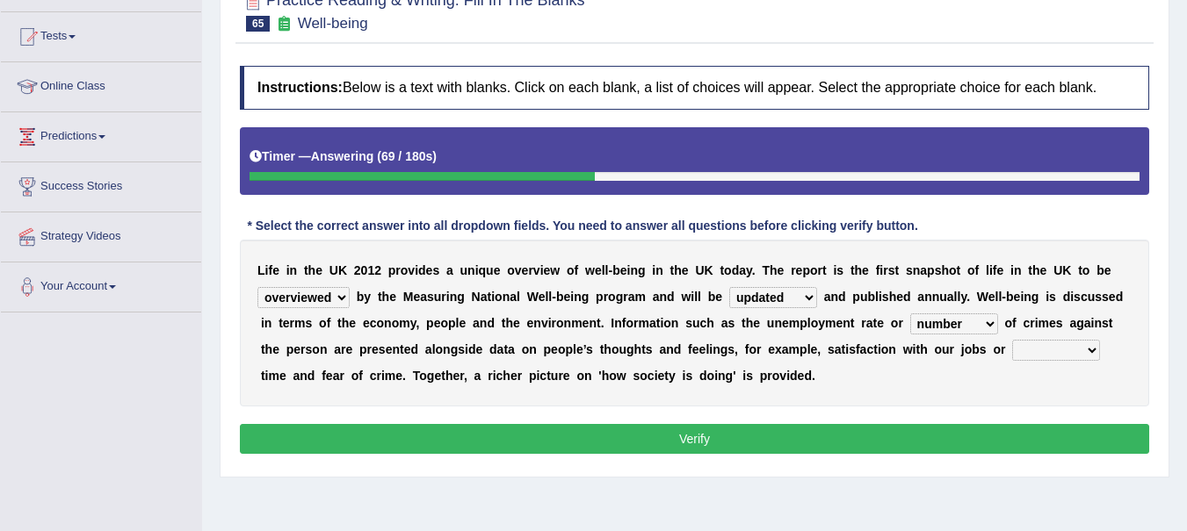
select select "leisure"
click at [1012, 340] on select "pressure plea fancy leisure" at bounding box center [1056, 350] width 88 height 21
click at [326, 294] on select "delivered protected demanded overviewed" at bounding box center [303, 297] width 92 height 21
click at [559, 438] on button "Verify" at bounding box center [694, 439] width 909 height 30
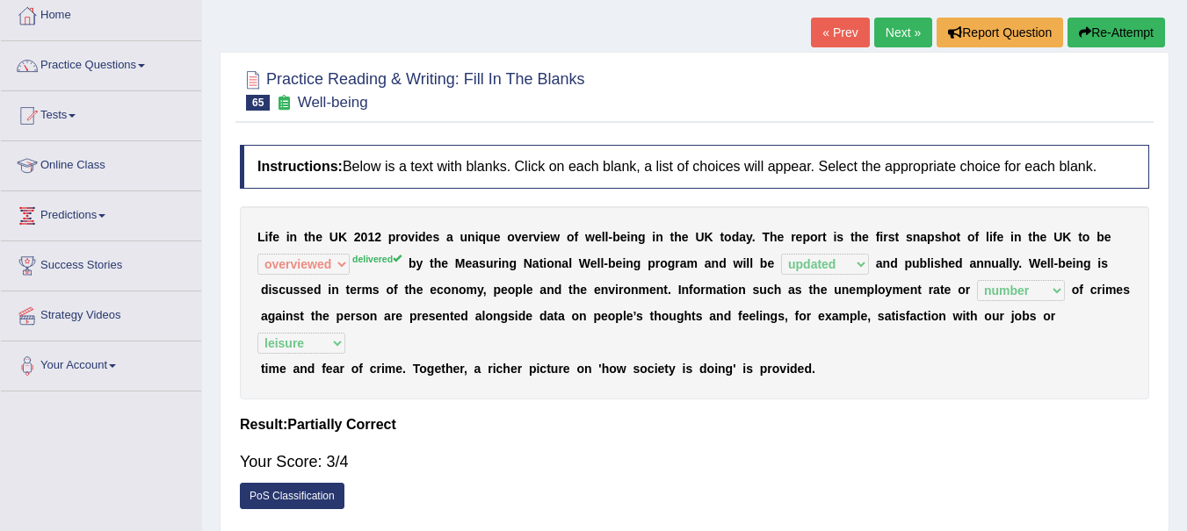
scroll to position [93, 0]
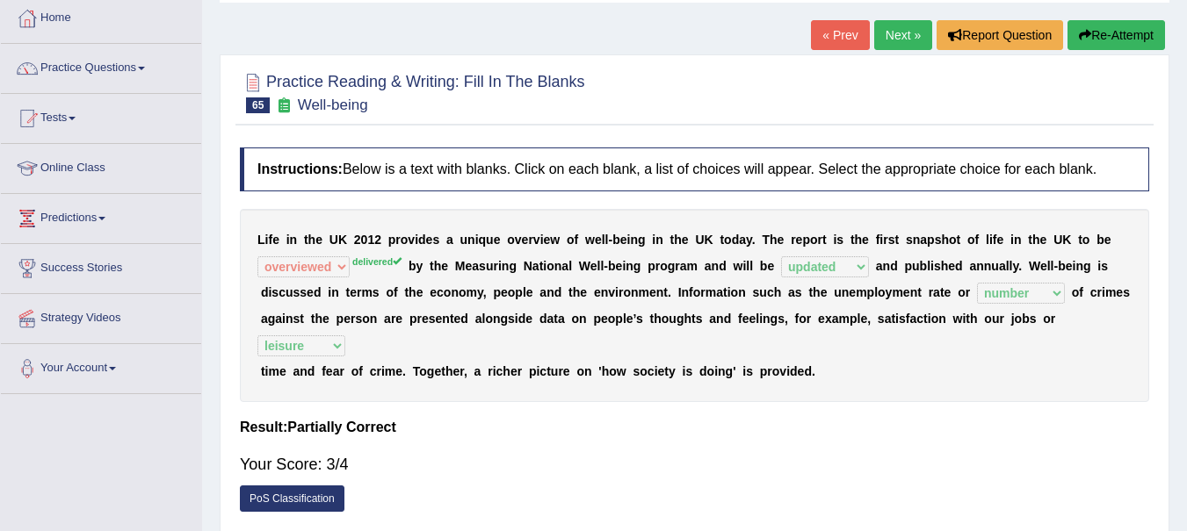
click at [898, 40] on link "Next »" at bounding box center [903, 35] width 58 height 30
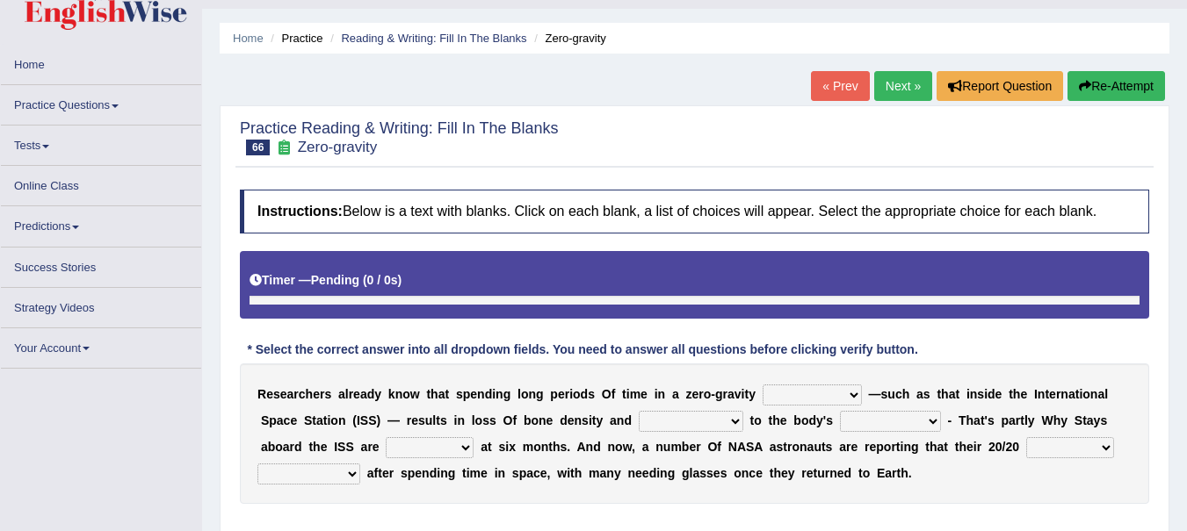
scroll to position [199, 0]
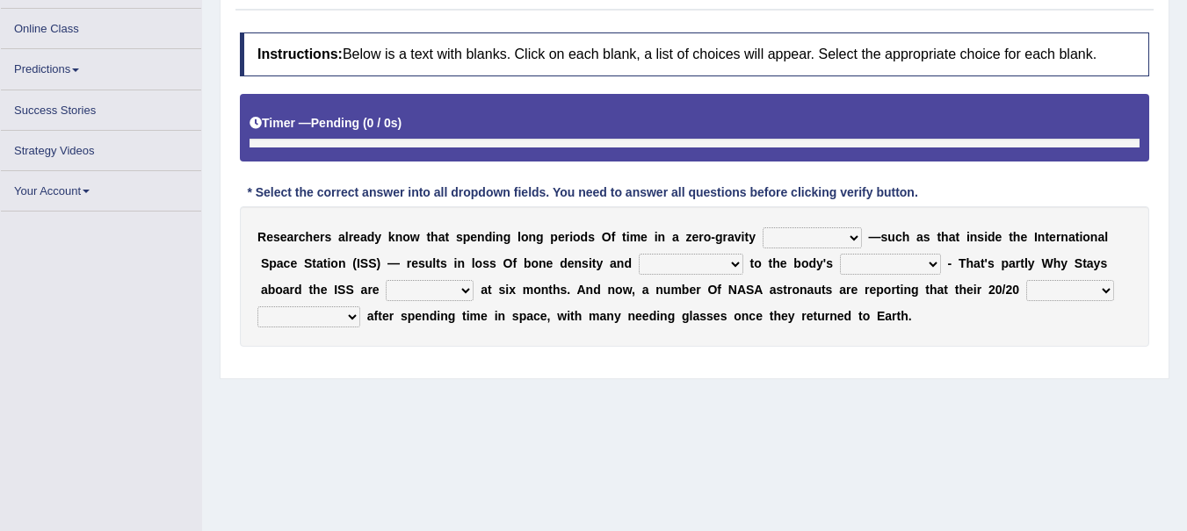
click at [846, 241] on select "planet weather climate environment" at bounding box center [812, 238] width 99 height 21
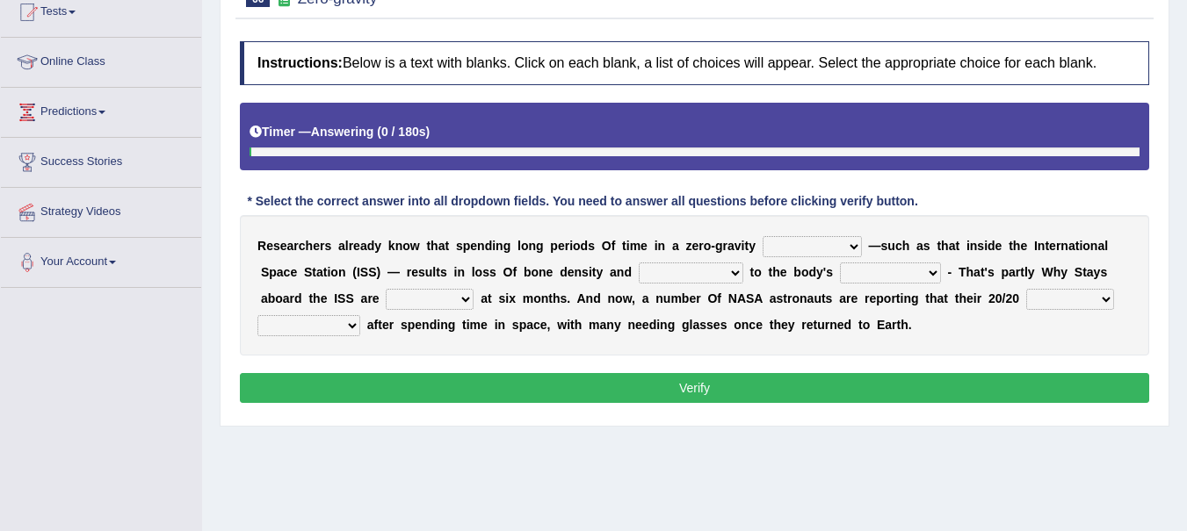
scroll to position [219, 0]
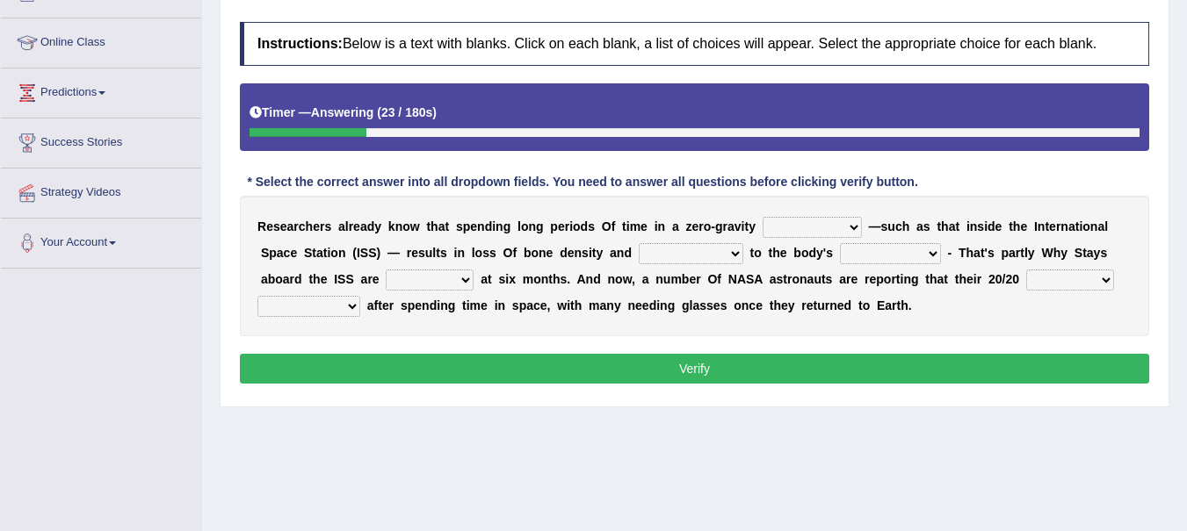
select select "weather"
click at [763, 217] on select "planet weather climate environment" at bounding box center [812, 227] width 99 height 21
click at [732, 257] on select "enhancement damage gain recovery" at bounding box center [691, 253] width 105 height 21
click at [820, 308] on b "u" at bounding box center [821, 306] width 8 height 14
click at [923, 248] on select "muscles flexibility development action" at bounding box center [890, 253] width 101 height 21
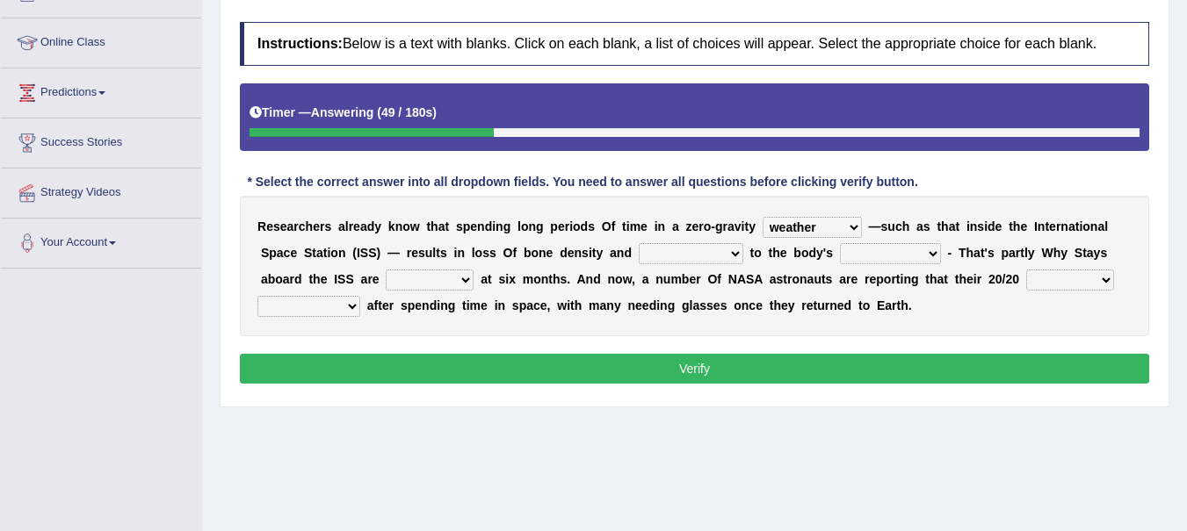
click at [710, 262] on select "enhancement damage gain recovery" at bounding box center [691, 253] width 105 height 21
select select "damage"
click at [639, 243] on select "enhancement damage gain recovery" at bounding box center [691, 253] width 105 height 21
click at [913, 257] on select "muscles flexibility development action" at bounding box center [890, 253] width 101 height 21
select select "flexibility"
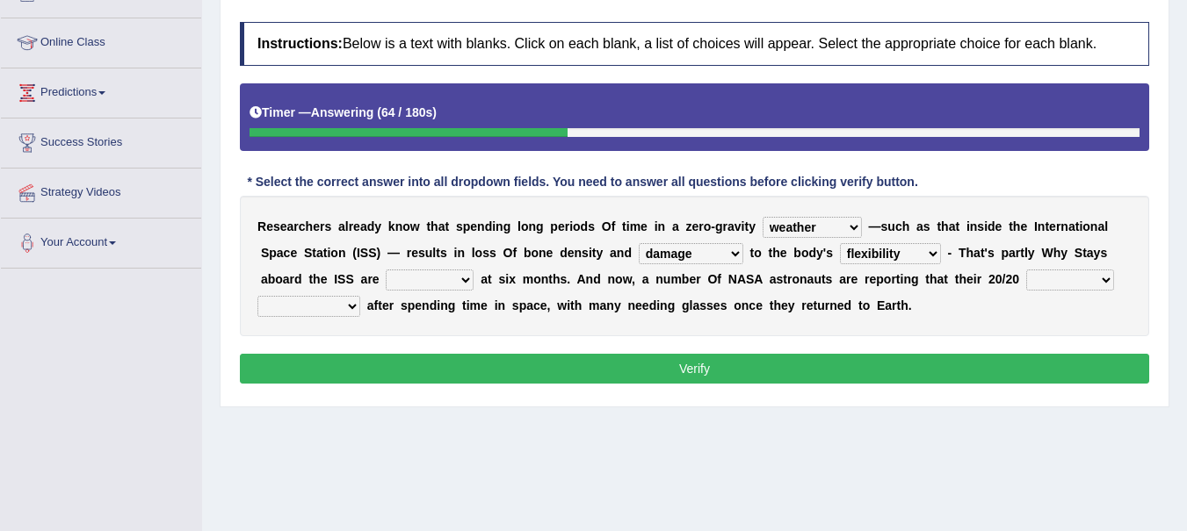
click at [840, 243] on select "muscles flexibility development action" at bounding box center [890, 253] width 101 height 21
click at [929, 257] on select "muscles flexibility development action" at bounding box center [890, 253] width 101 height 21
click at [423, 272] on select "allowed excessive timed restricted" at bounding box center [430, 280] width 88 height 21
select select "restricted"
click at [386, 270] on select "allowed excessive timed restricted" at bounding box center [430, 280] width 88 height 21
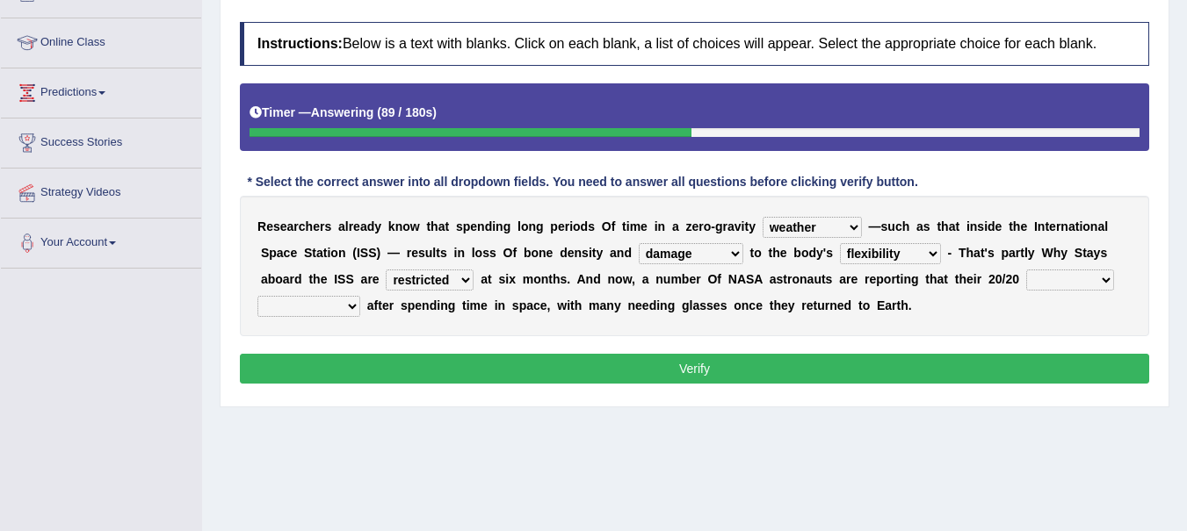
click at [1103, 278] on select "voices smelling vision hearing" at bounding box center [1070, 280] width 88 height 21
select select "vision"
click at [1026, 270] on select "voices smelling vision hearing" at bounding box center [1070, 280] width 88 height 21
click at [348, 303] on select "disappeared fatigue faded strengthened" at bounding box center [308, 306] width 103 height 21
select select "faded"
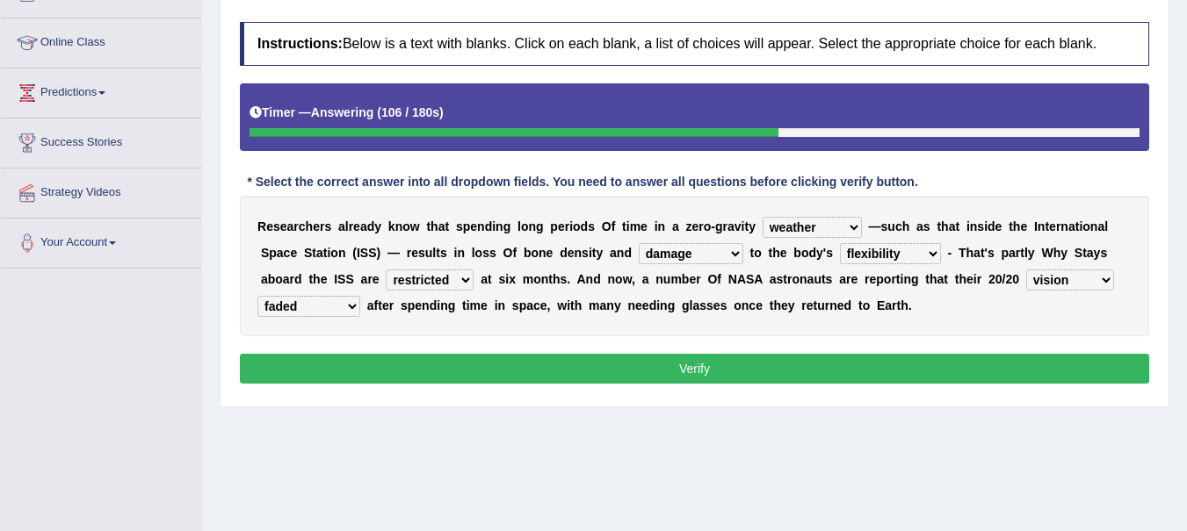
click at [257, 296] on select "disappeared fatigue faded strengthened" at bounding box center [308, 306] width 103 height 21
click at [836, 230] on select "planet weather climate environment" at bounding box center [812, 227] width 99 height 21
select select "environment"
click at [763, 217] on select "planet weather climate environment" at bounding box center [812, 227] width 99 height 21
click at [922, 248] on select "muscles flexibility development action" at bounding box center [890, 253] width 101 height 21
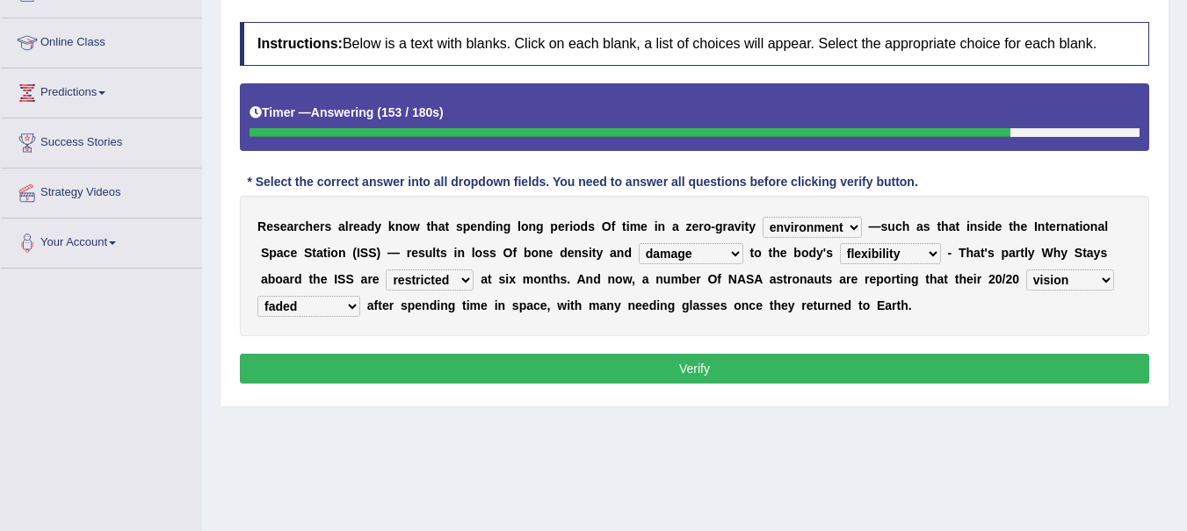
select select "muscles"
click at [840, 243] on select "muscles flexibility development action" at bounding box center [890, 253] width 101 height 21
click at [749, 360] on button "Verify" at bounding box center [694, 369] width 909 height 30
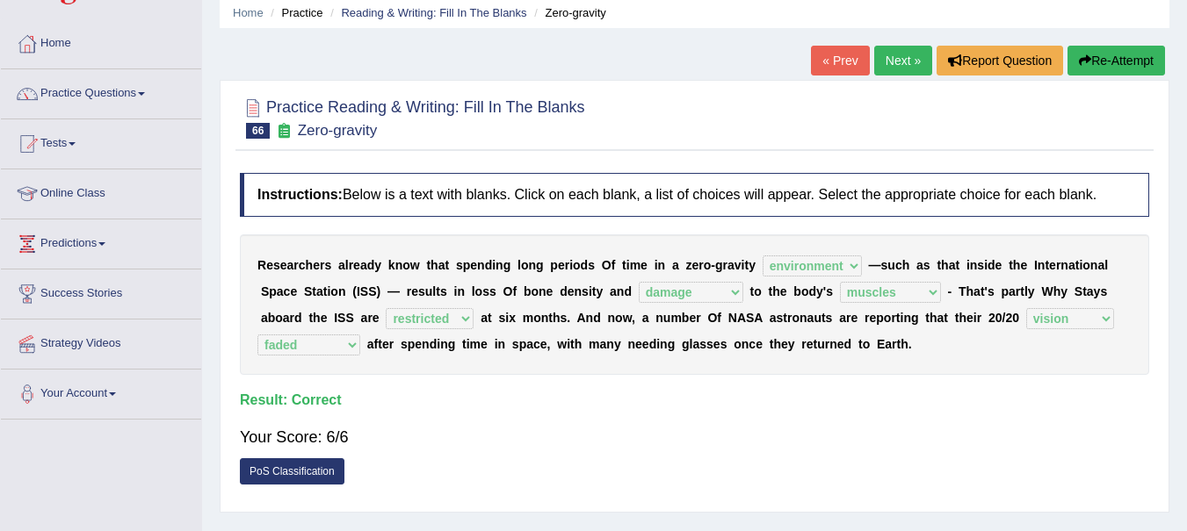
scroll to position [65, 0]
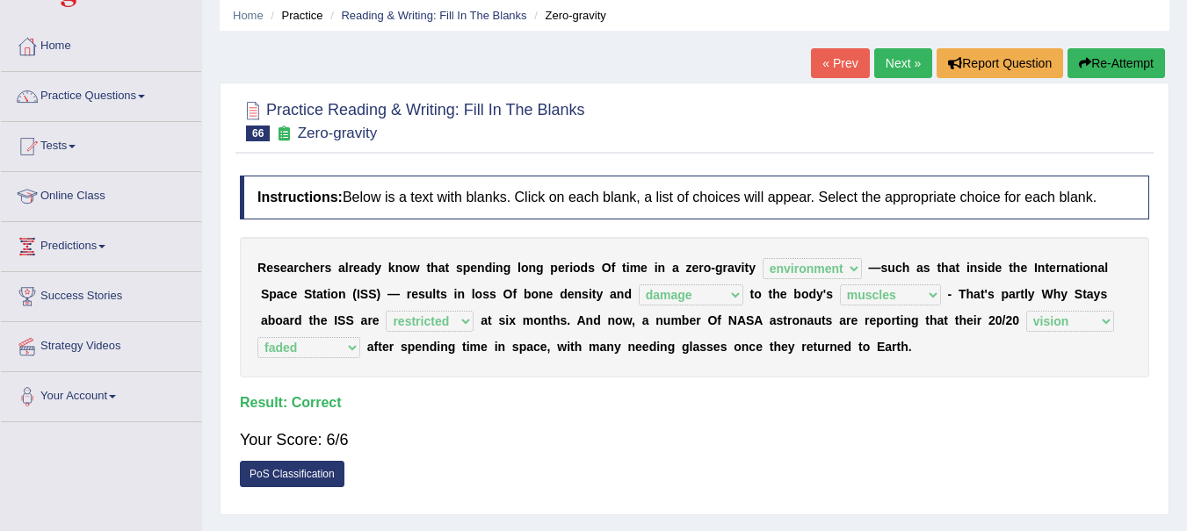
click at [904, 63] on link "Next »" at bounding box center [903, 63] width 58 height 30
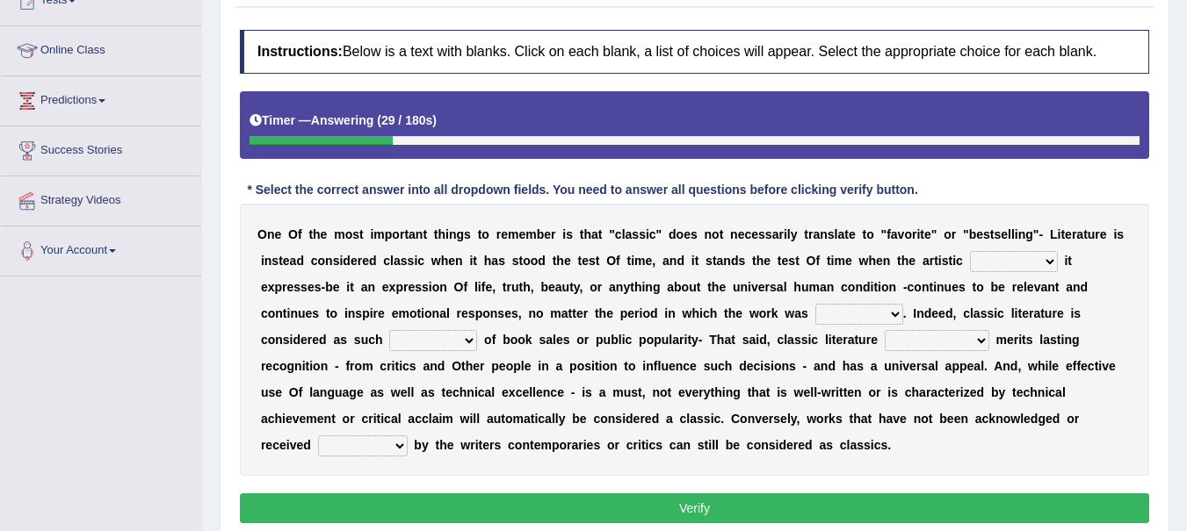
scroll to position [242, 0]
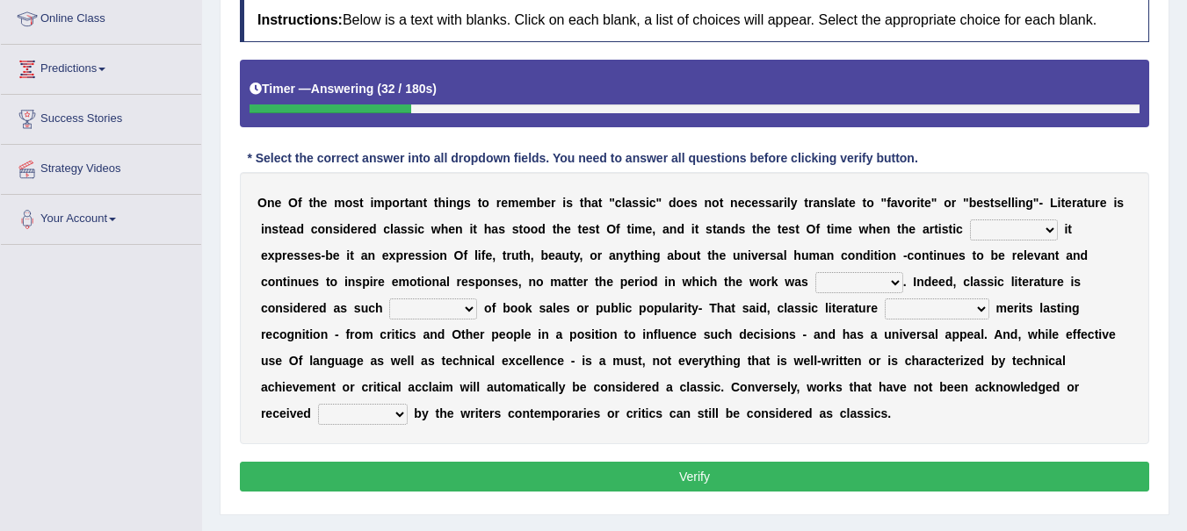
click at [1042, 227] on select "quality facade bid clime" at bounding box center [1014, 230] width 88 height 21
click at [928, 322] on div "O n e O f t h e m o s t i m p o r t a n t t h i n g s t o r e m e m b e r i s t…" at bounding box center [694, 308] width 909 height 272
click at [875, 285] on select "written writing write to write" at bounding box center [859, 282] width 88 height 21
select select "written"
click at [815, 272] on select "written writing write to write" at bounding box center [859, 282] width 88 height 21
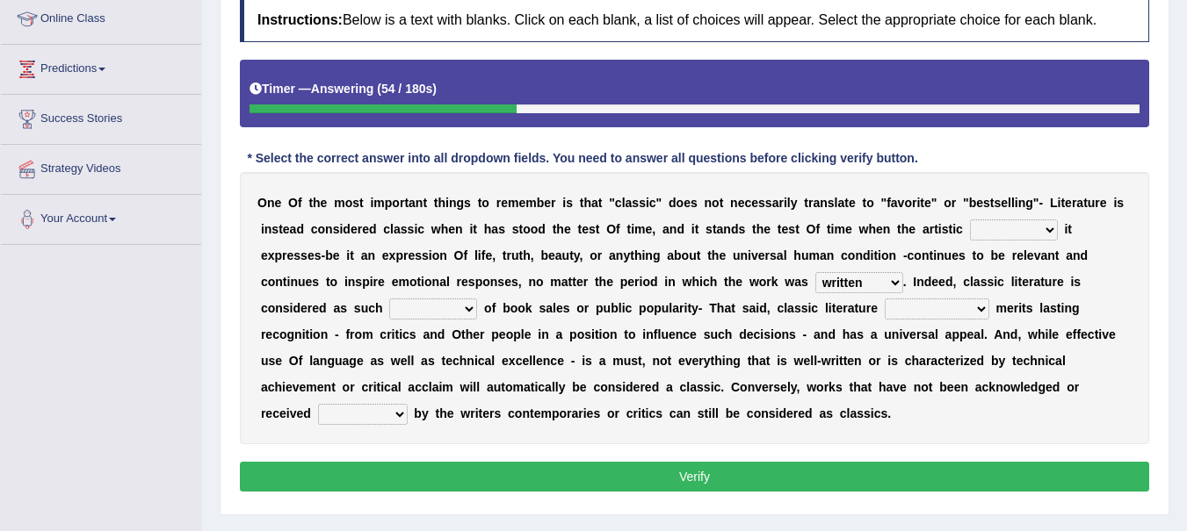
click at [1025, 227] on select "quality facade bid clime" at bounding box center [1014, 230] width 88 height 21
select select "quality"
click at [970, 220] on select "quality facade bid clime" at bounding box center [1014, 230] width 88 height 21
click at [467, 307] on select "careless devoid lacking regardless" at bounding box center [433, 309] width 88 height 21
select select "lacking"
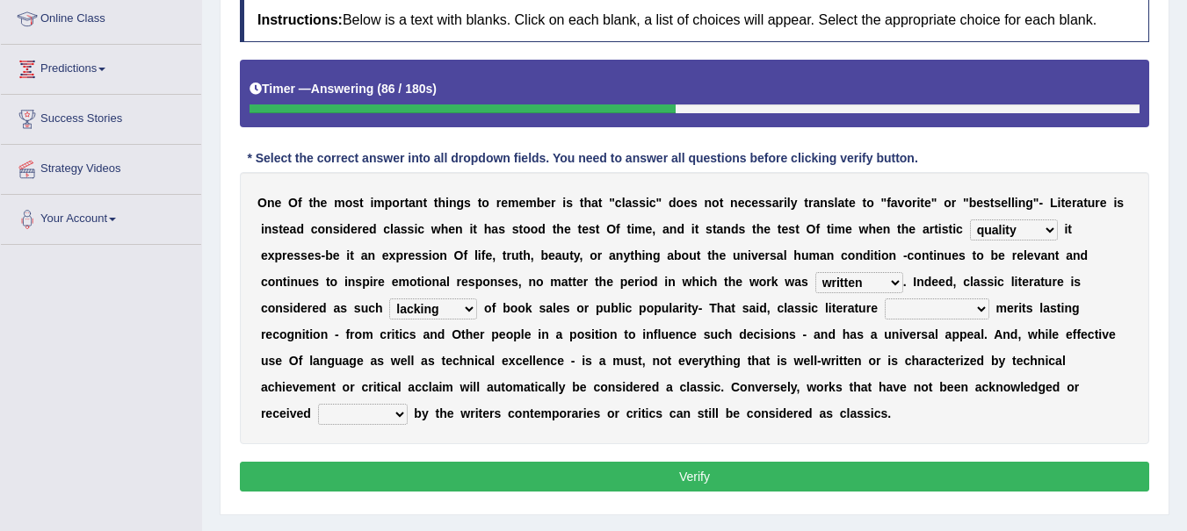
click at [389, 299] on select "careless devoid lacking regardless" at bounding box center [433, 309] width 88 height 21
click at [962, 308] on select "exclusively usually merely consequently" at bounding box center [937, 309] width 105 height 21
select select "usually"
click at [885, 299] on select "exclusively usually merely consequently" at bounding box center [937, 309] width 105 height 21
click at [387, 418] on select "imposingly positively efficiently arguably" at bounding box center [363, 414] width 90 height 21
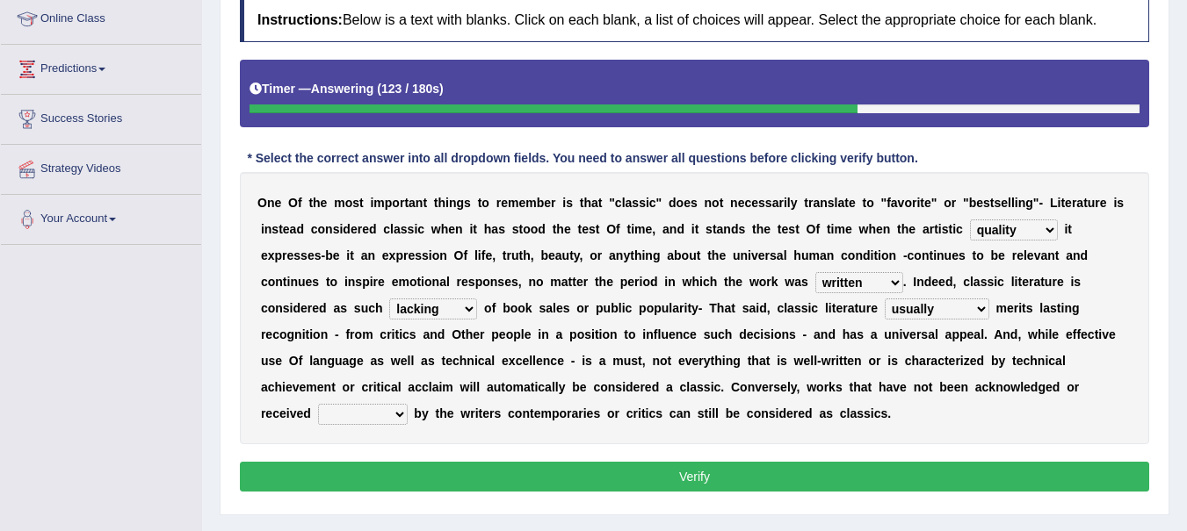
click at [382, 417] on select "imposingly positively efficiently arguably" at bounding box center [363, 414] width 90 height 21
select select "efficiently"
click at [318, 404] on select "imposingly positively efficiently arguably" at bounding box center [363, 414] width 90 height 21
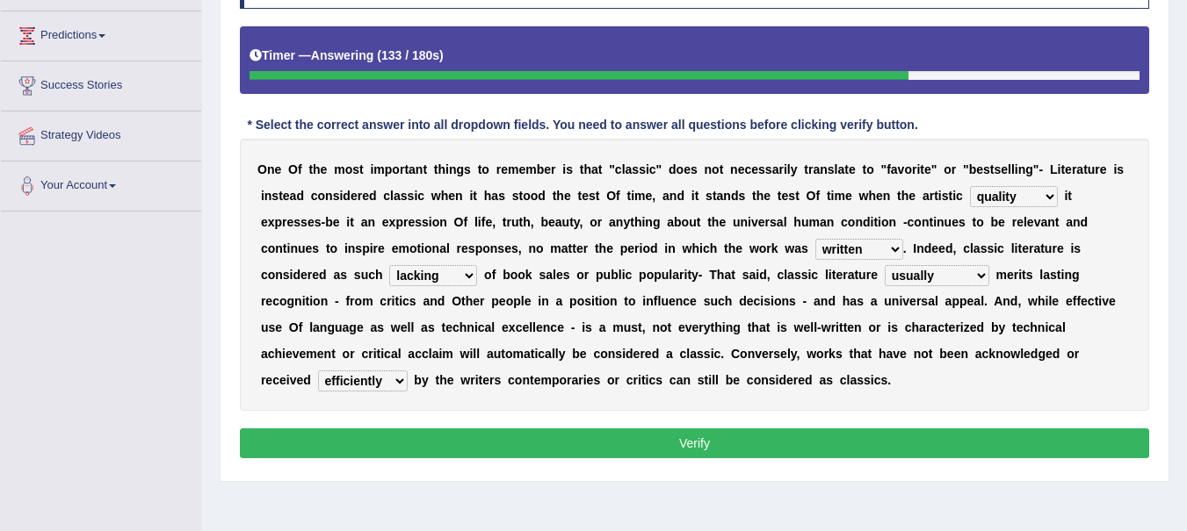
scroll to position [278, 0]
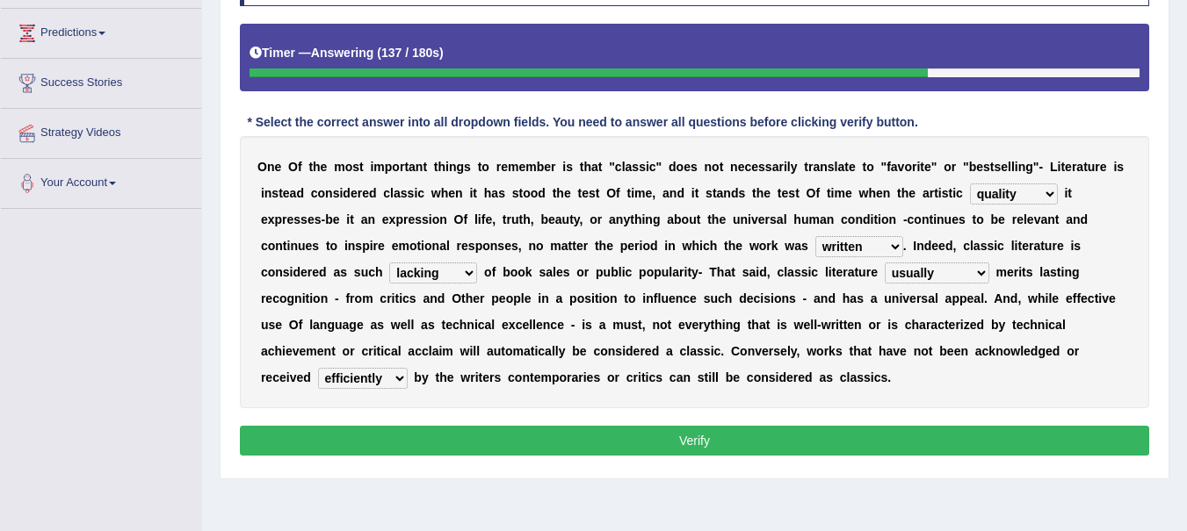
click at [464, 276] on select "careless devoid lacking regardless" at bounding box center [433, 273] width 88 height 21
select select "regardless"
click at [389, 263] on select "careless devoid lacking regardless" at bounding box center [433, 273] width 88 height 21
click at [382, 380] on select "imposingly positively efficiently arguably" at bounding box center [363, 378] width 90 height 21
select select "positively"
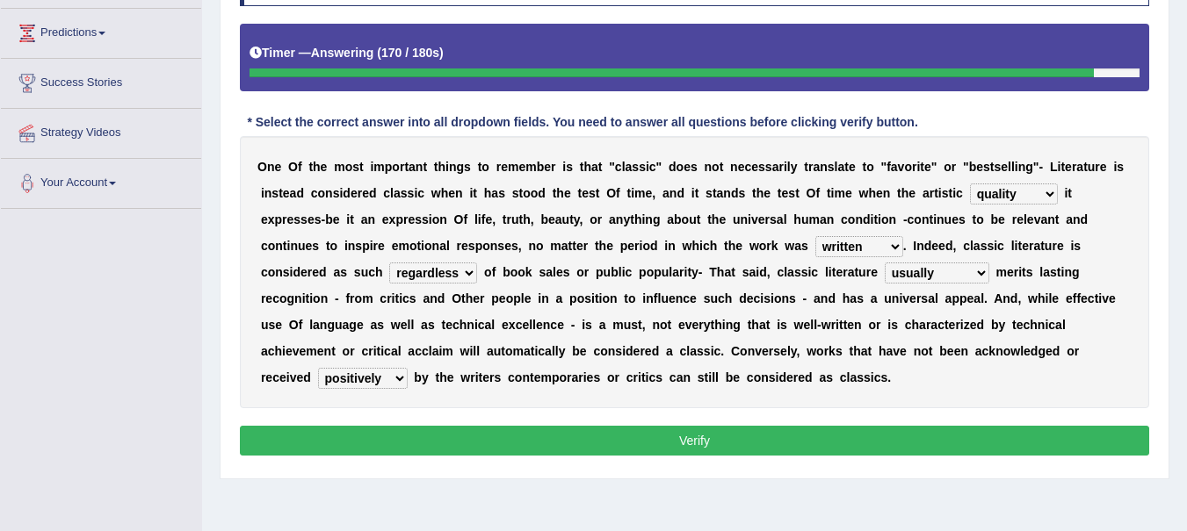
click at [318, 368] on select "imposingly positively efficiently arguably" at bounding box center [363, 378] width 90 height 21
click at [843, 437] on button "Verify" at bounding box center [694, 441] width 909 height 30
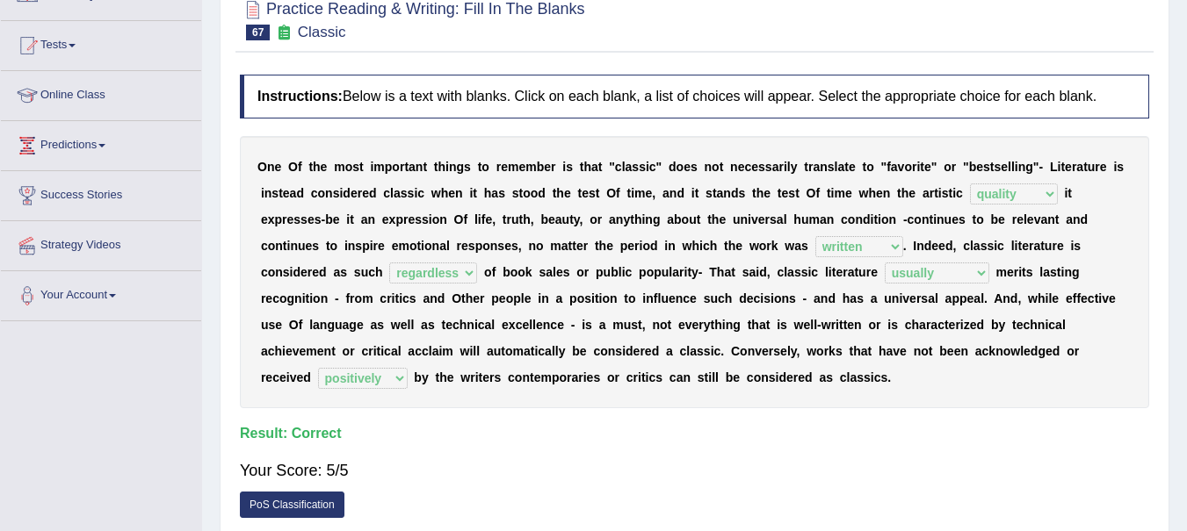
scroll to position [0, 0]
